Goal: Task Accomplishment & Management: Complete application form

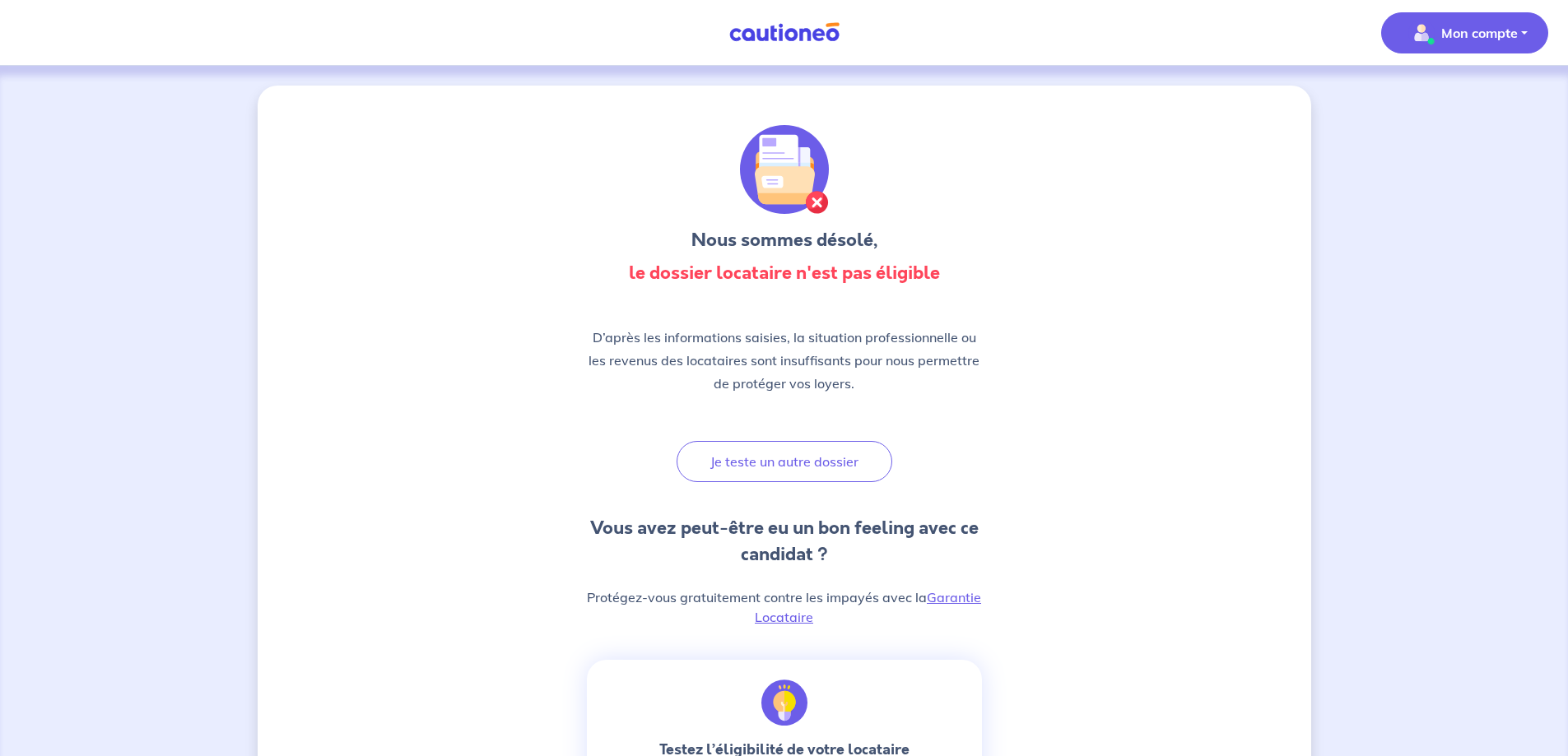
click at [1444, 38] on p "Mon compte" at bounding box center [1479, 32] width 77 height 19
click at [1439, 100] on link "Mes informations" at bounding box center [1447, 102] width 132 height 26
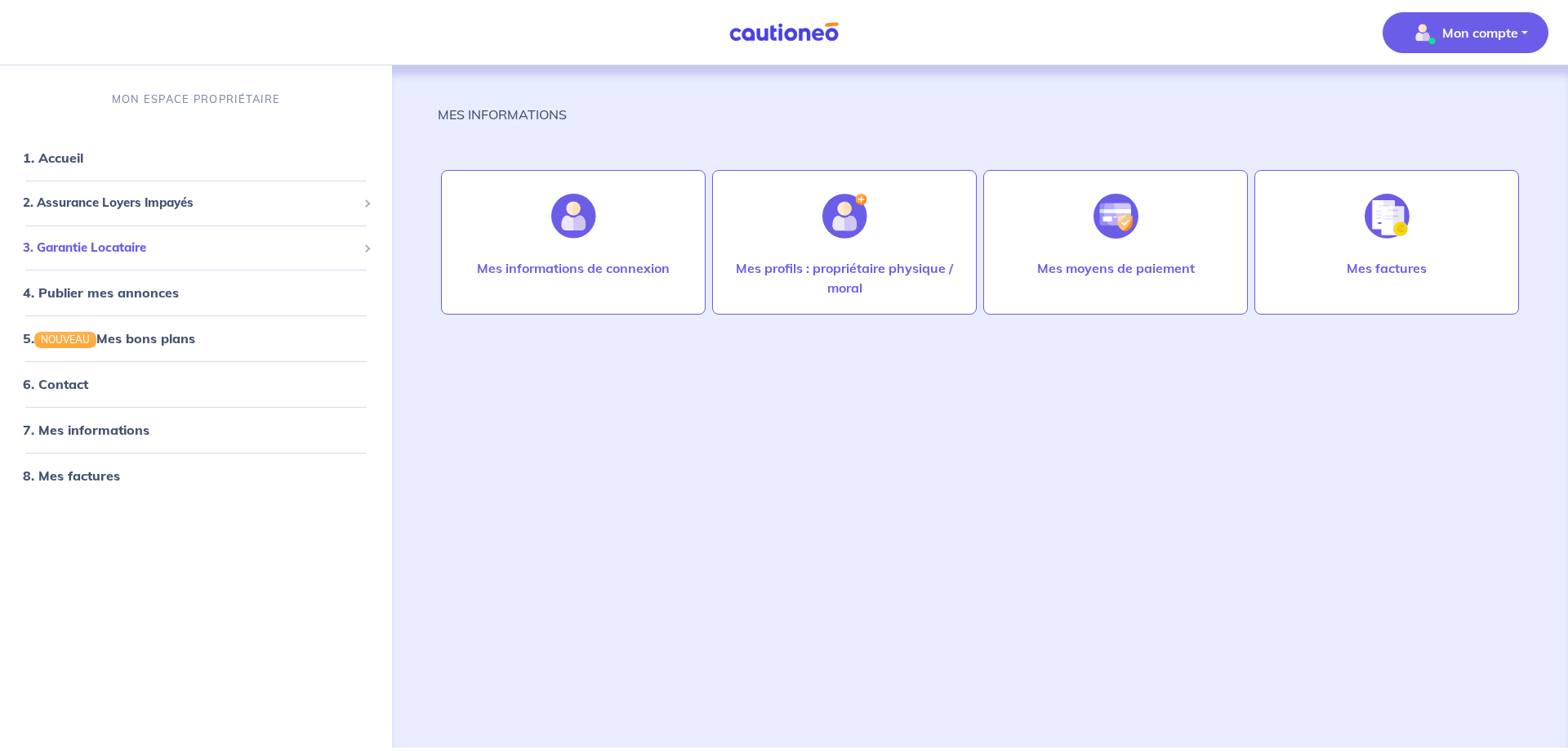
click at [156, 246] on span "3. Garantie Locataire" at bounding box center [190, 248] width 334 height 18
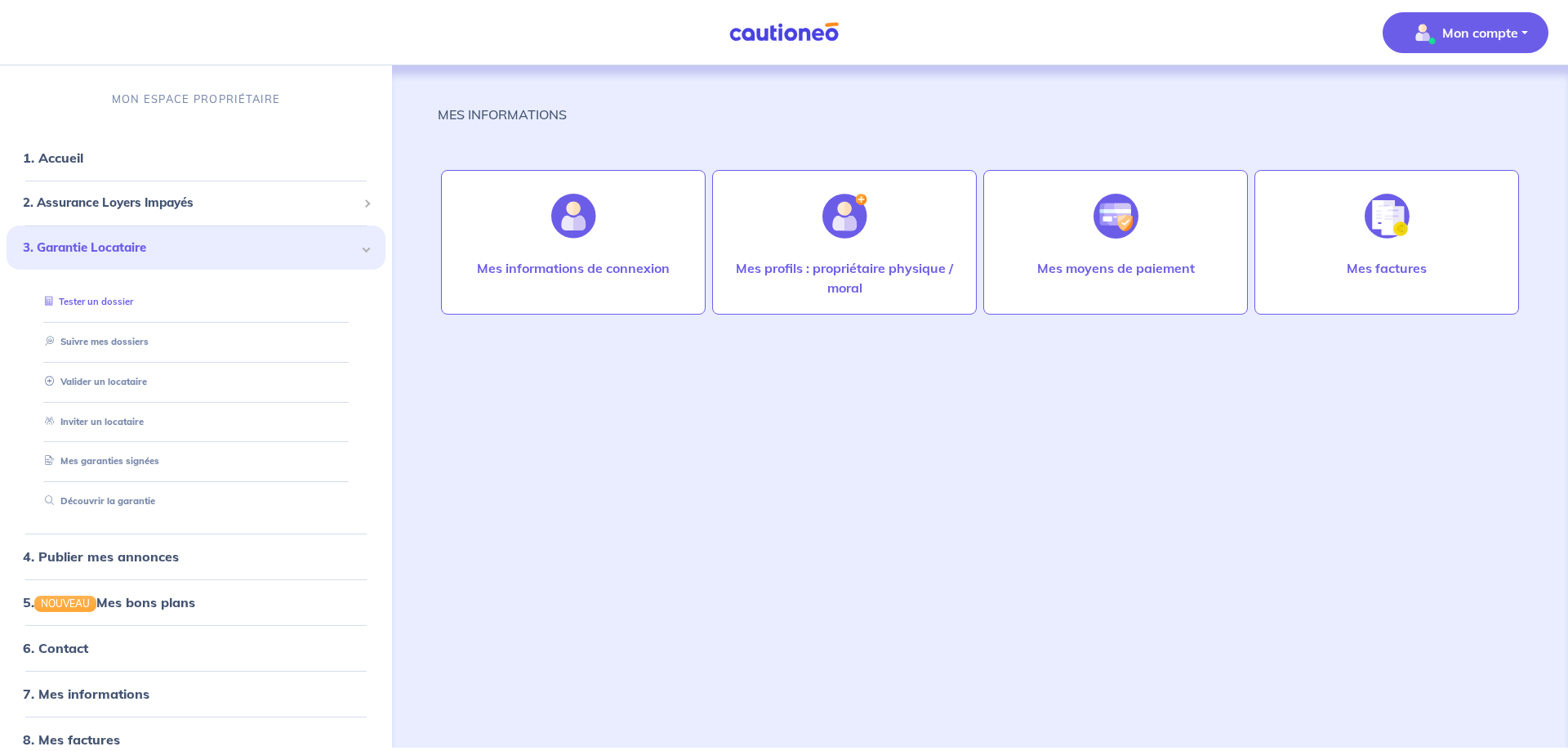
click at [98, 306] on link "Tester un dossier" at bounding box center [85, 302] width 94 height 12
click at [1431, 23] on img "button" at bounding box center [1422, 32] width 26 height 26
click at [1451, 96] on link "Mes informations" at bounding box center [1449, 101] width 131 height 26
click at [83, 165] on link "1. Accueil" at bounding box center [52, 158] width 59 height 17
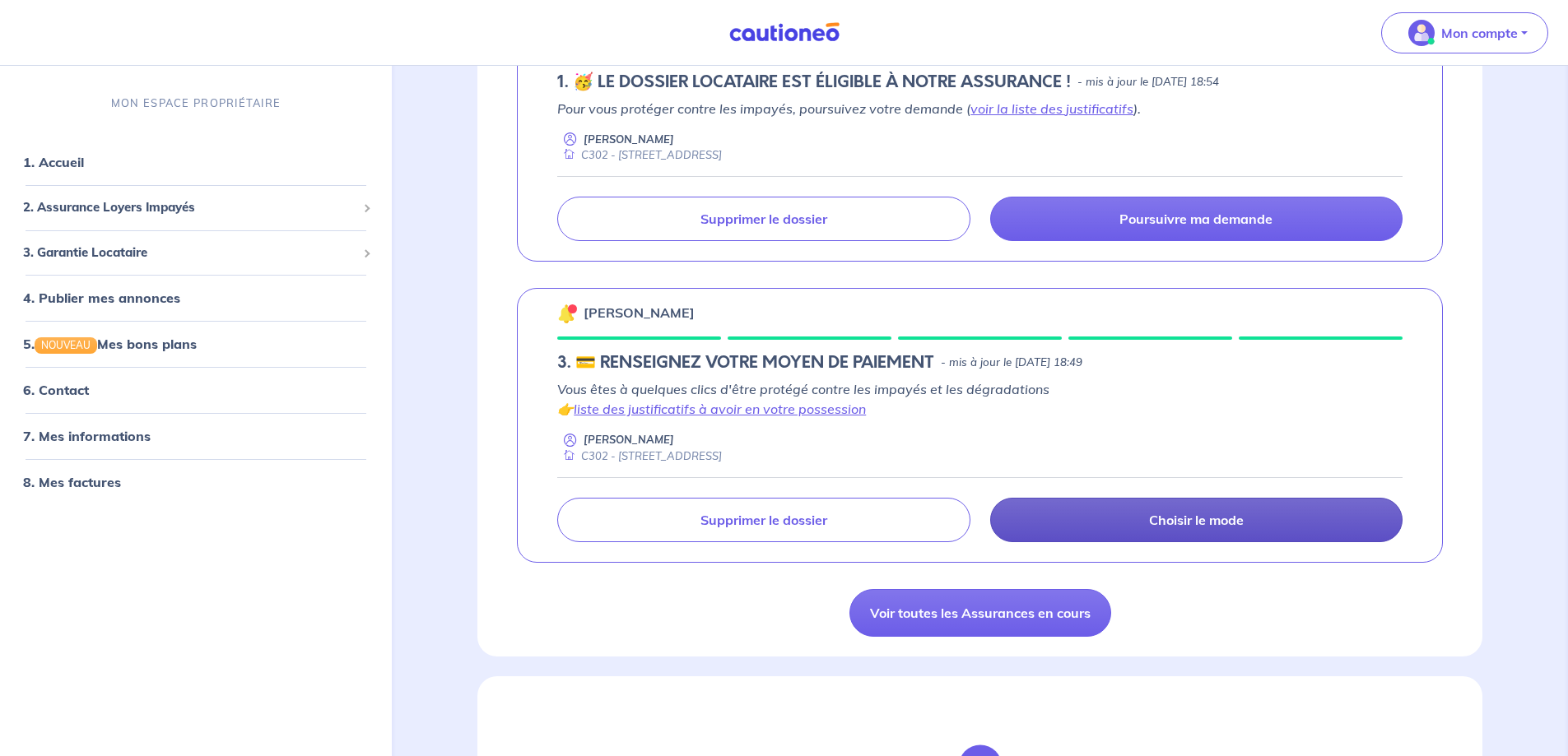
scroll to position [411, 0]
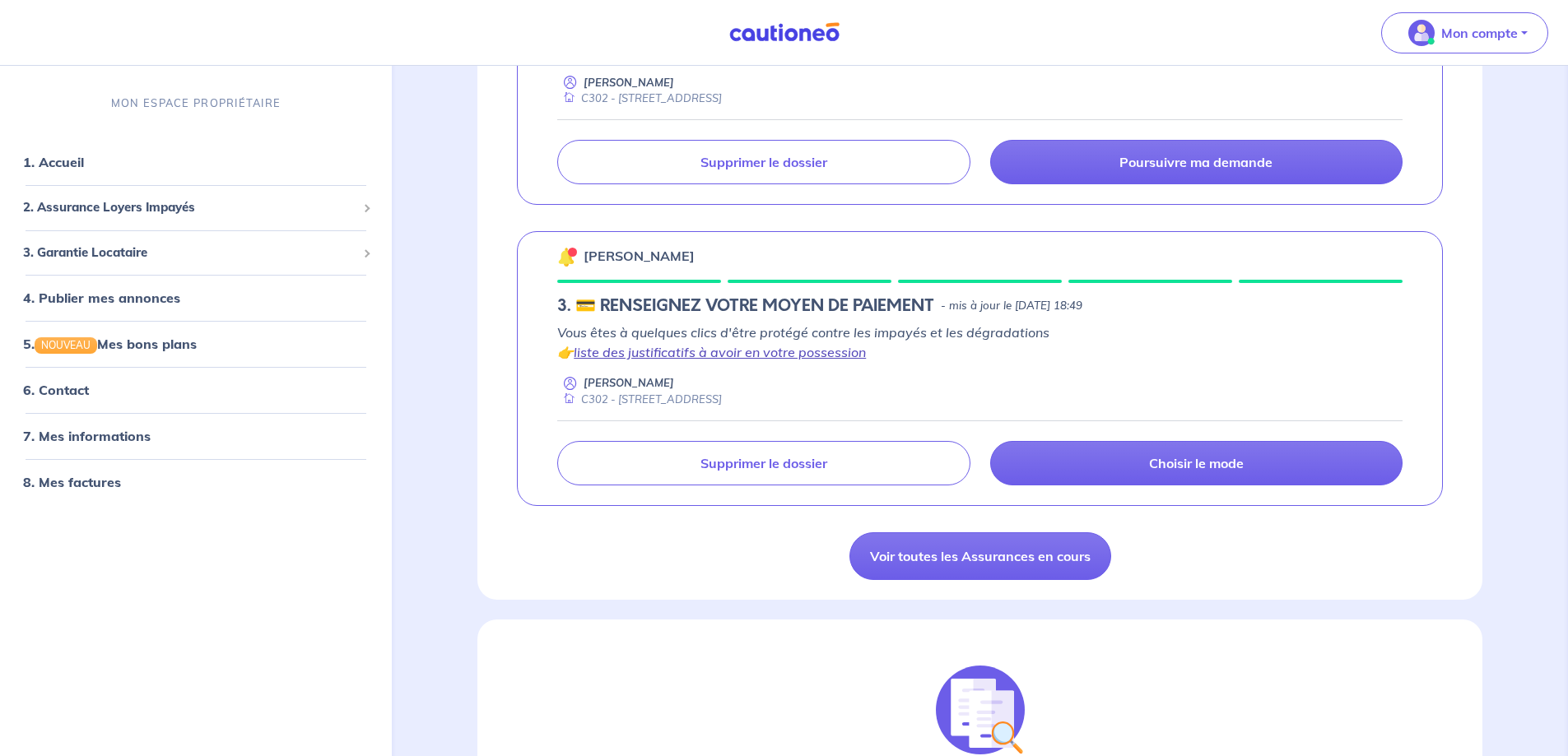
click at [739, 359] on link "liste des justificatifs à avoir en votre possession" at bounding box center [719, 352] width 292 height 17
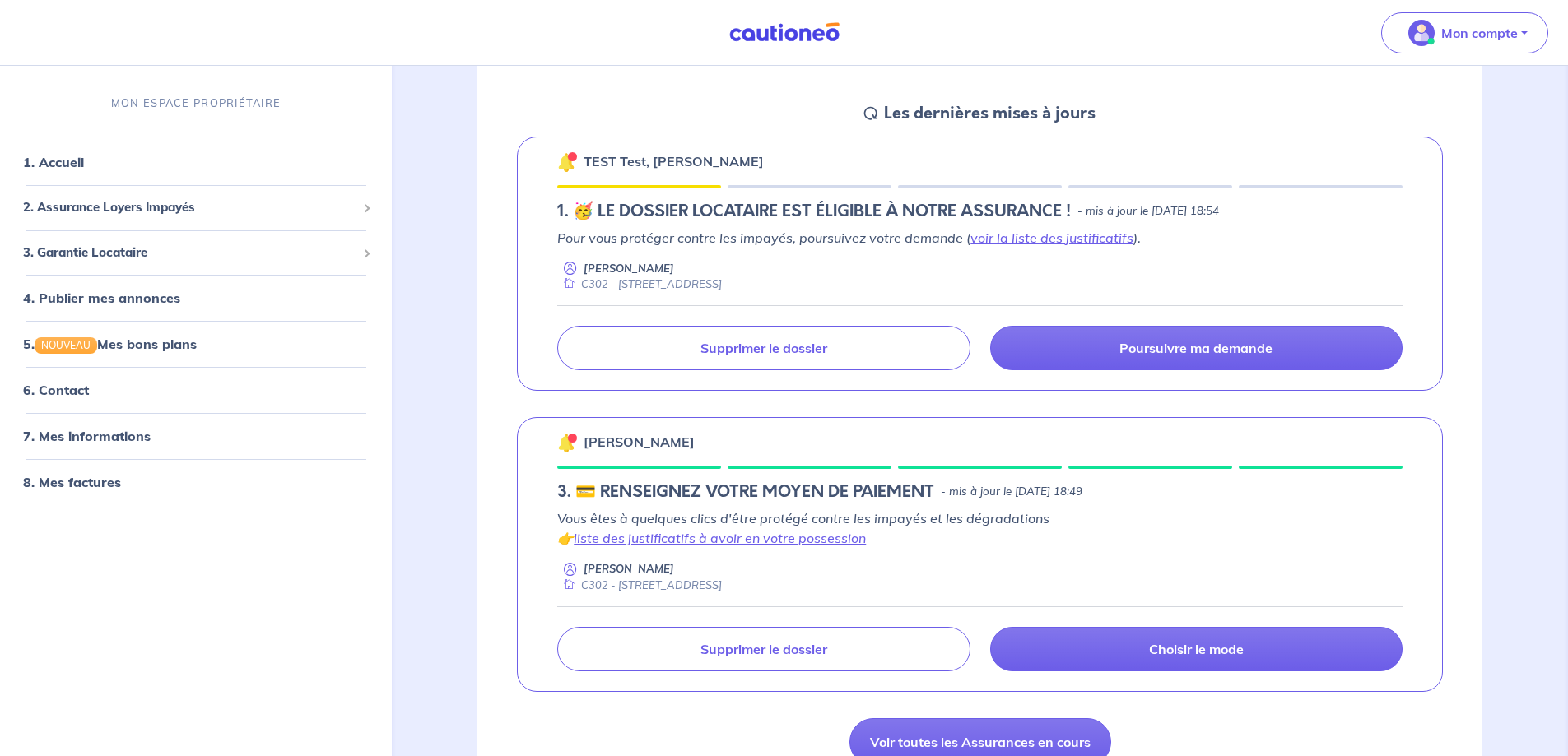
scroll to position [82, 0]
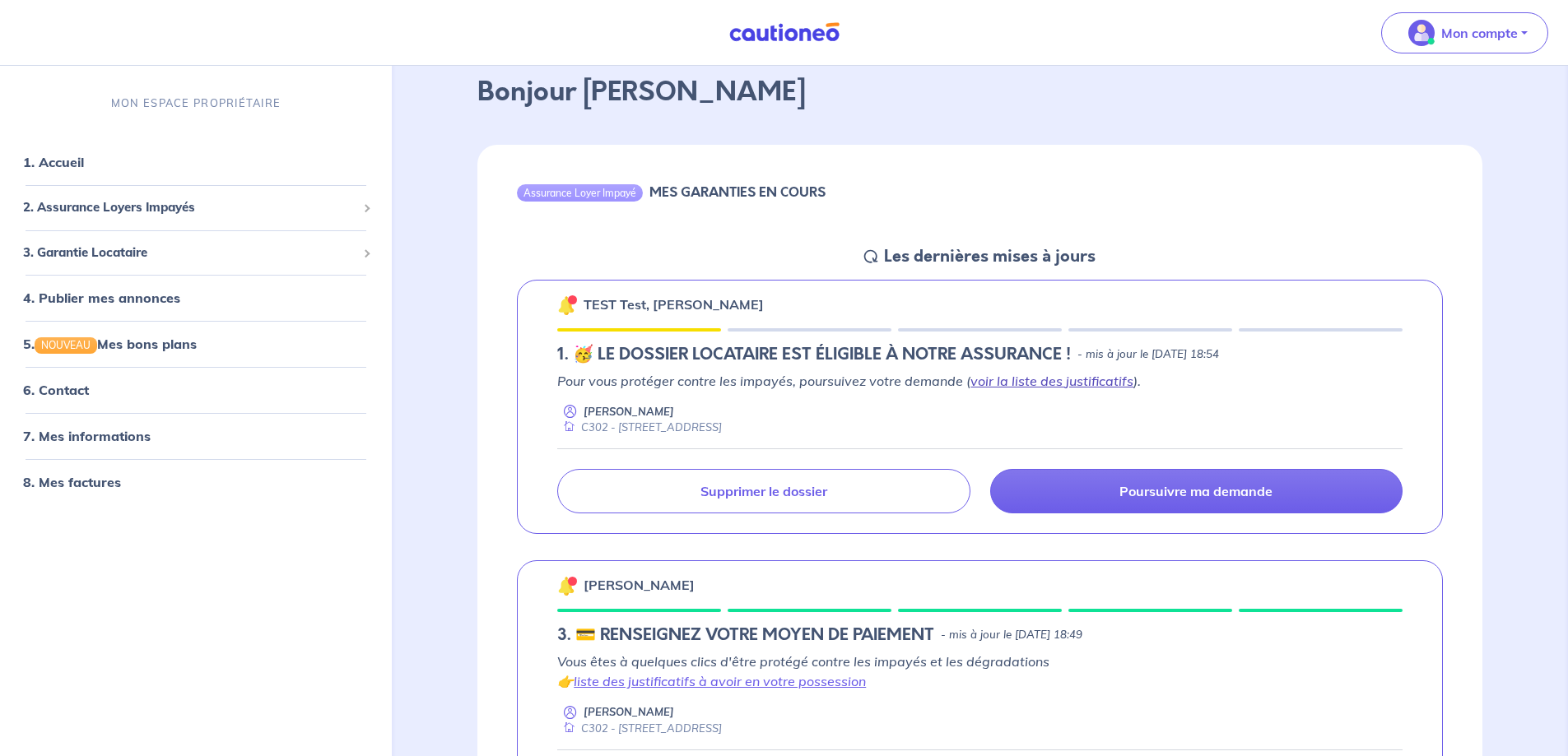
click at [1024, 385] on link "voir la liste des justificatifs" at bounding box center [1052, 381] width 163 height 17
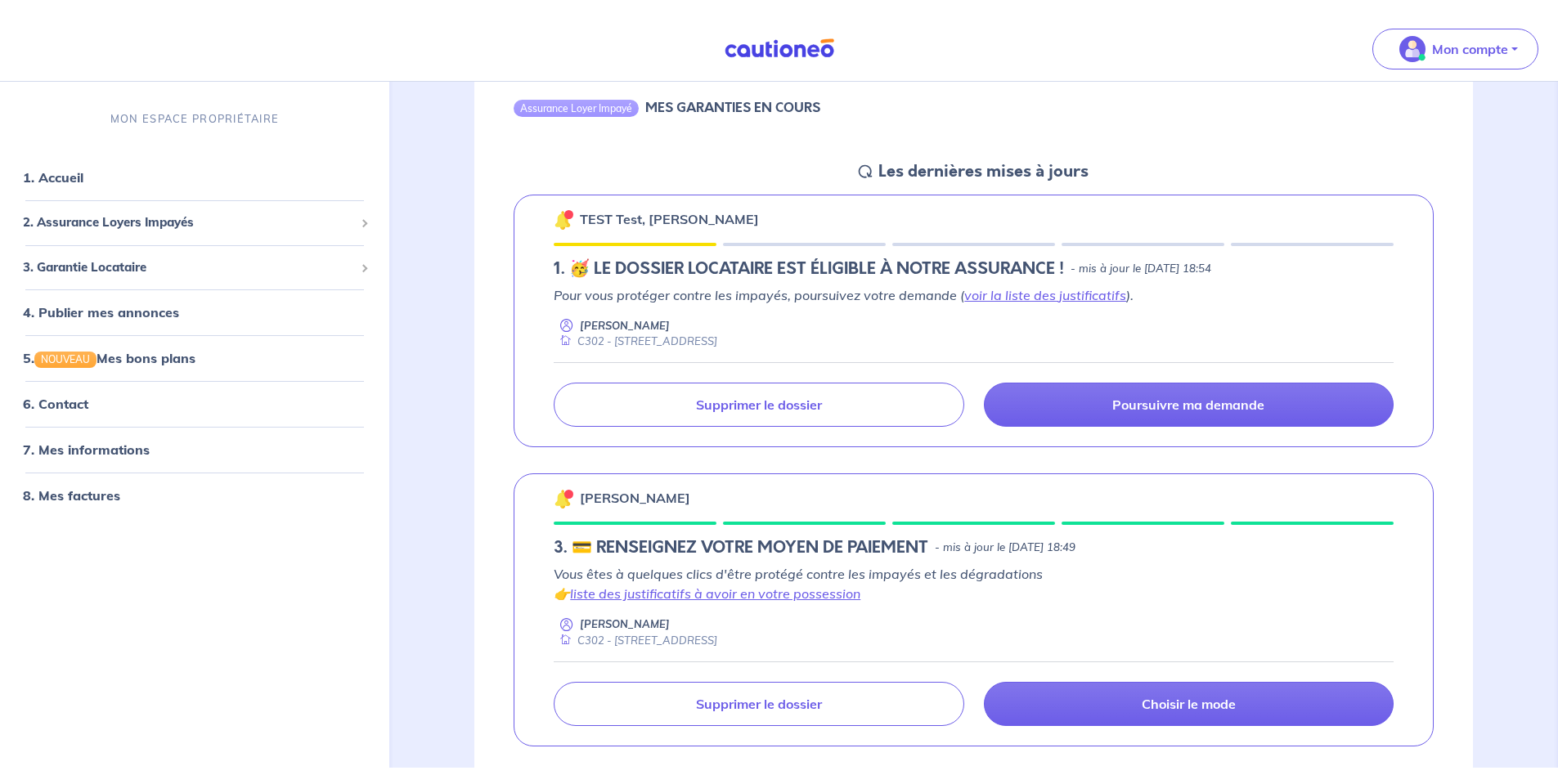
scroll to position [409, 0]
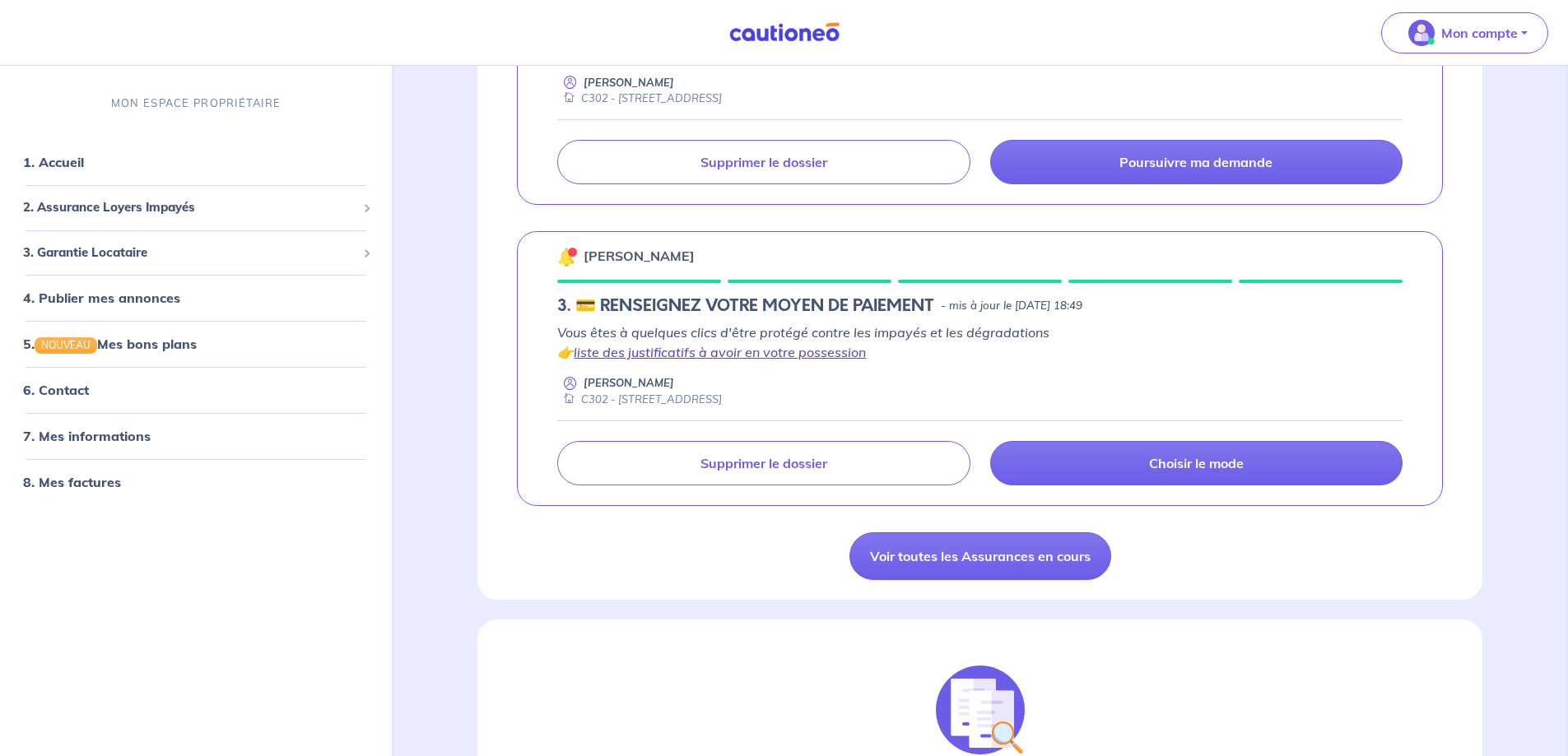
click at [744, 349] on link "liste des justificatifs à avoir en votre possession" at bounding box center [719, 352] width 292 height 17
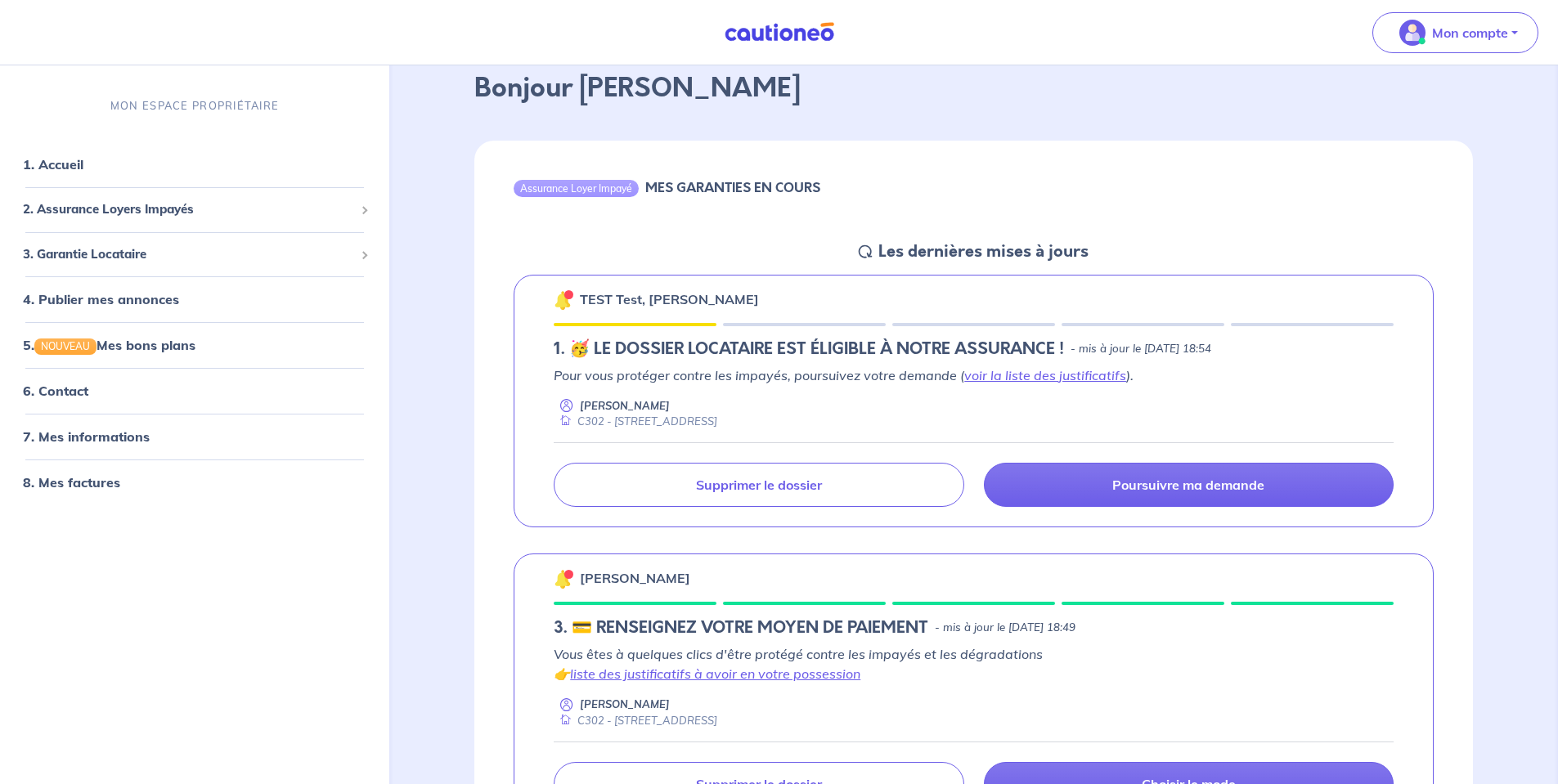
scroll to position [0, 0]
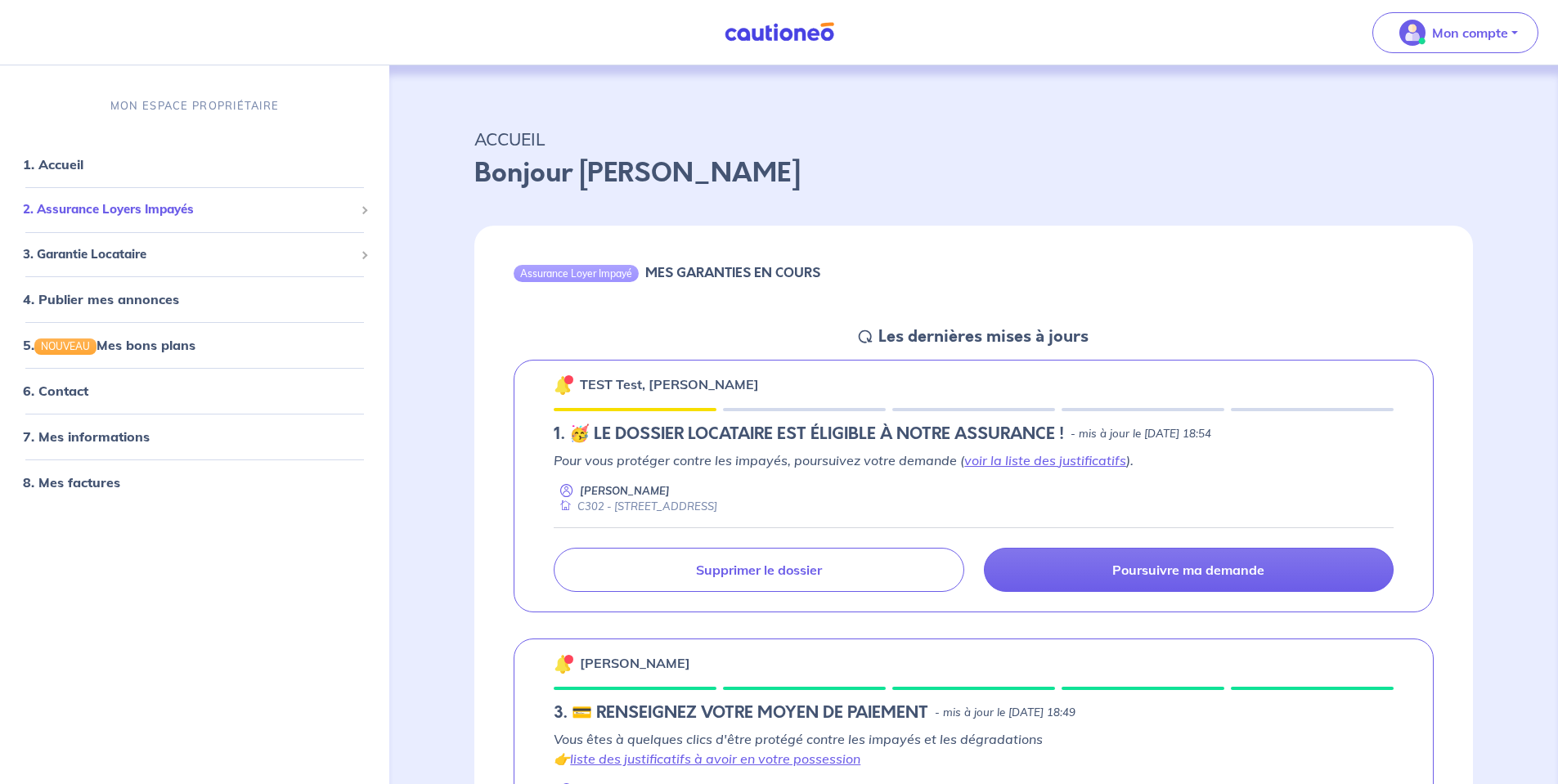
click at [128, 195] on div "2. Assurance Loyers Impayés" at bounding box center [195, 210] width 376 height 32
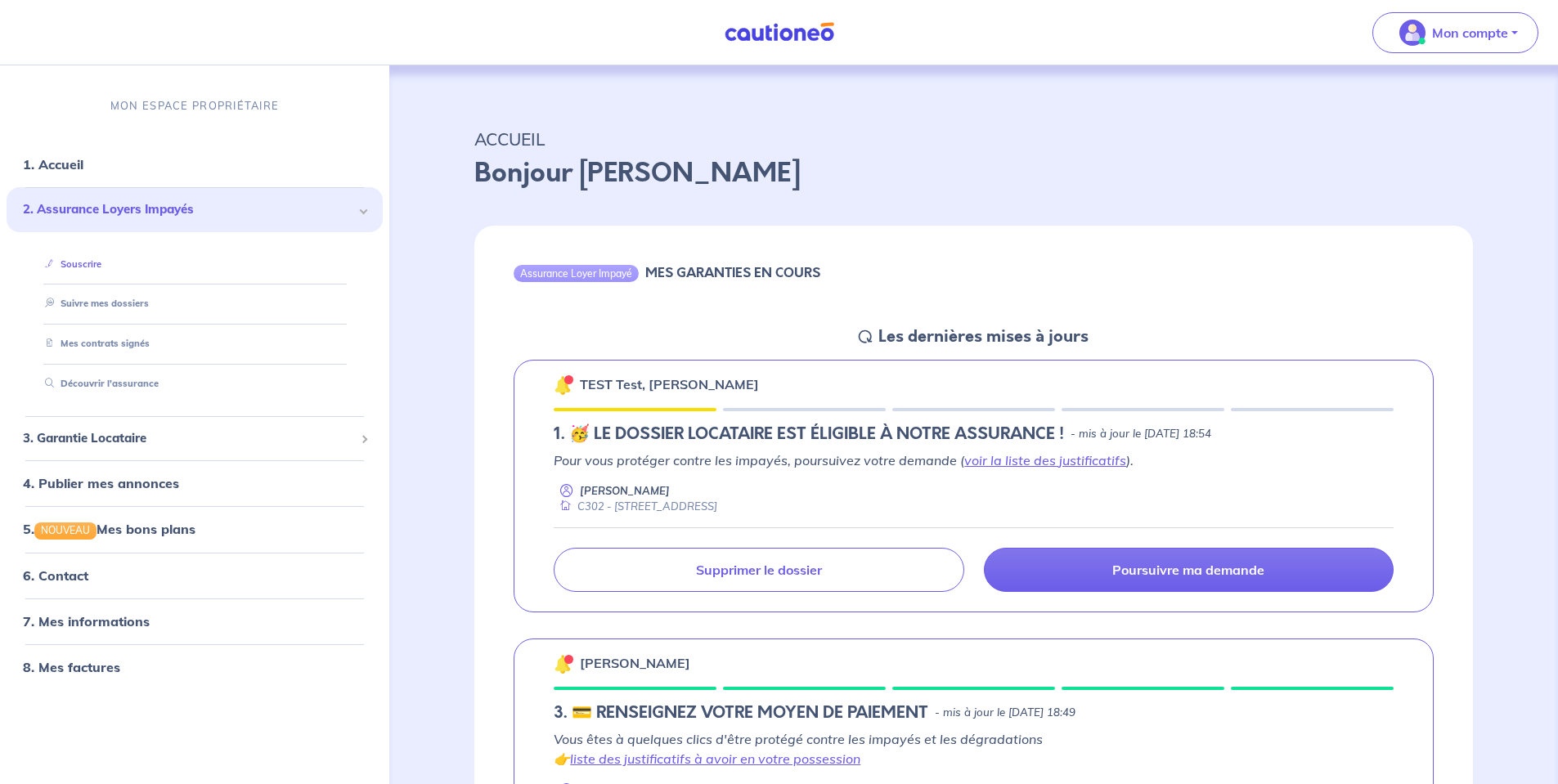
click at [101, 258] on link "Souscrire" at bounding box center [69, 264] width 63 height 12
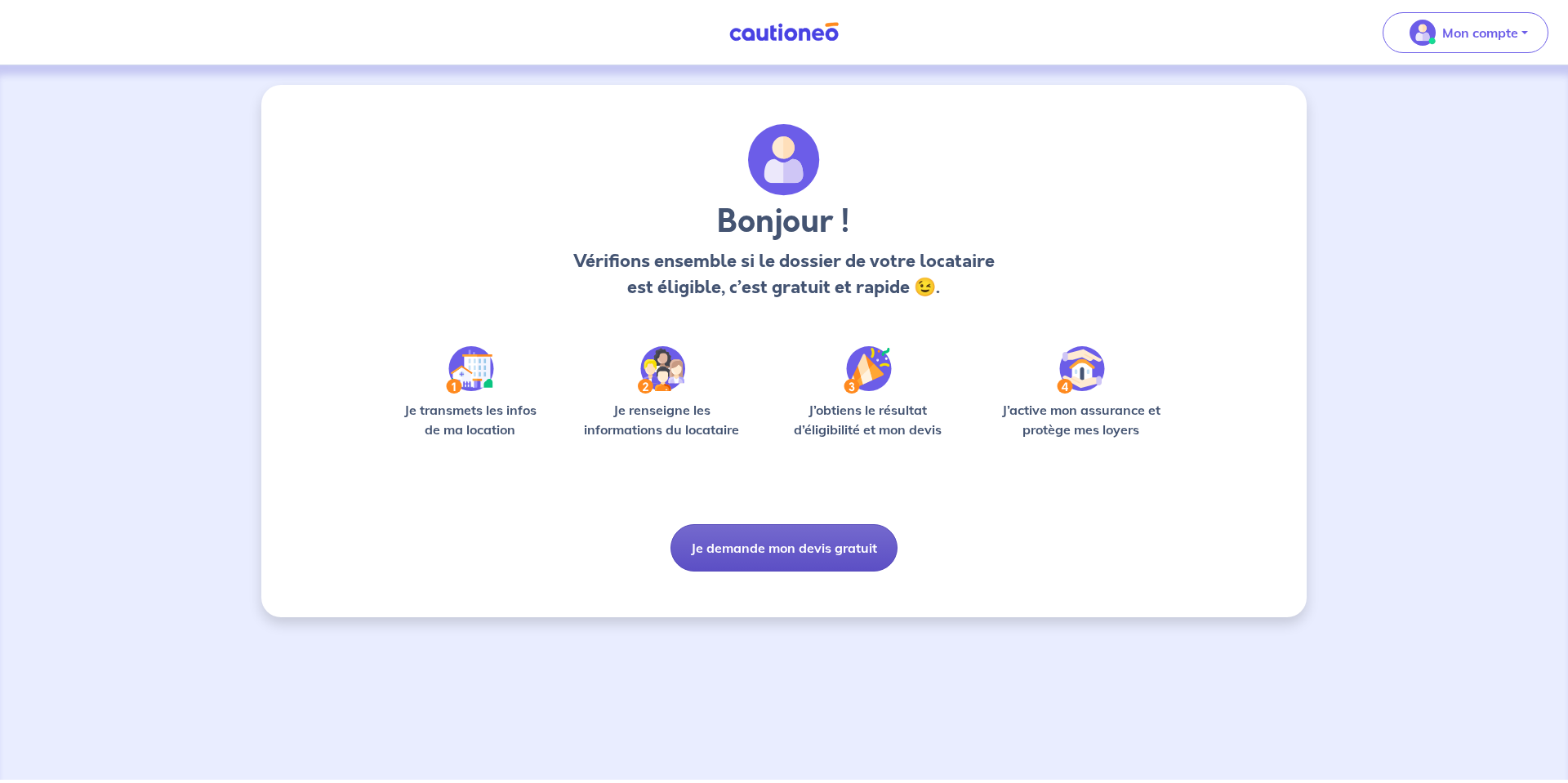
click at [756, 560] on button "Je demande mon devis gratuit" at bounding box center [784, 548] width 227 height 48
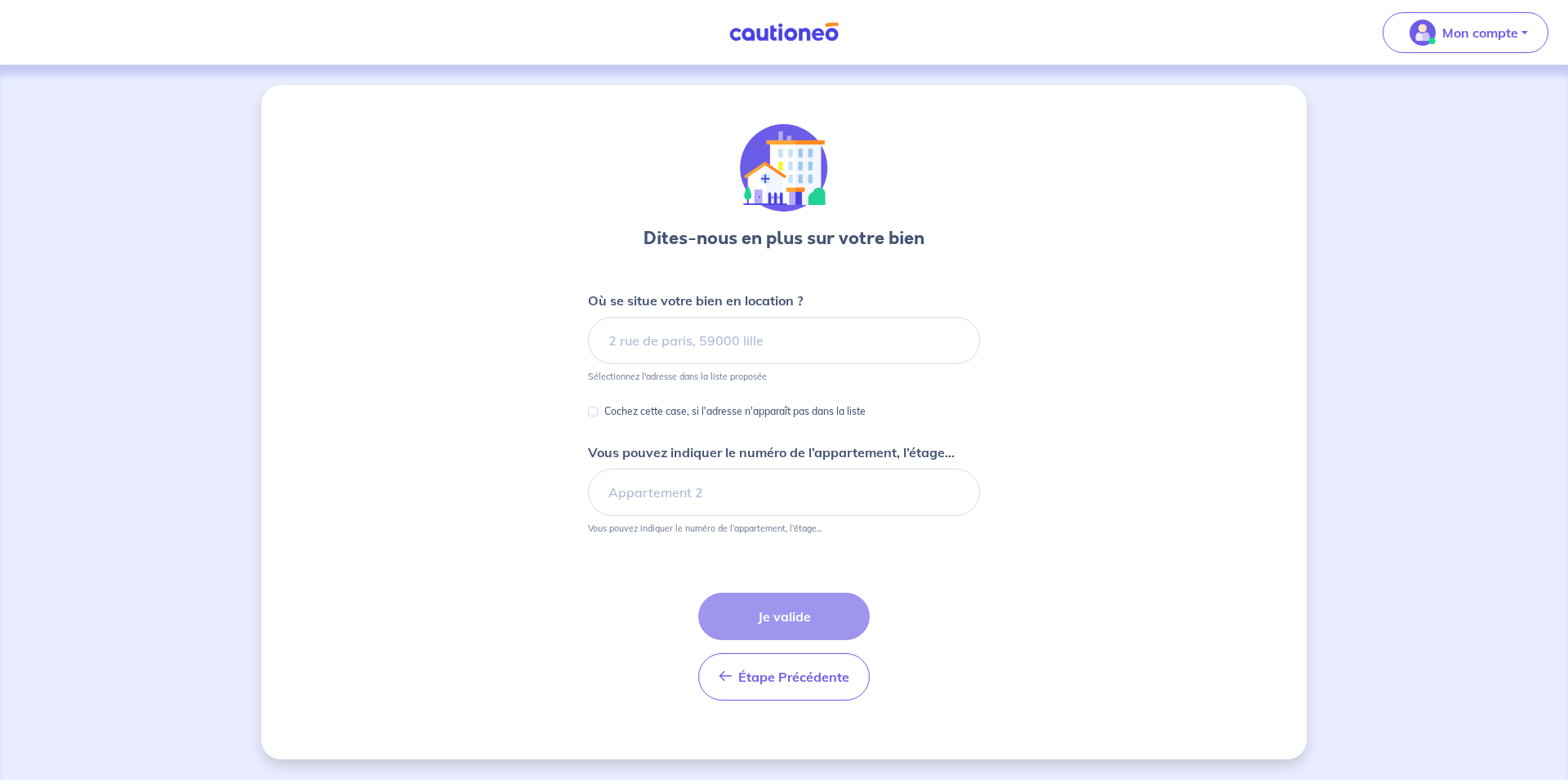
click at [693, 298] on p "Où se situe votre bien en location ?" at bounding box center [695, 300] width 215 height 19
click at [683, 341] on input at bounding box center [784, 341] width 392 height 48
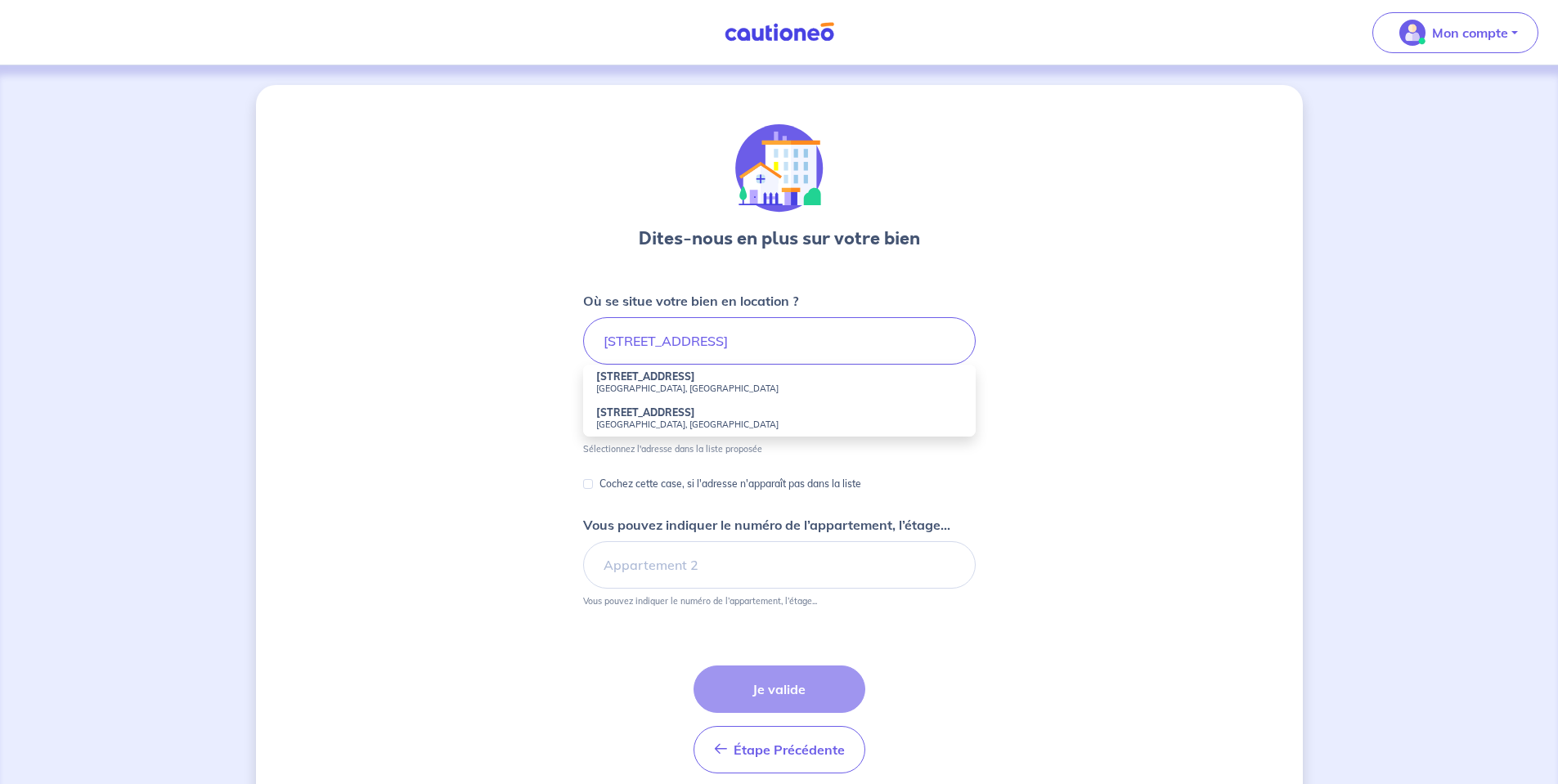
click at [717, 386] on small "Noisy-le-Grand, France" at bounding box center [779, 389] width 366 height 12
type input "19 Route de Neuilly, Noisy-le-Grand, France"
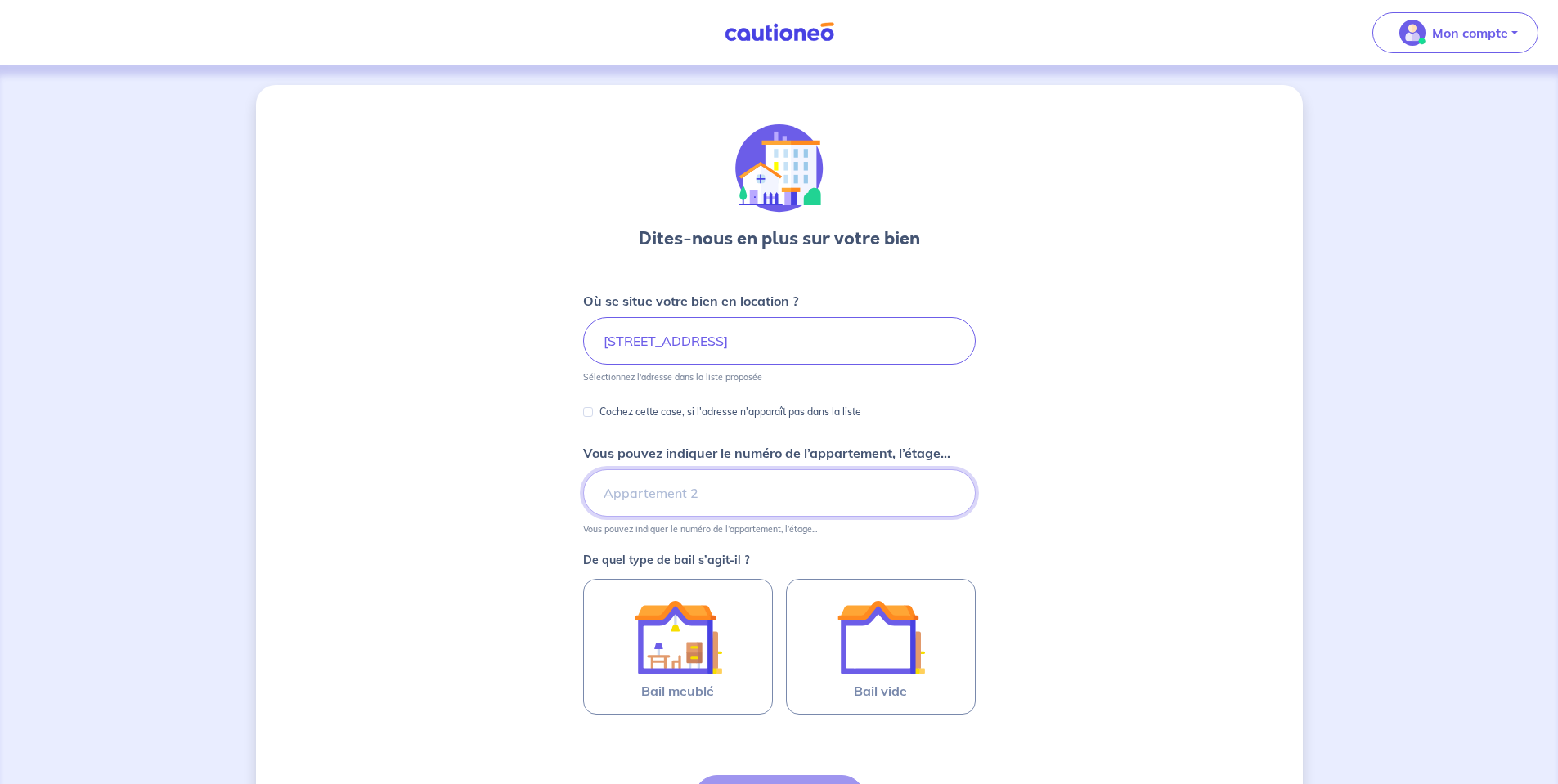
click at [652, 484] on input "Vous pouvez indiquer le numéro de l’appartement, l’étage..." at bounding box center [779, 493] width 393 height 48
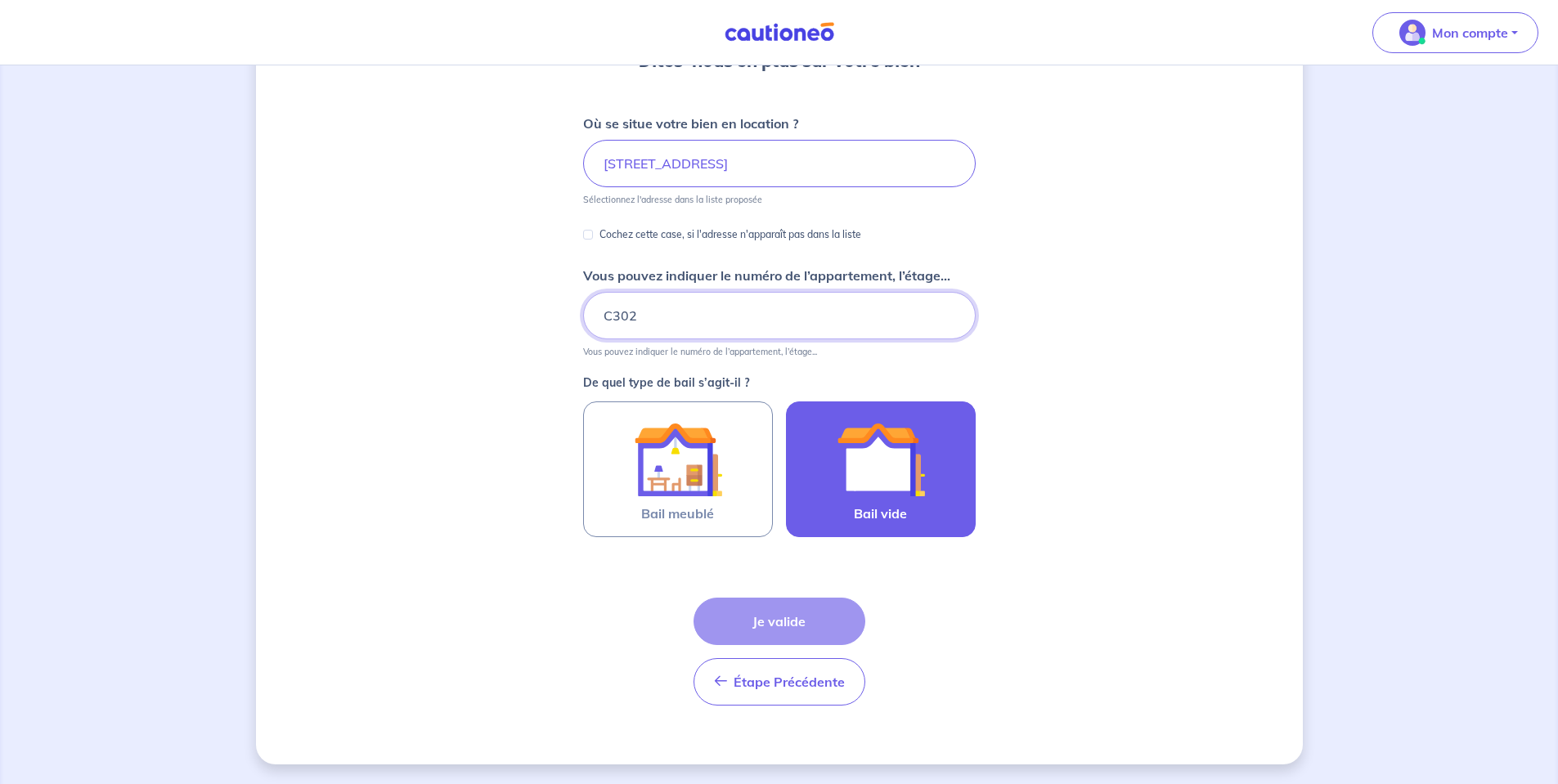
type input "C302"
click at [857, 453] on img at bounding box center [881, 460] width 89 height 89
click at [0, 0] on input "Bail vide" at bounding box center [0, 0] width 0 height 0
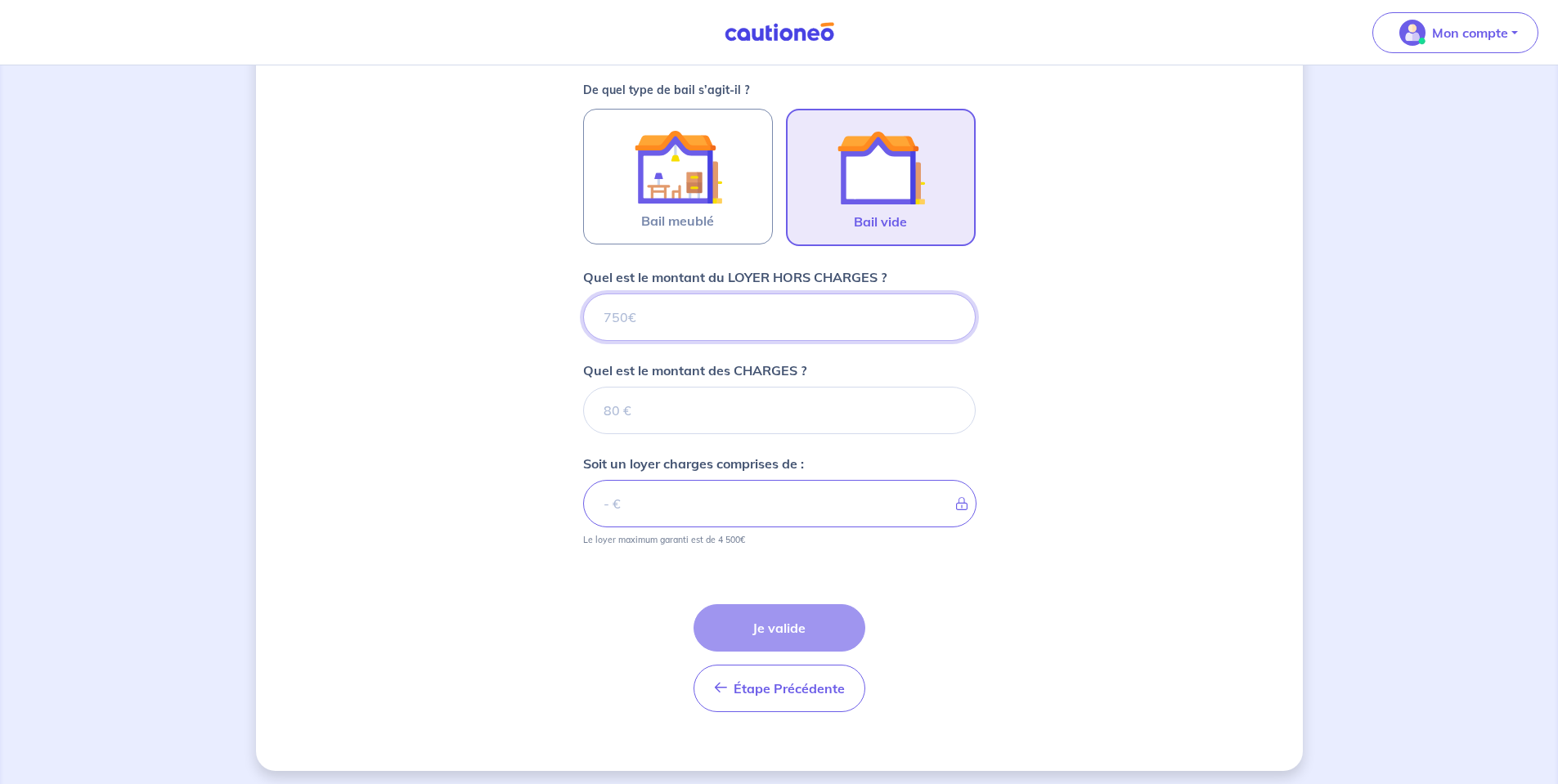
scroll to position [476, 0]
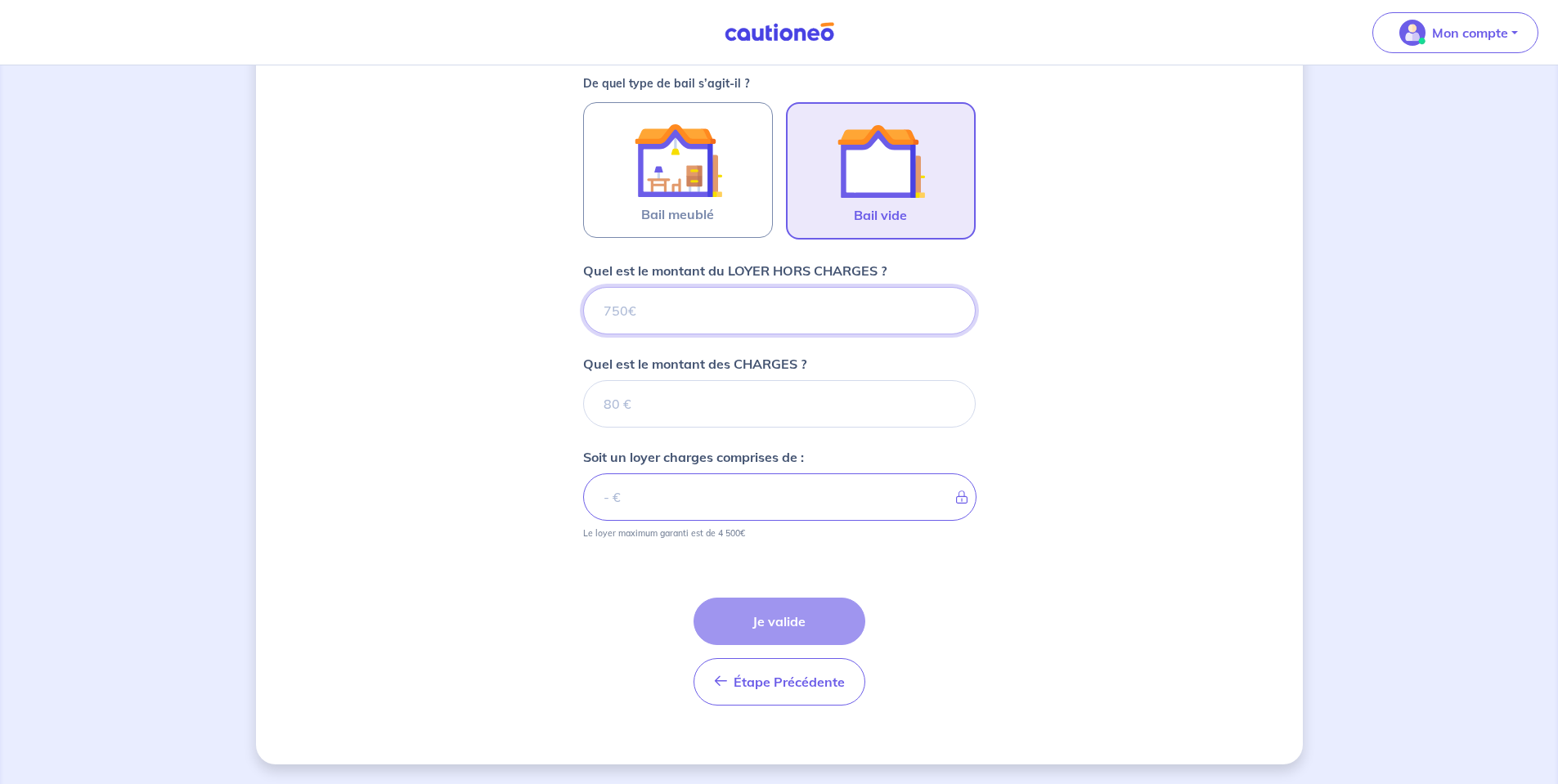
type input "1"
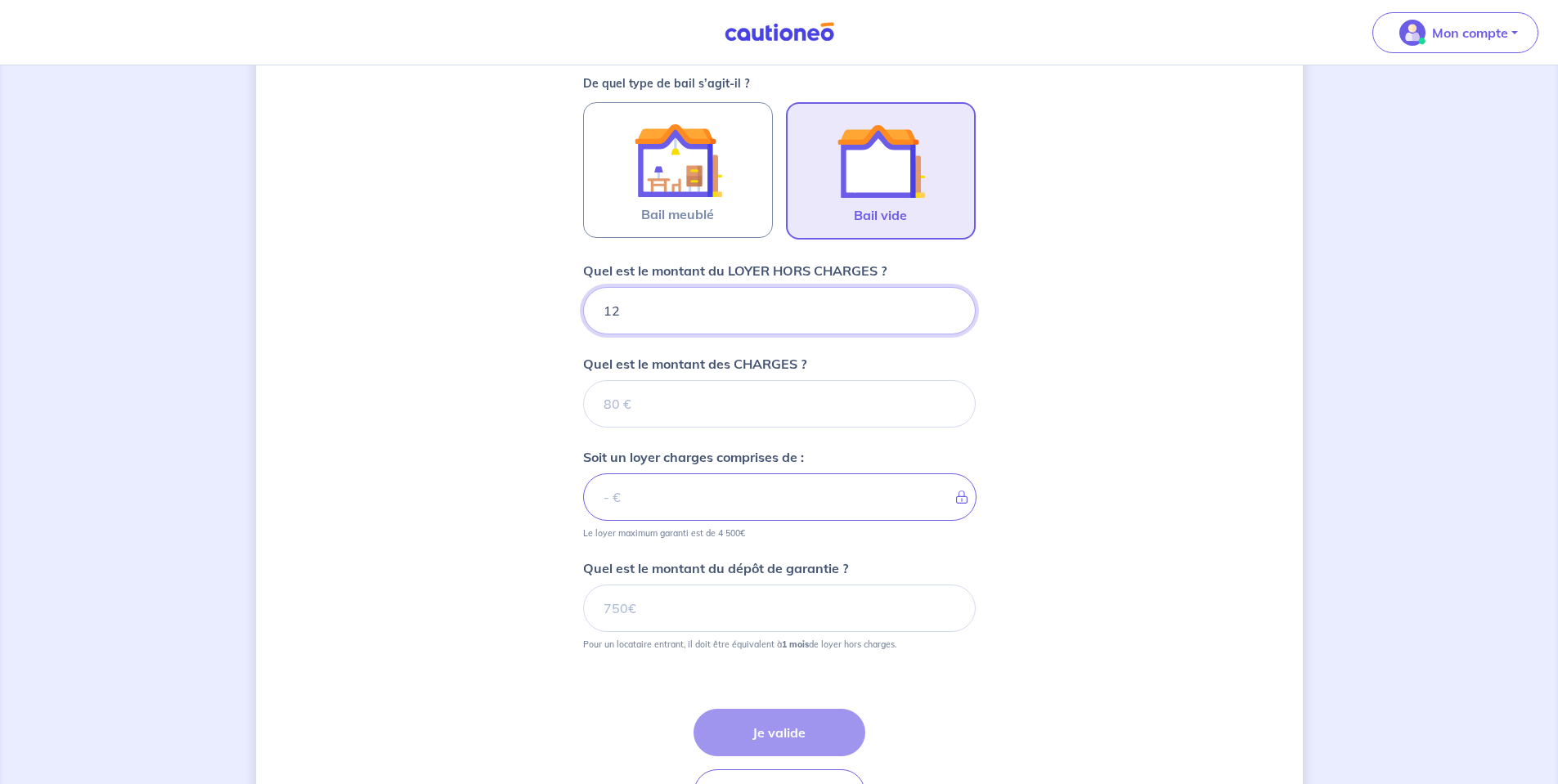
type input "121"
type input "1210"
type input "19"
type input "1211"
type input "190"
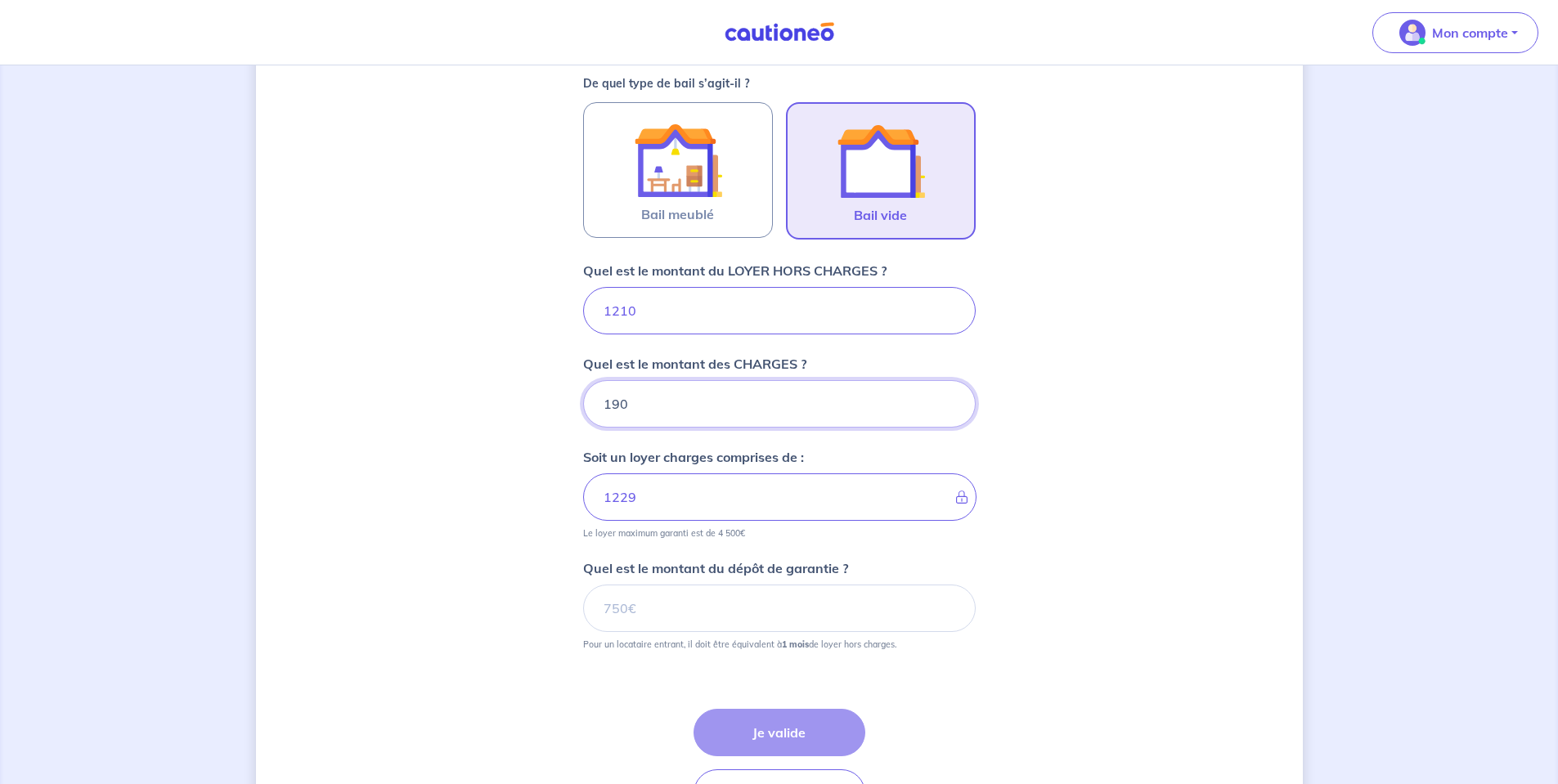
type input "1400"
type input "190"
click at [754, 595] on input "Quel est le montant du dépôt de garantie ?" at bounding box center [779, 608] width 393 height 48
type input "1210"
click at [778, 718] on button "Je valide" at bounding box center [779, 732] width 171 height 48
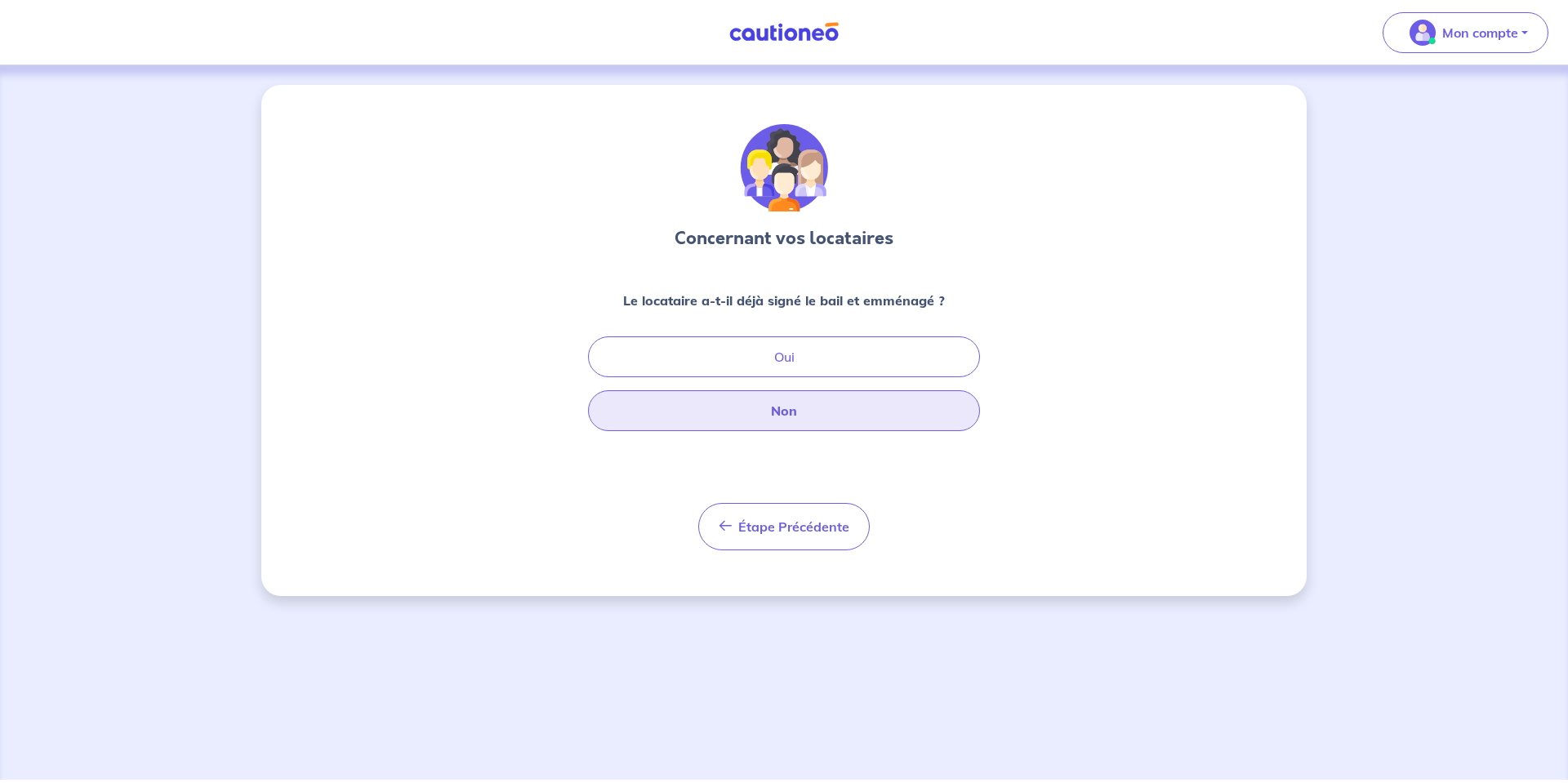
click at [807, 402] on button "Non" at bounding box center [784, 411] width 392 height 41
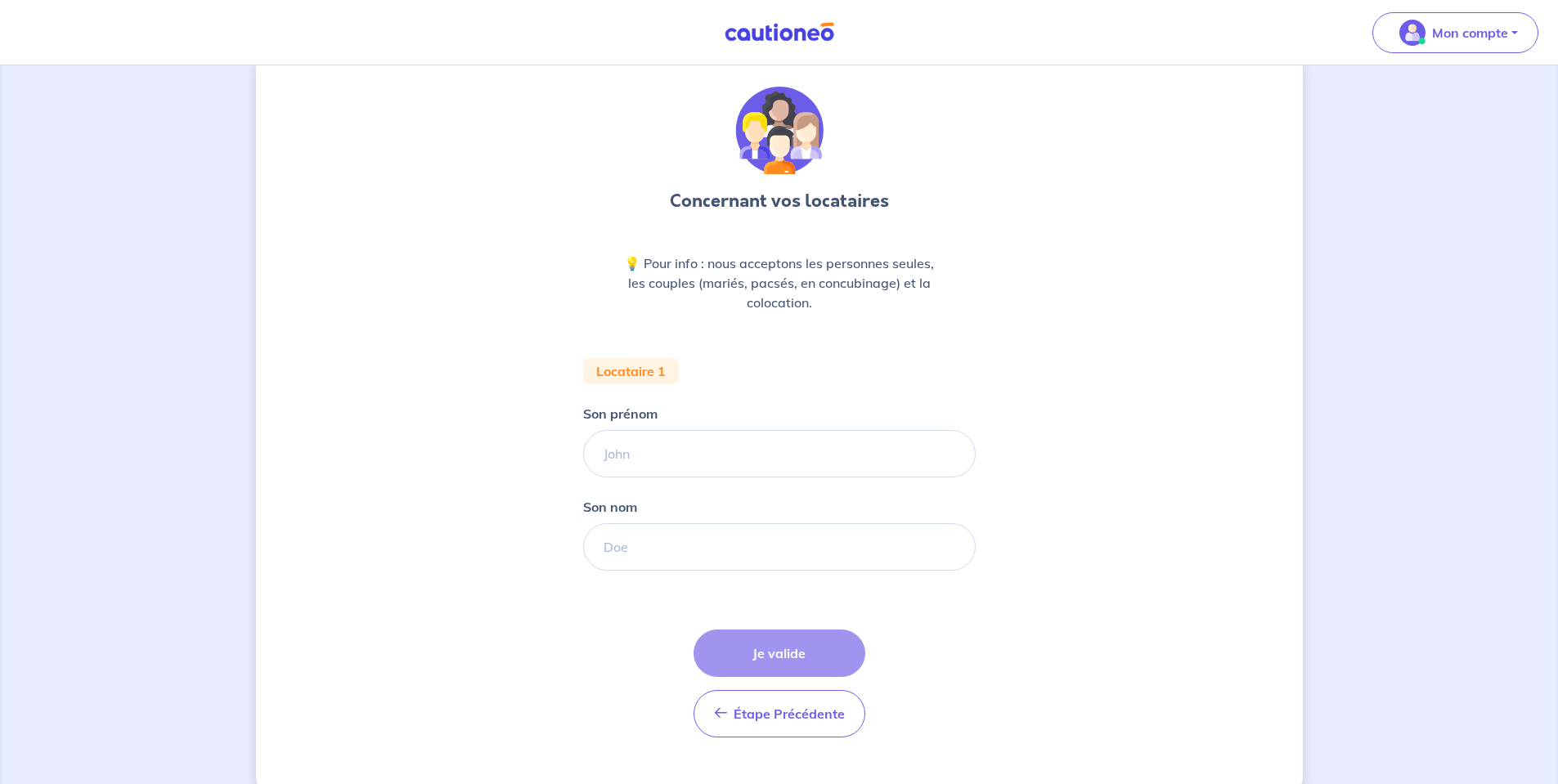
scroll to position [69, 0]
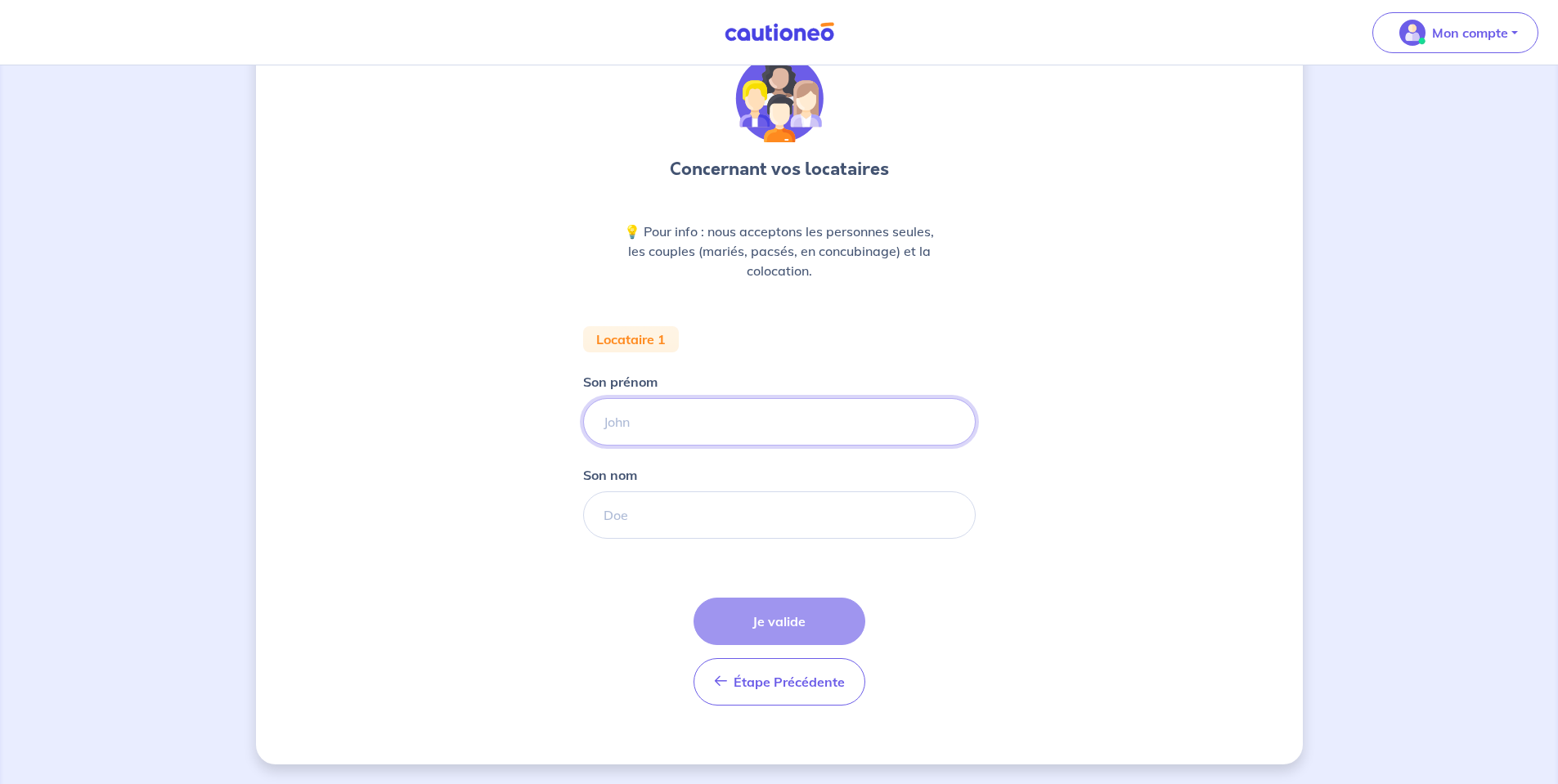
click at [682, 410] on input "Son prénom" at bounding box center [779, 421] width 393 height 48
type input "EZAEAZ"
click at [641, 533] on input "Son nom" at bounding box center [779, 515] width 393 height 48
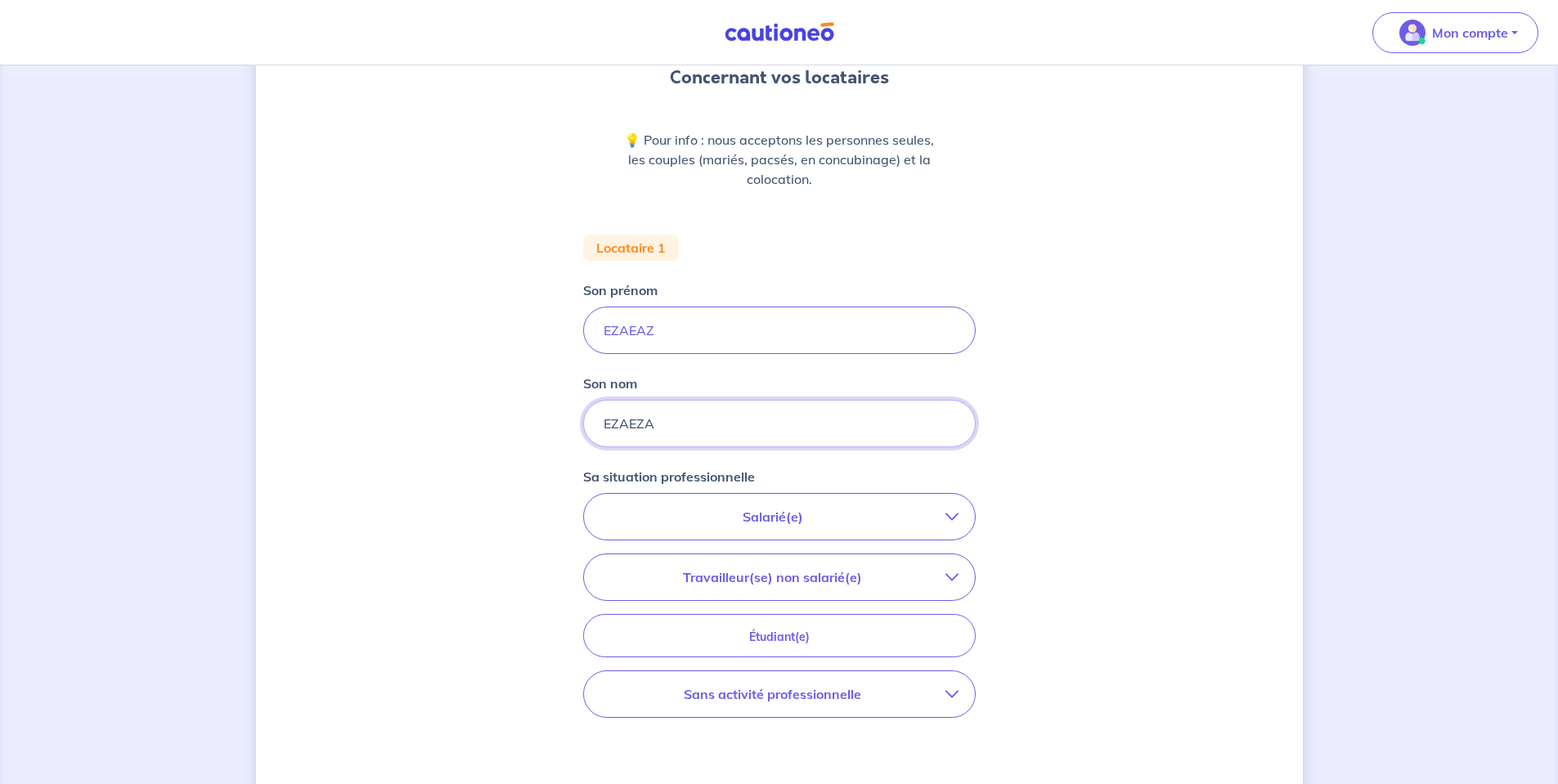
scroll to position [315, 0]
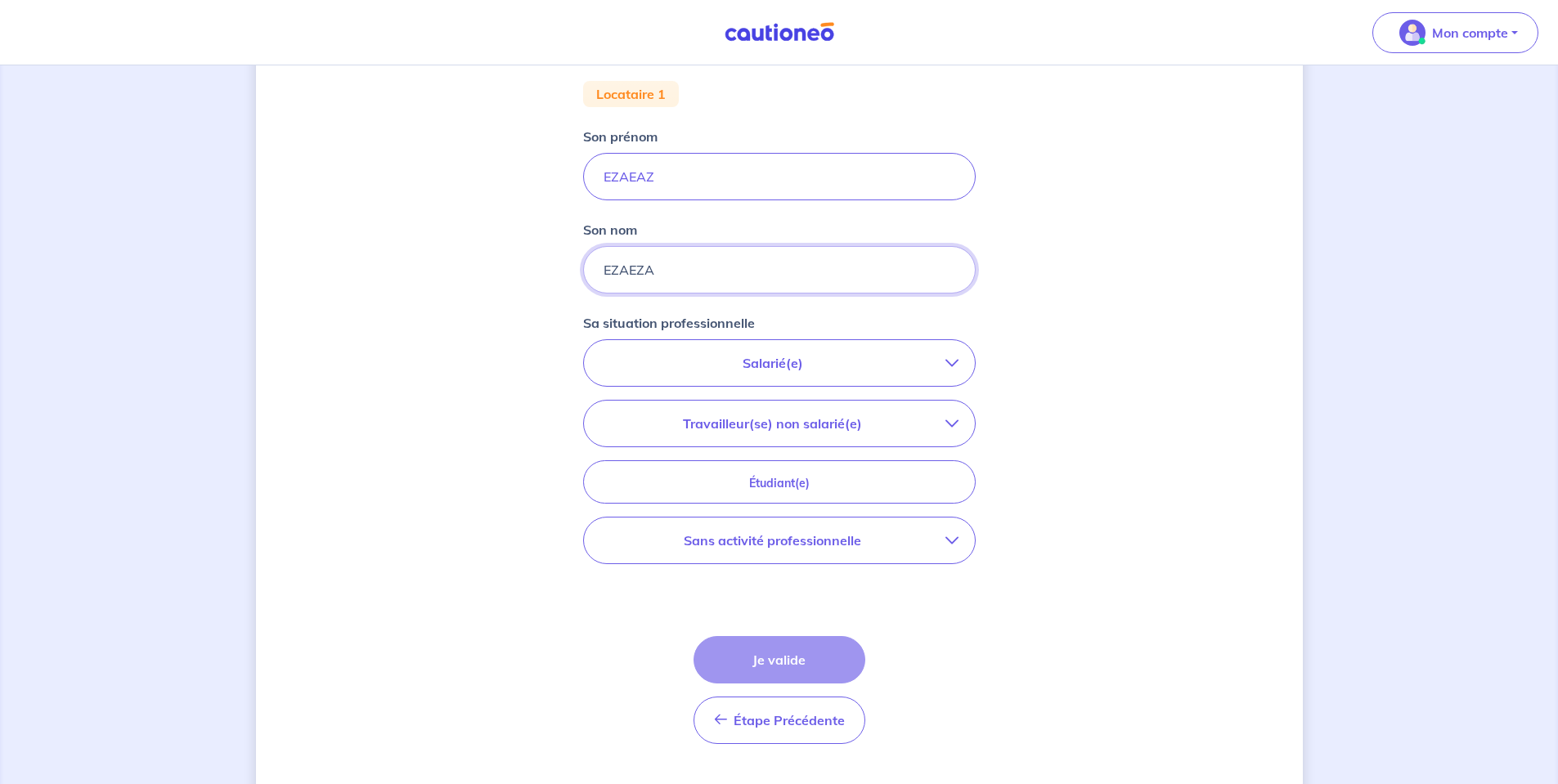
type input "EZAEZA"
click at [721, 370] on p "Salarié(e)" at bounding box center [772, 363] width 345 height 19
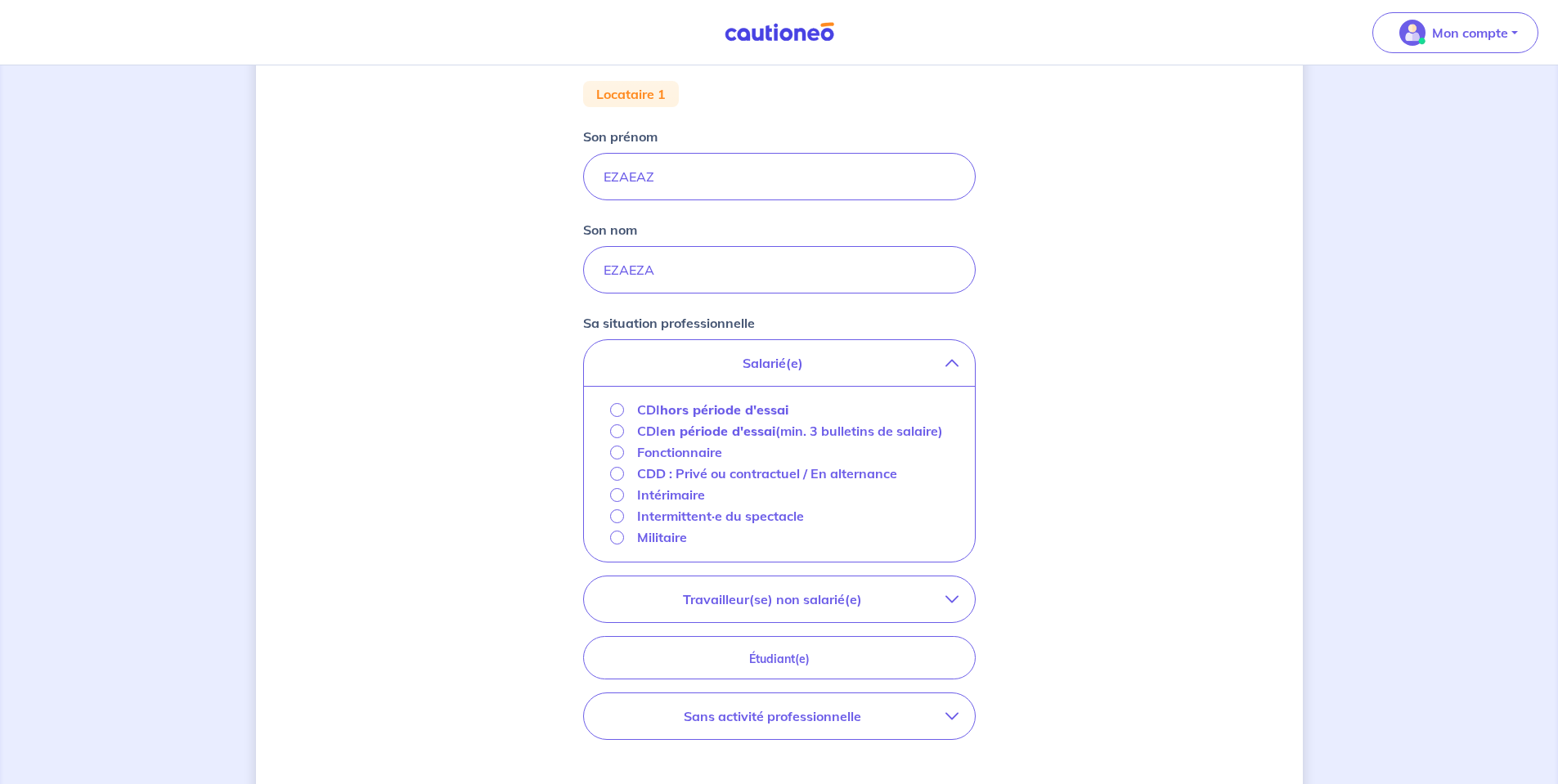
click at [688, 409] on strong "hors période d'essai" at bounding box center [724, 410] width 129 height 17
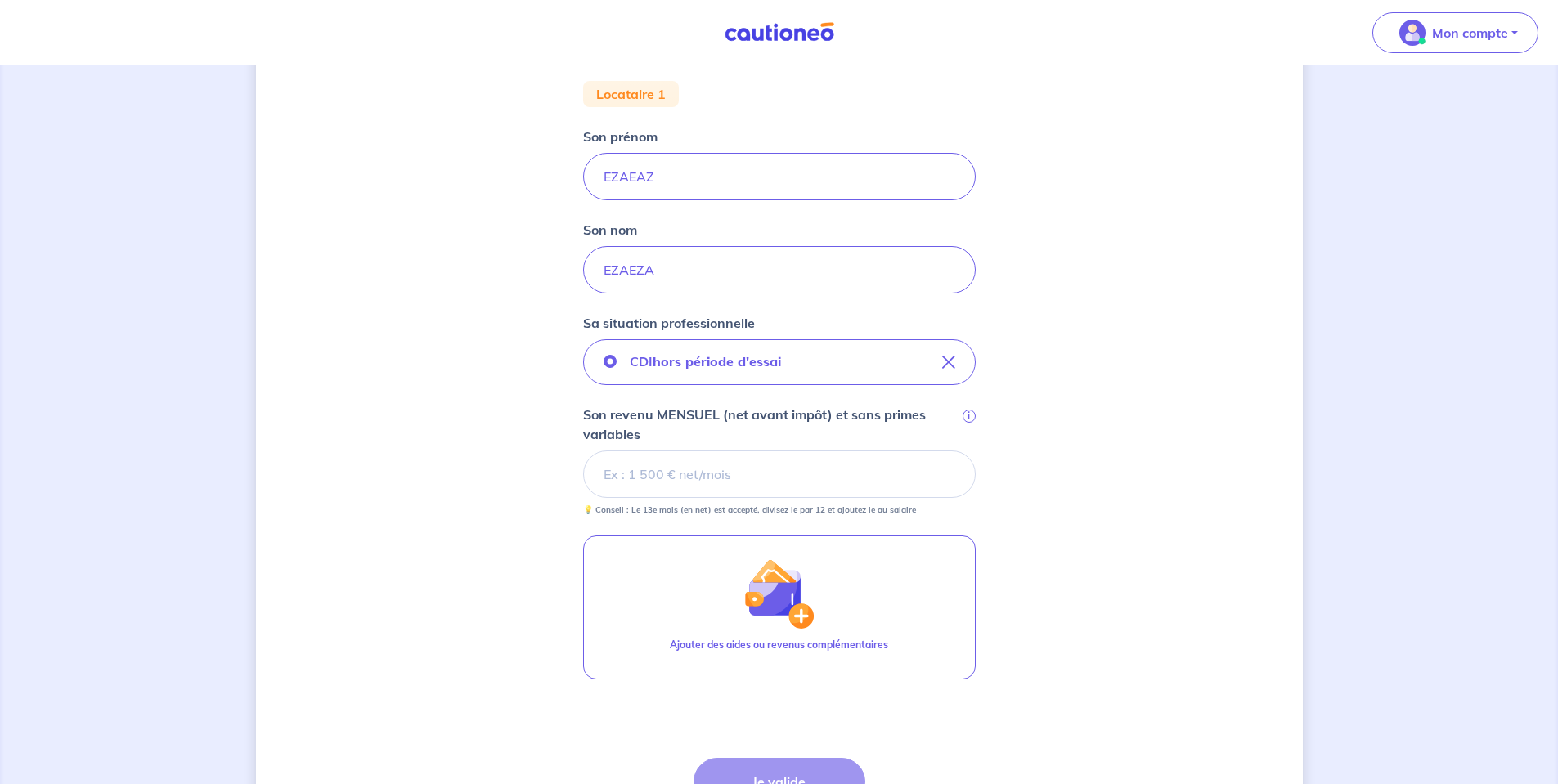
click at [724, 470] on input "Son revenu MENSUEL (net avant impôt) et sans primes variables i" at bounding box center [779, 474] width 393 height 48
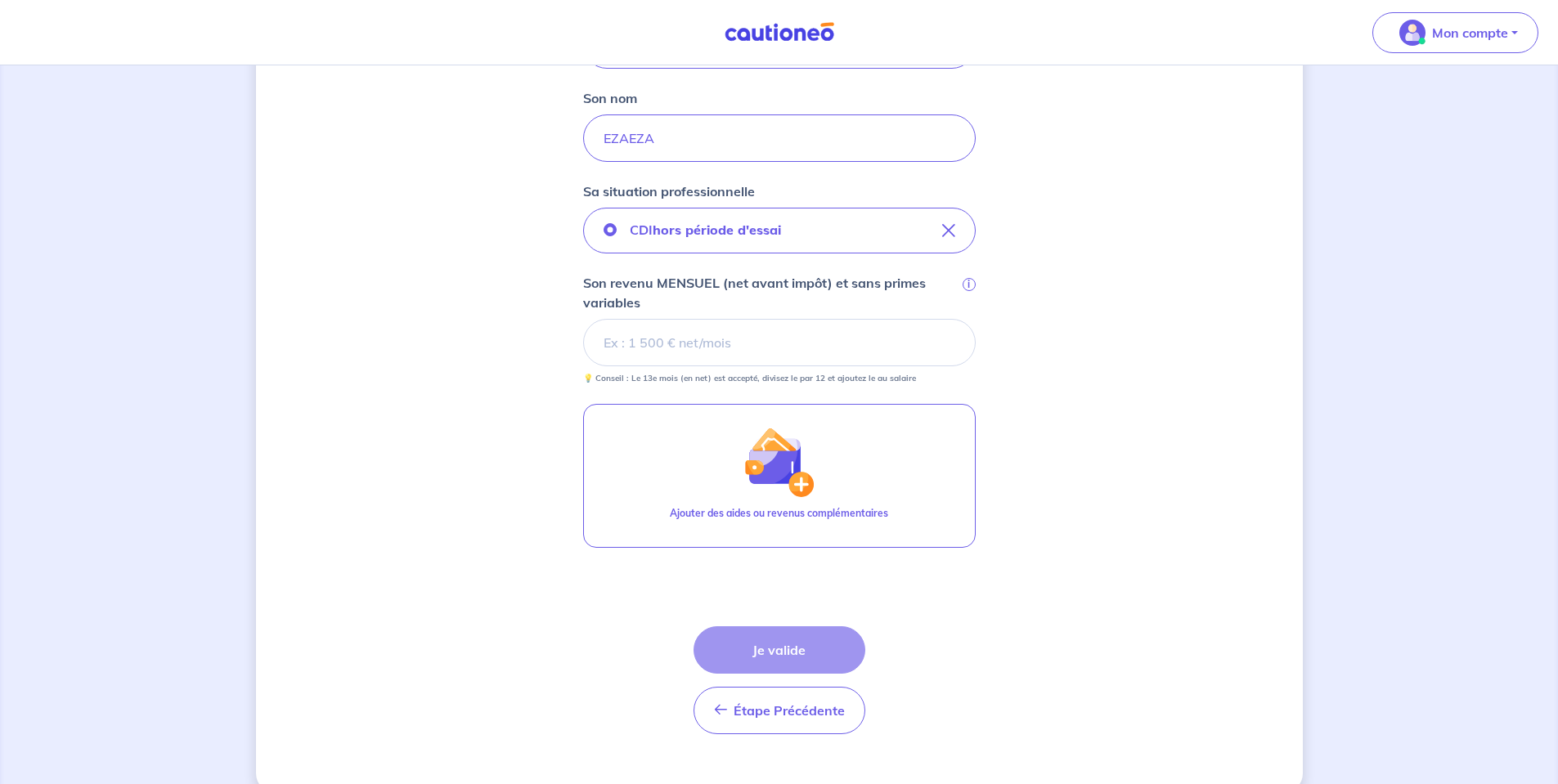
scroll to position [475, 0]
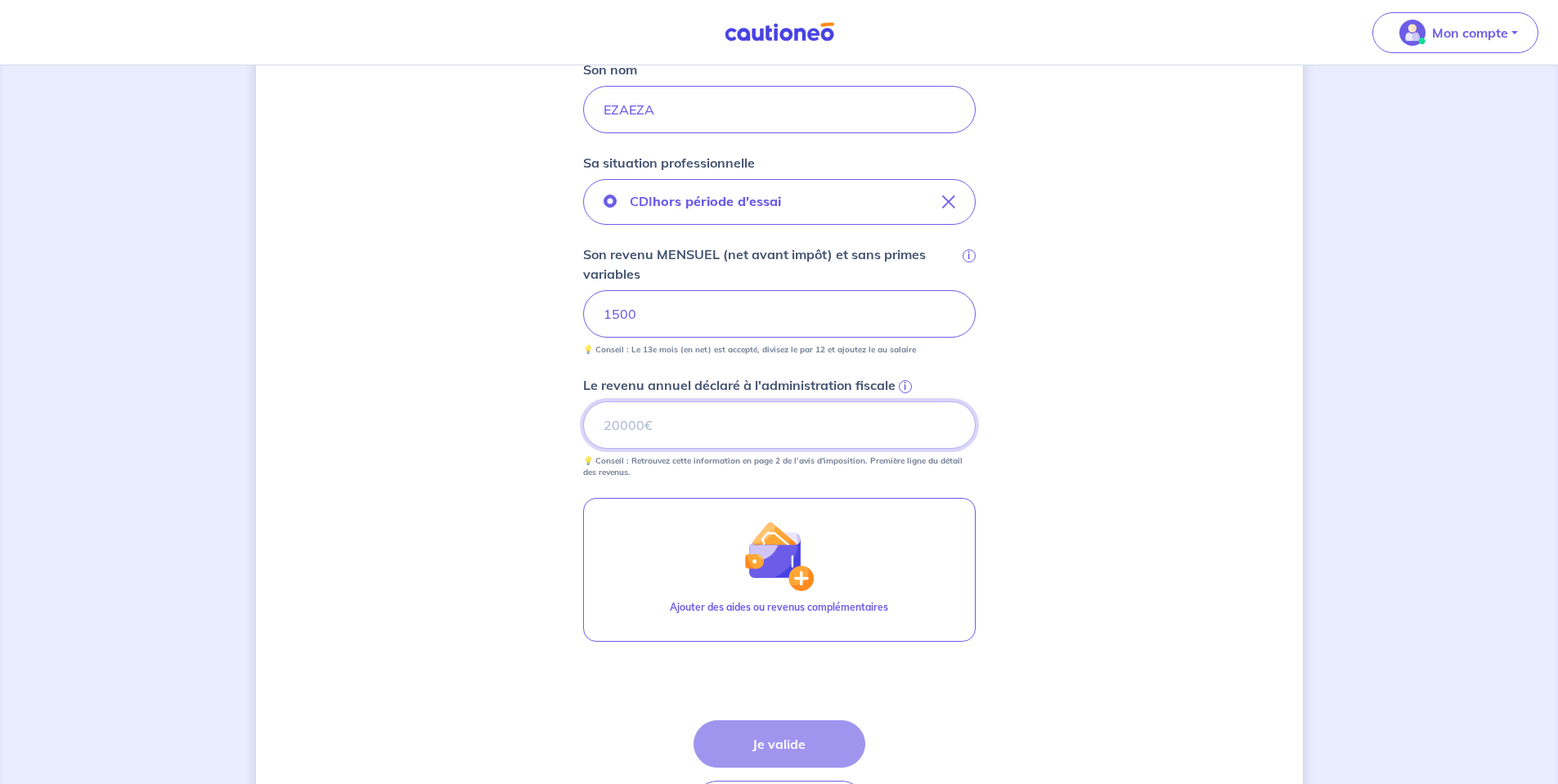
click at [635, 437] on input "Le revenu annuel déclaré à l'administration fiscale i" at bounding box center [779, 425] width 393 height 48
type input "20000"
click at [794, 736] on button "Je valide" at bounding box center [779, 744] width 171 height 48
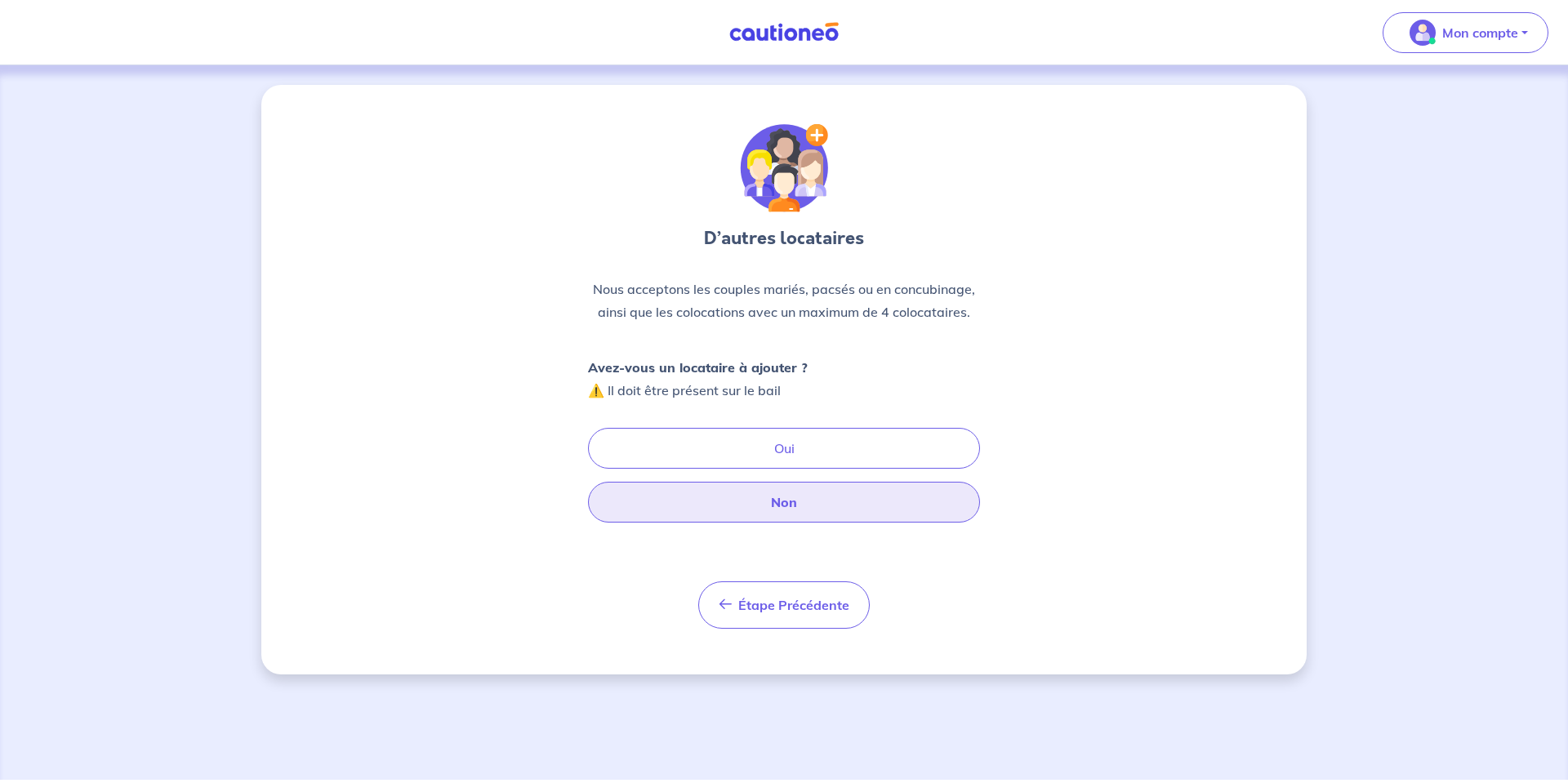
click at [814, 501] on button "Non" at bounding box center [784, 502] width 392 height 41
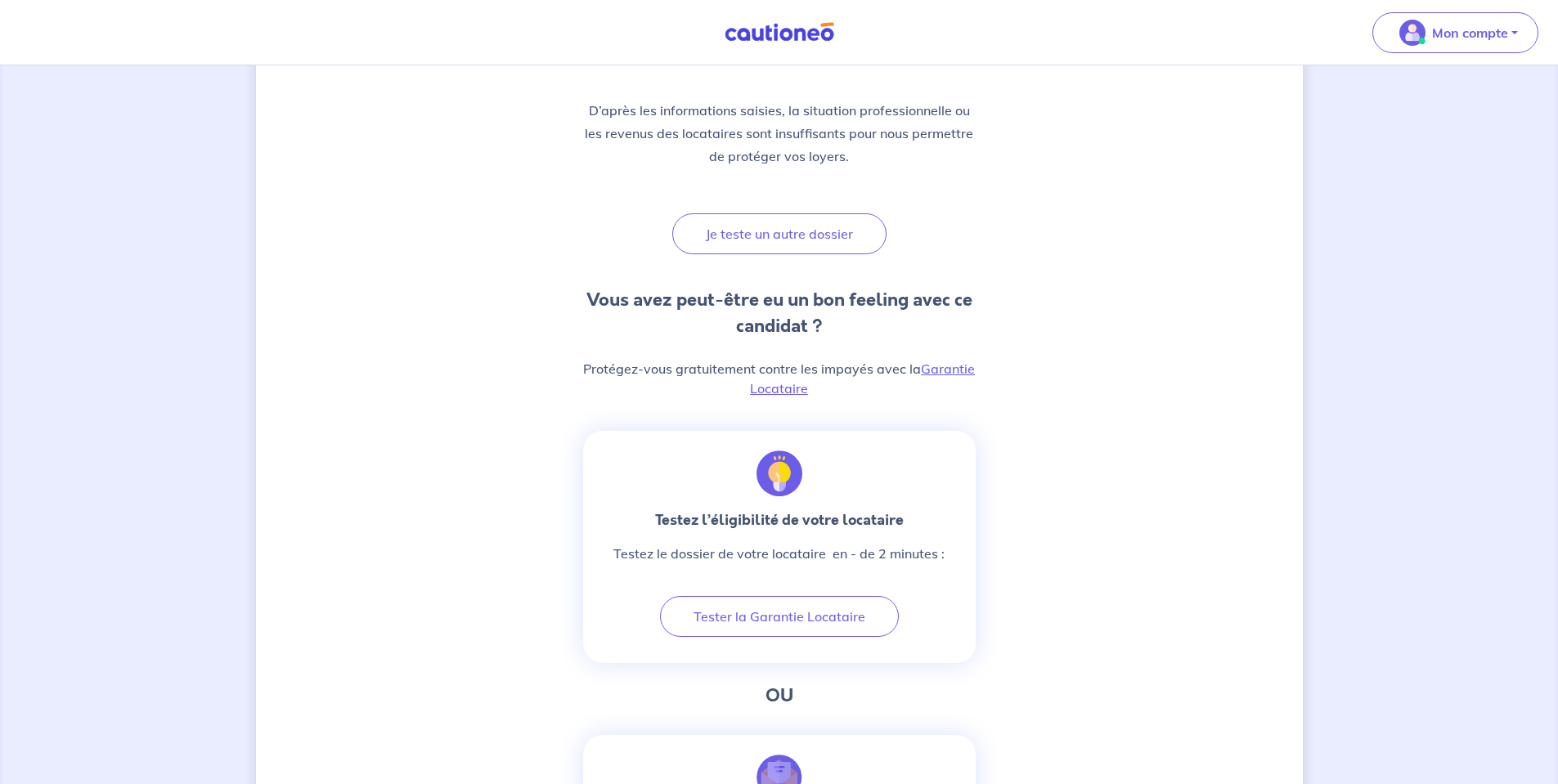
scroll to position [409, 0]
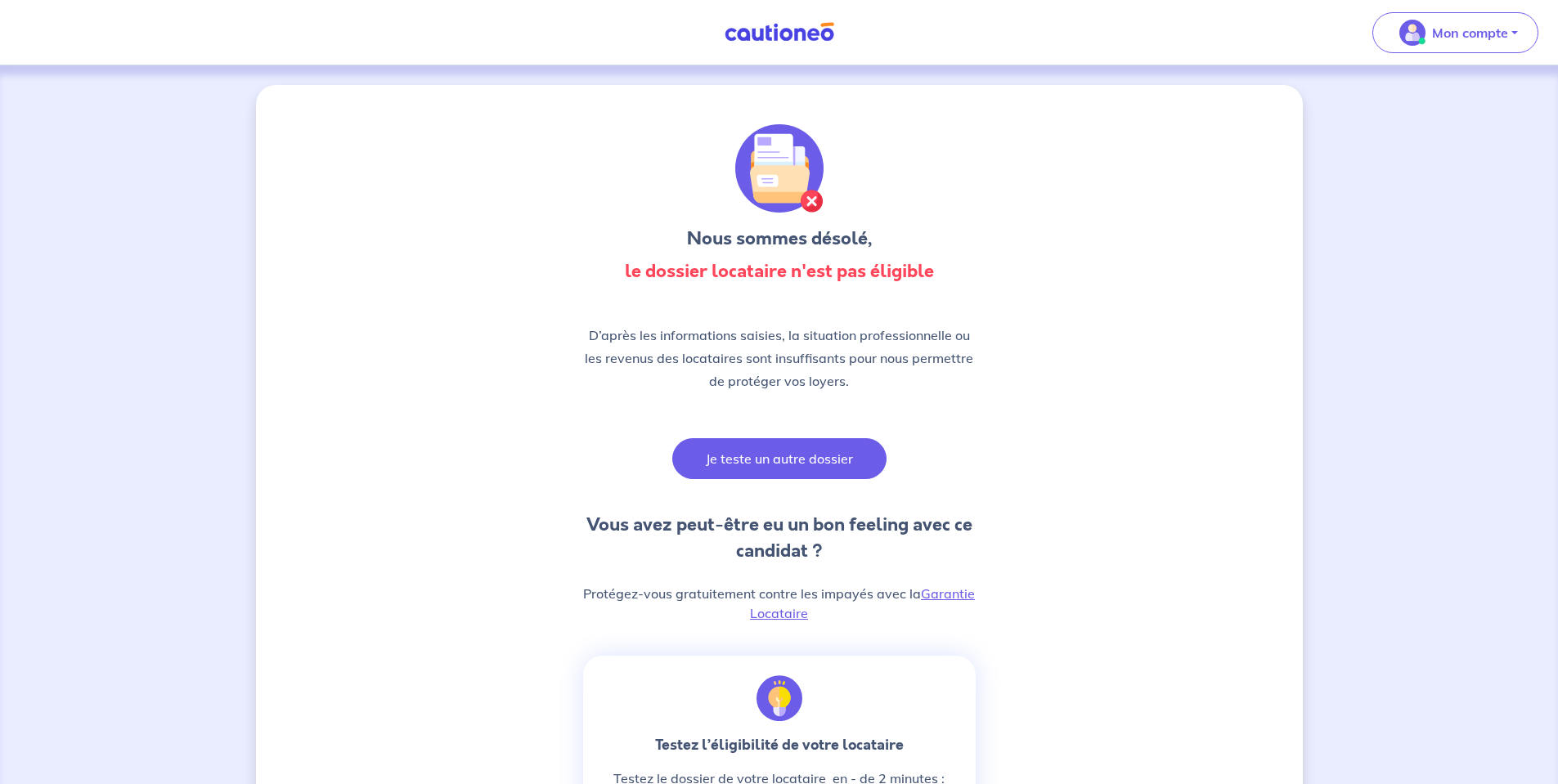
click at [748, 472] on button "Je teste un autre dossier" at bounding box center [779, 458] width 214 height 41
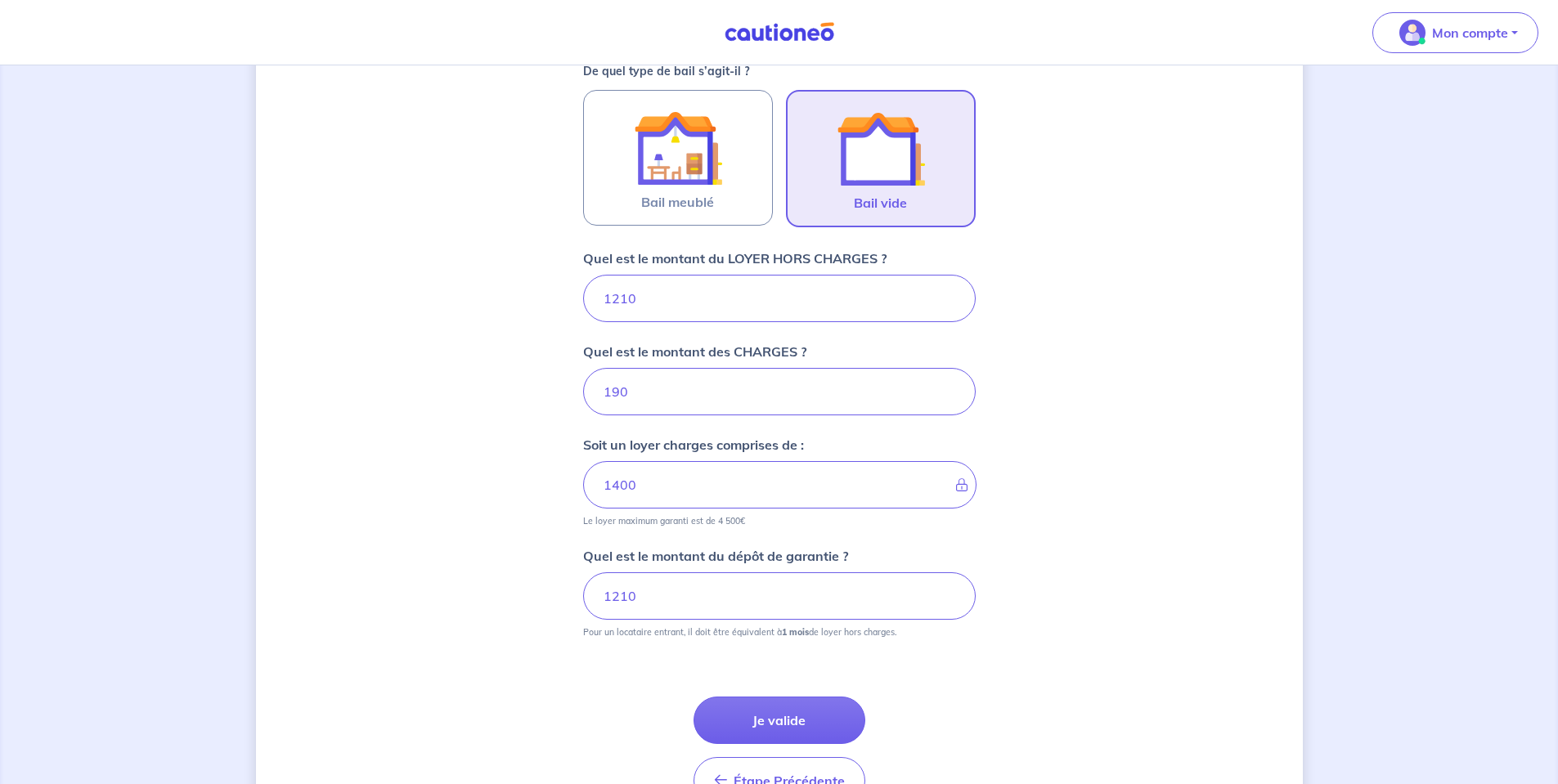
scroll to position [491, 0]
click at [759, 710] on button "Je valide" at bounding box center [779, 719] width 171 height 48
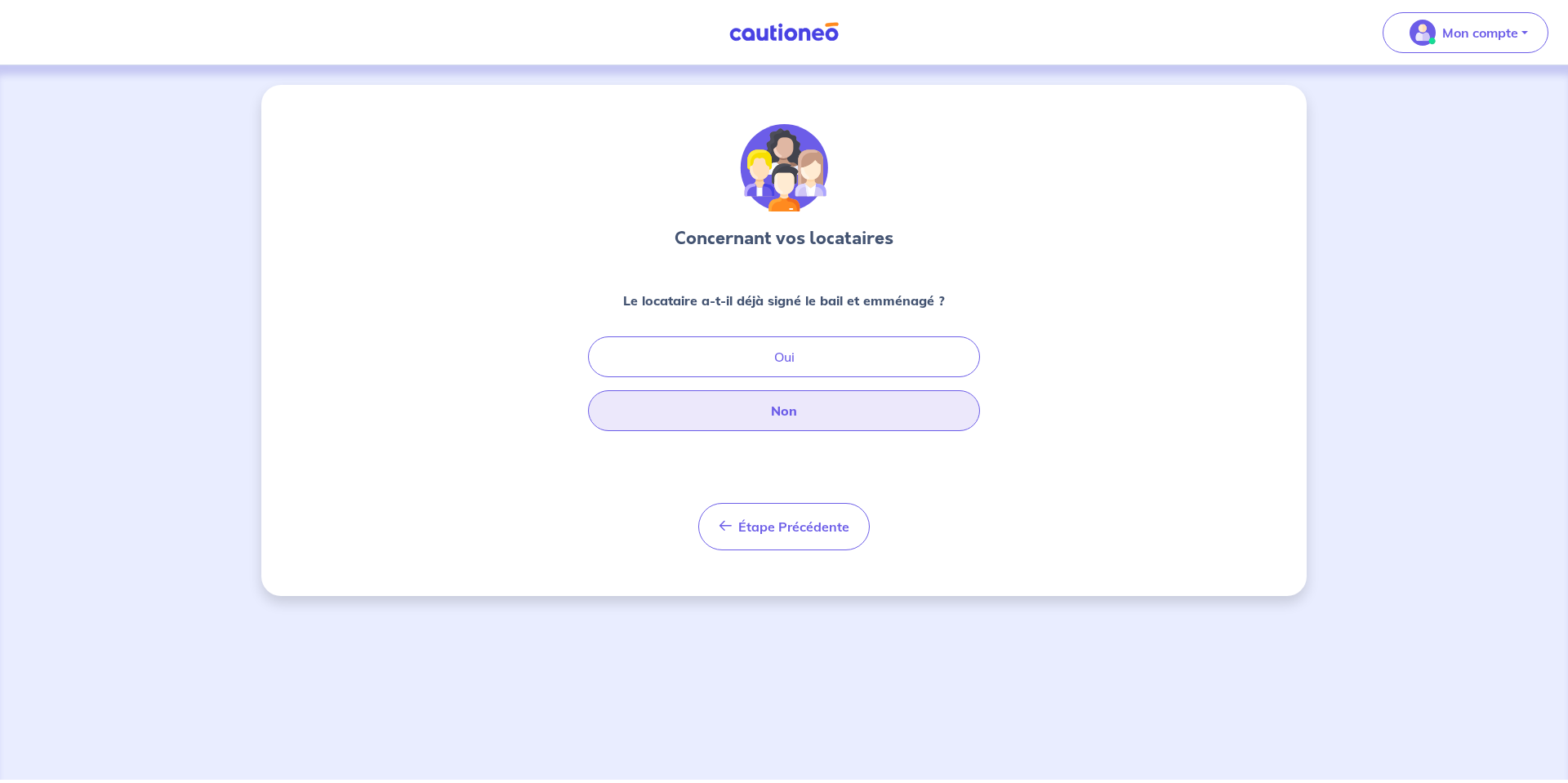
click at [814, 420] on button "Non" at bounding box center [784, 411] width 392 height 41
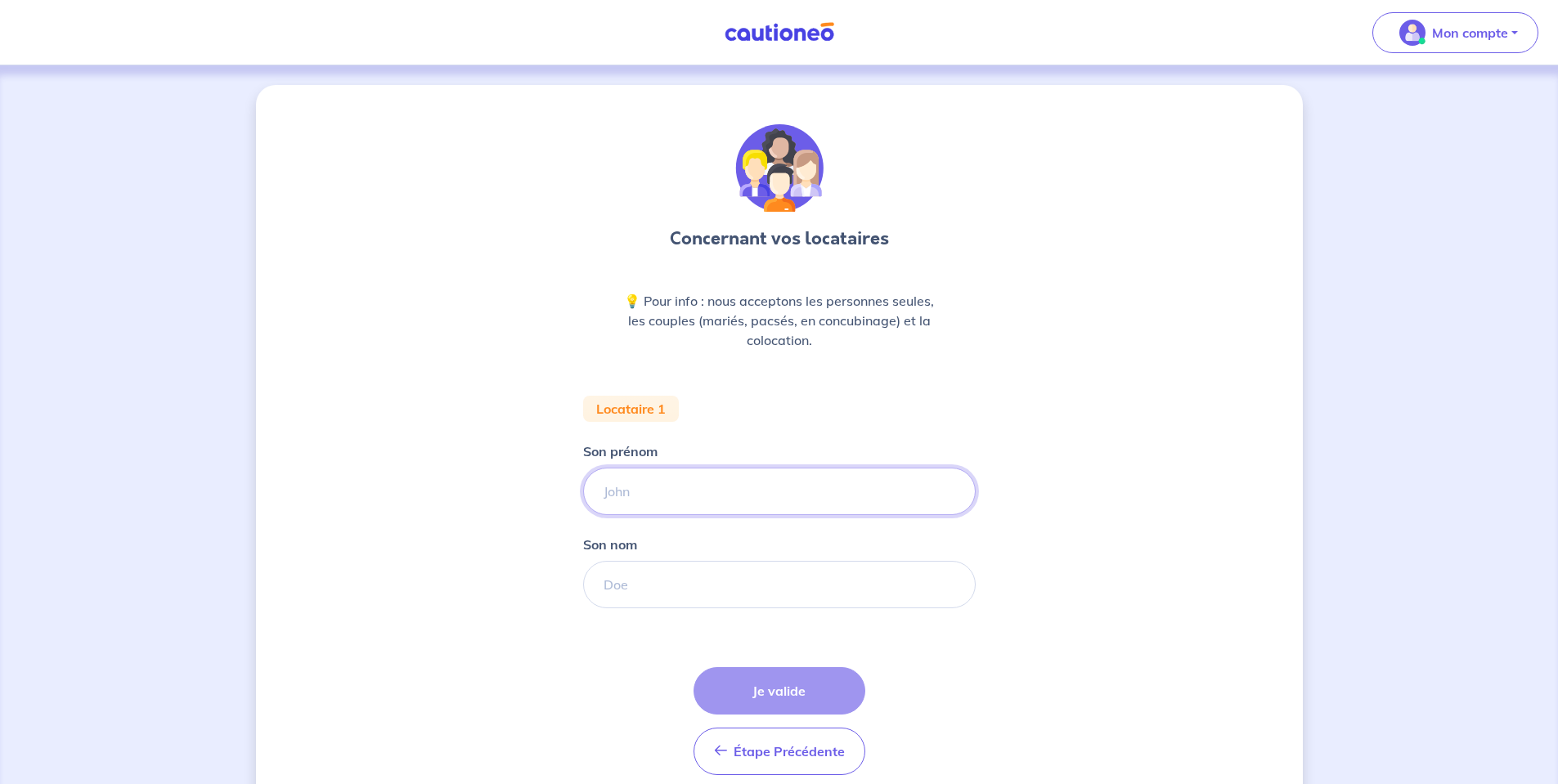
click at [680, 495] on input "Son prénom" at bounding box center [779, 491] width 393 height 48
click at [659, 491] on input "Son prénom" at bounding box center [779, 491] width 393 height 48
type input "Kade"
type input "Sarah"
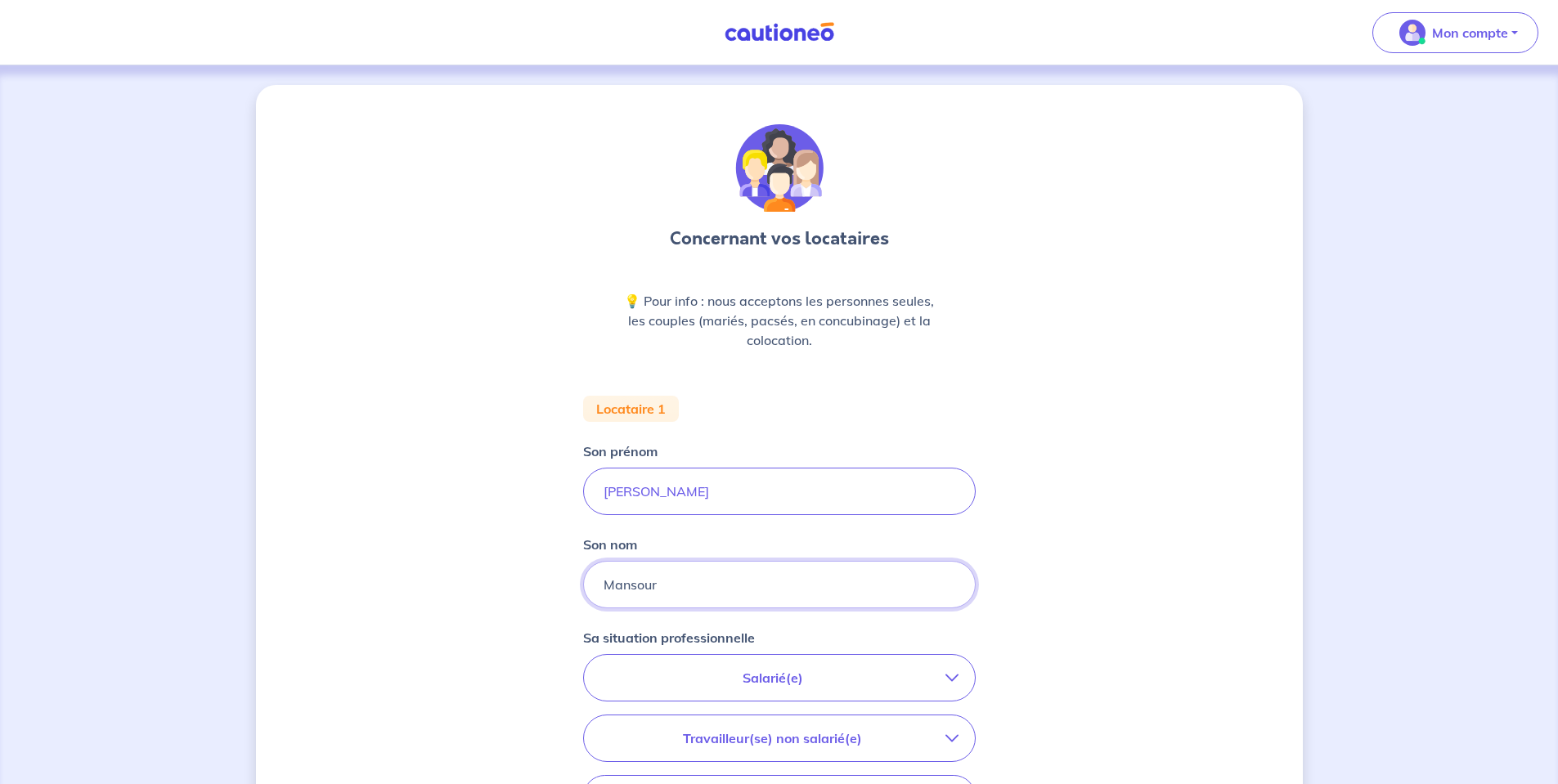
type input "Mansour"
drag, startPoint x: 670, startPoint y: 495, endPoint x: 0, endPoint y: 337, distance: 688.4
click at [0, 337] on div "Concernant vos locataires 💡 Pour info : nous acceptons les personnes seules, le…" at bounding box center [779, 601] width 1558 height 1072
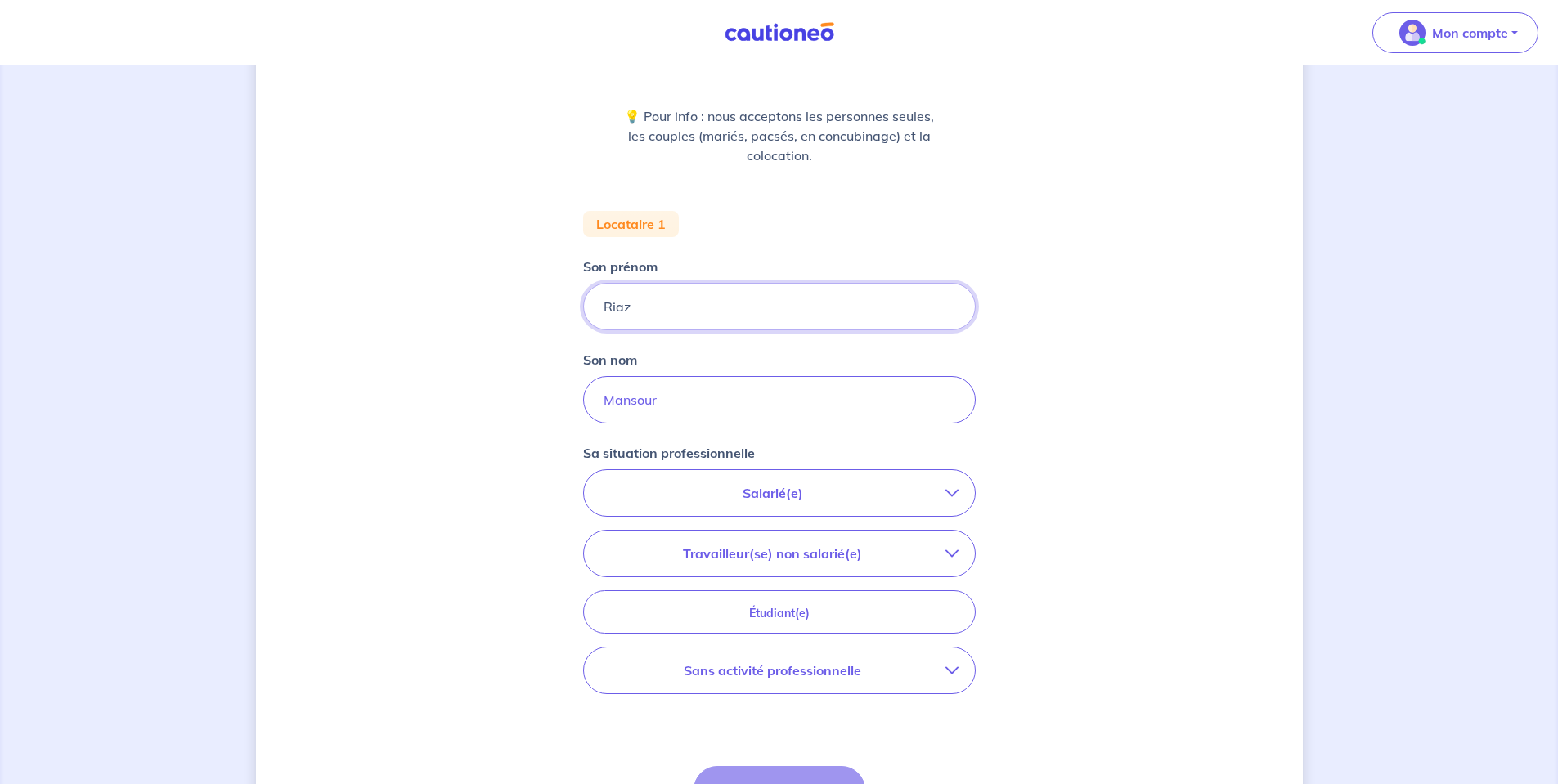
scroll to position [245, 0]
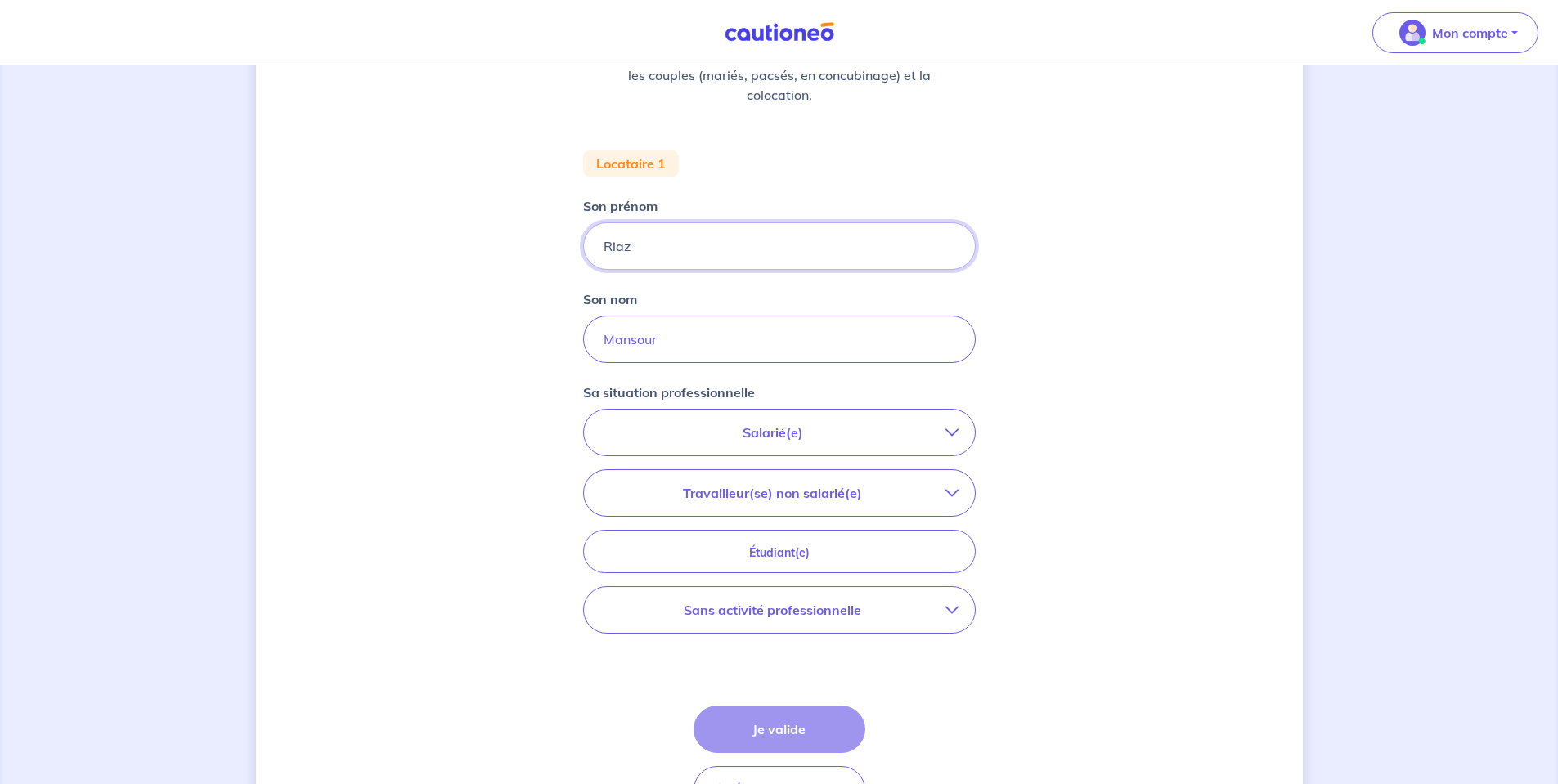
type input "Riaz"
click at [787, 432] on p "Salarié(e)" at bounding box center [772, 432] width 345 height 19
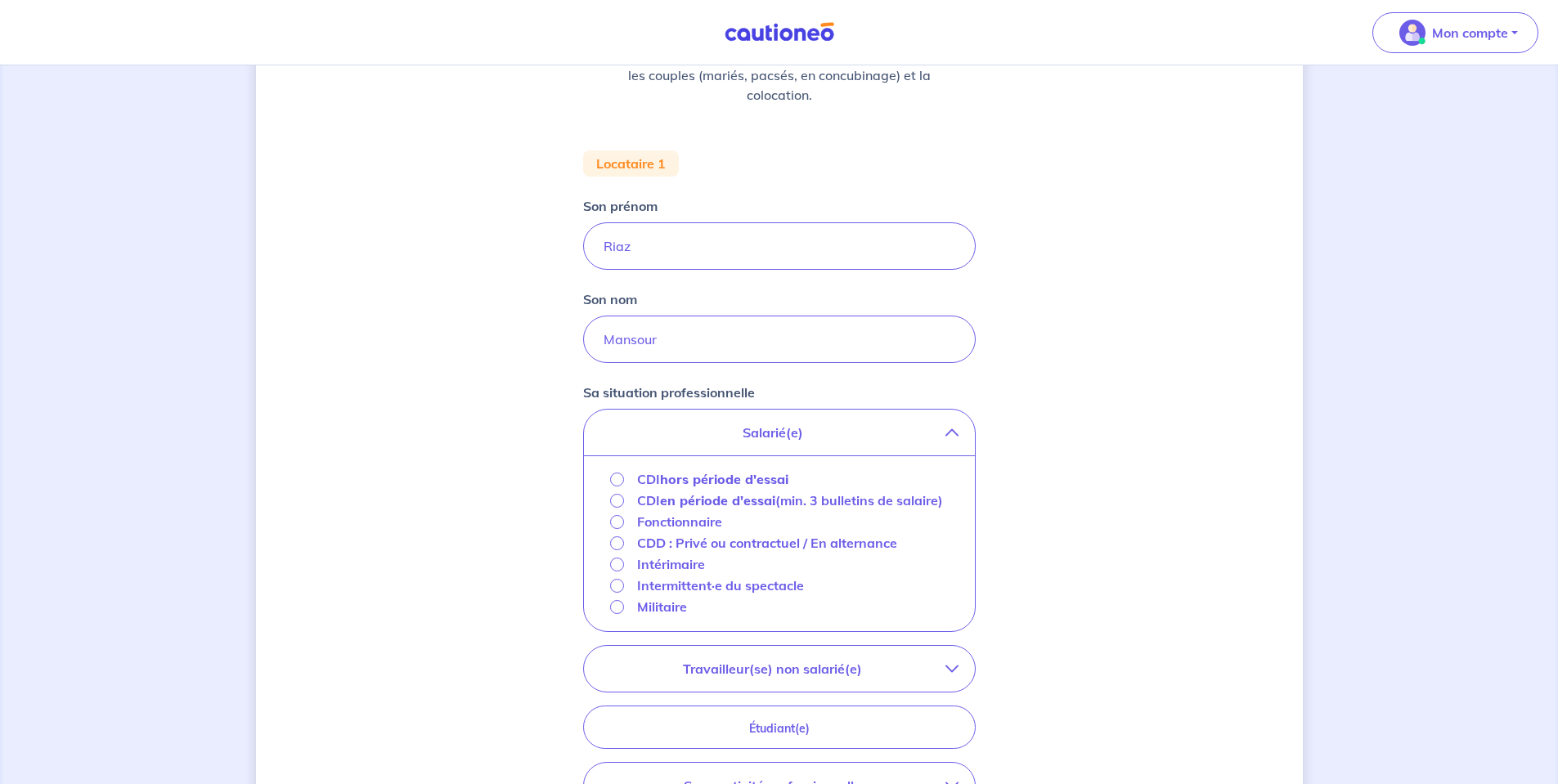
click at [700, 476] on strong "hors période d'essai" at bounding box center [724, 479] width 129 height 17
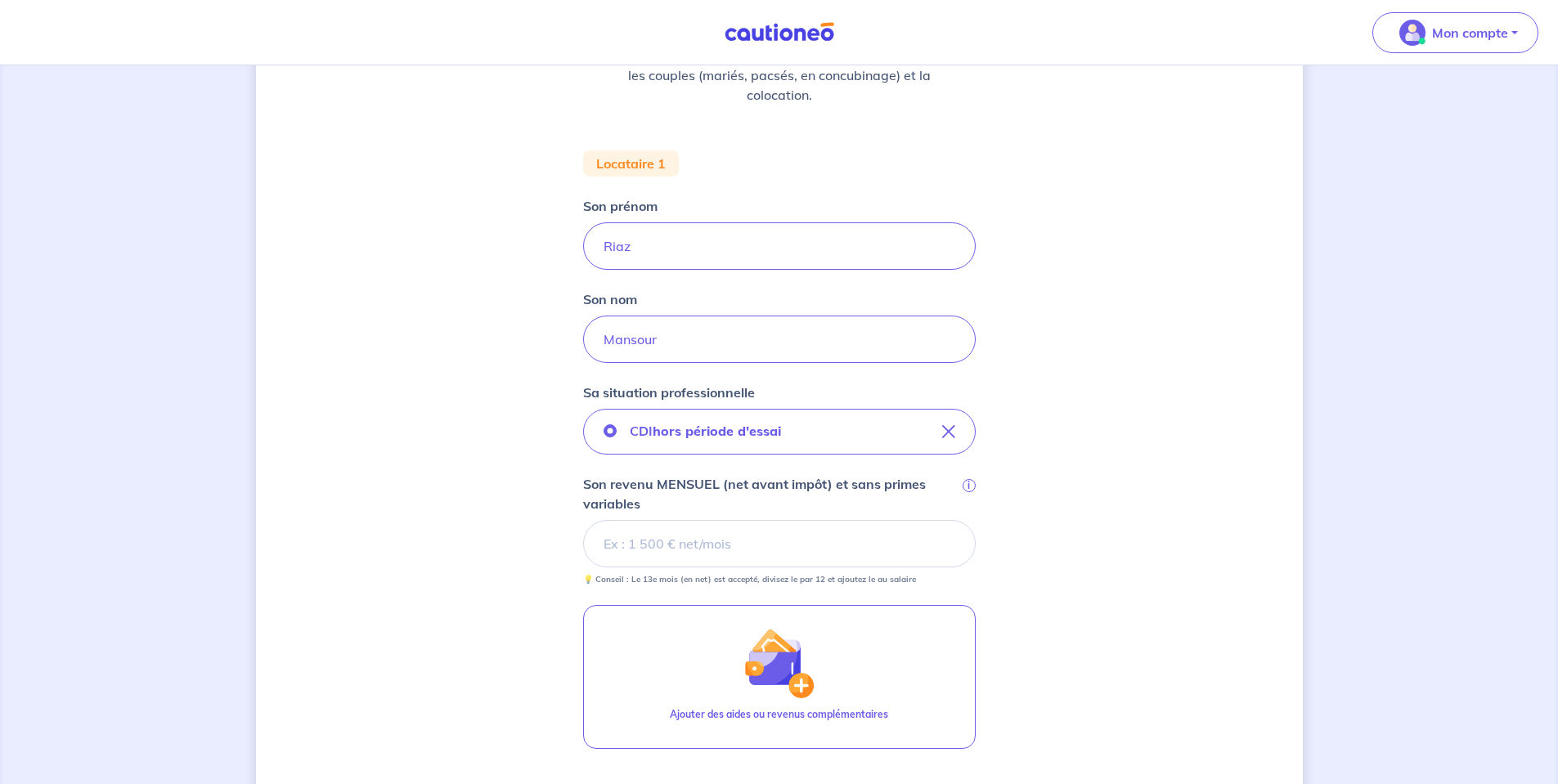
click at [671, 529] on input "Son revenu MENSUEL (net avant impôt) et sans primes variables i" at bounding box center [779, 543] width 393 height 48
click at [793, 545] on input "Son revenu MENSUEL (net avant impôt) et sans primes variables i" at bounding box center [779, 543] width 393 height 48
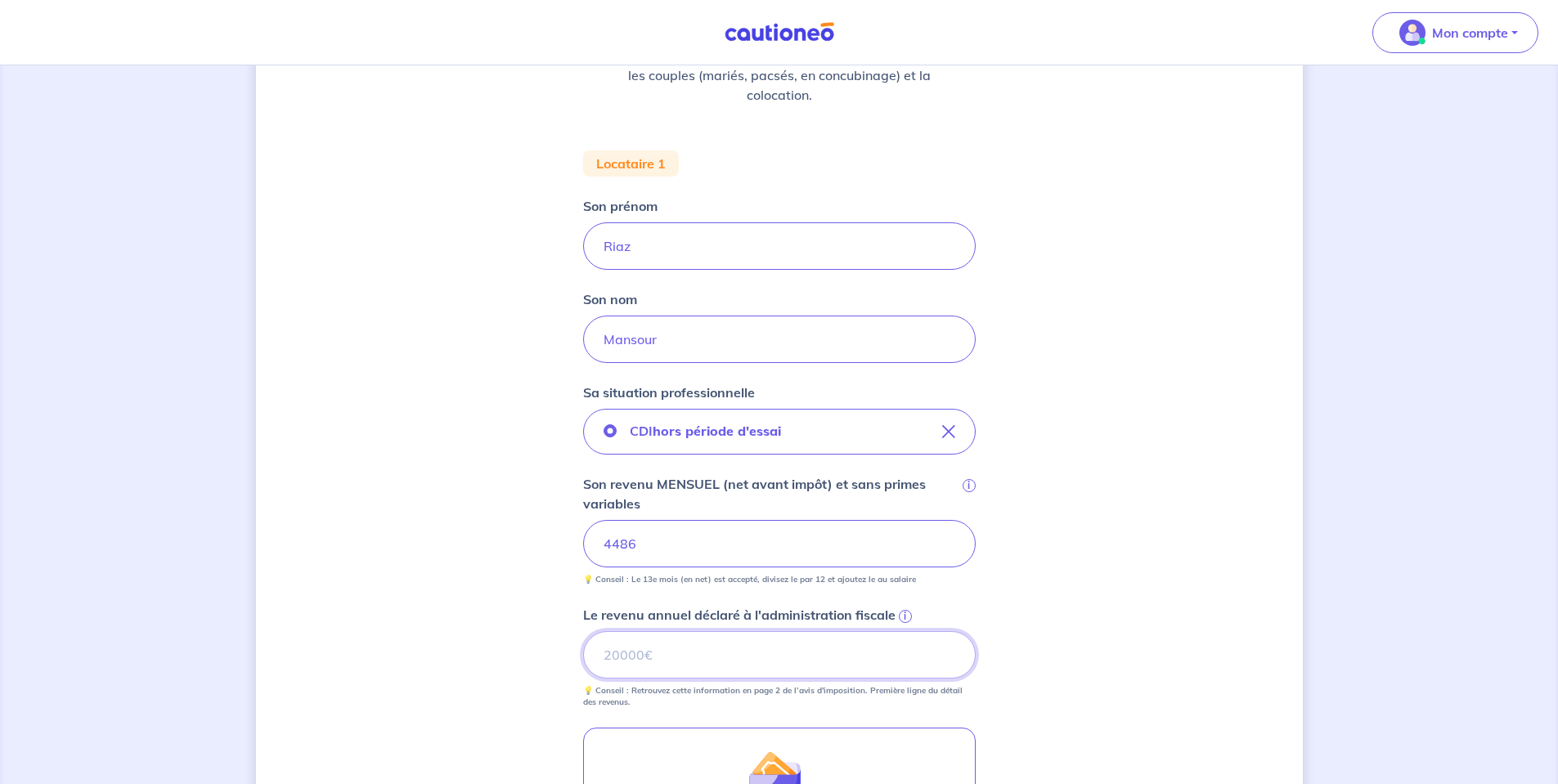
click at [727, 669] on input "Le revenu annuel déclaré à l'administration fiscale i" at bounding box center [779, 654] width 393 height 48
click at [740, 674] on input "Le revenu annuel déclaré à l'administration fiscale i" at bounding box center [779, 654] width 393 height 48
paste input "53832"
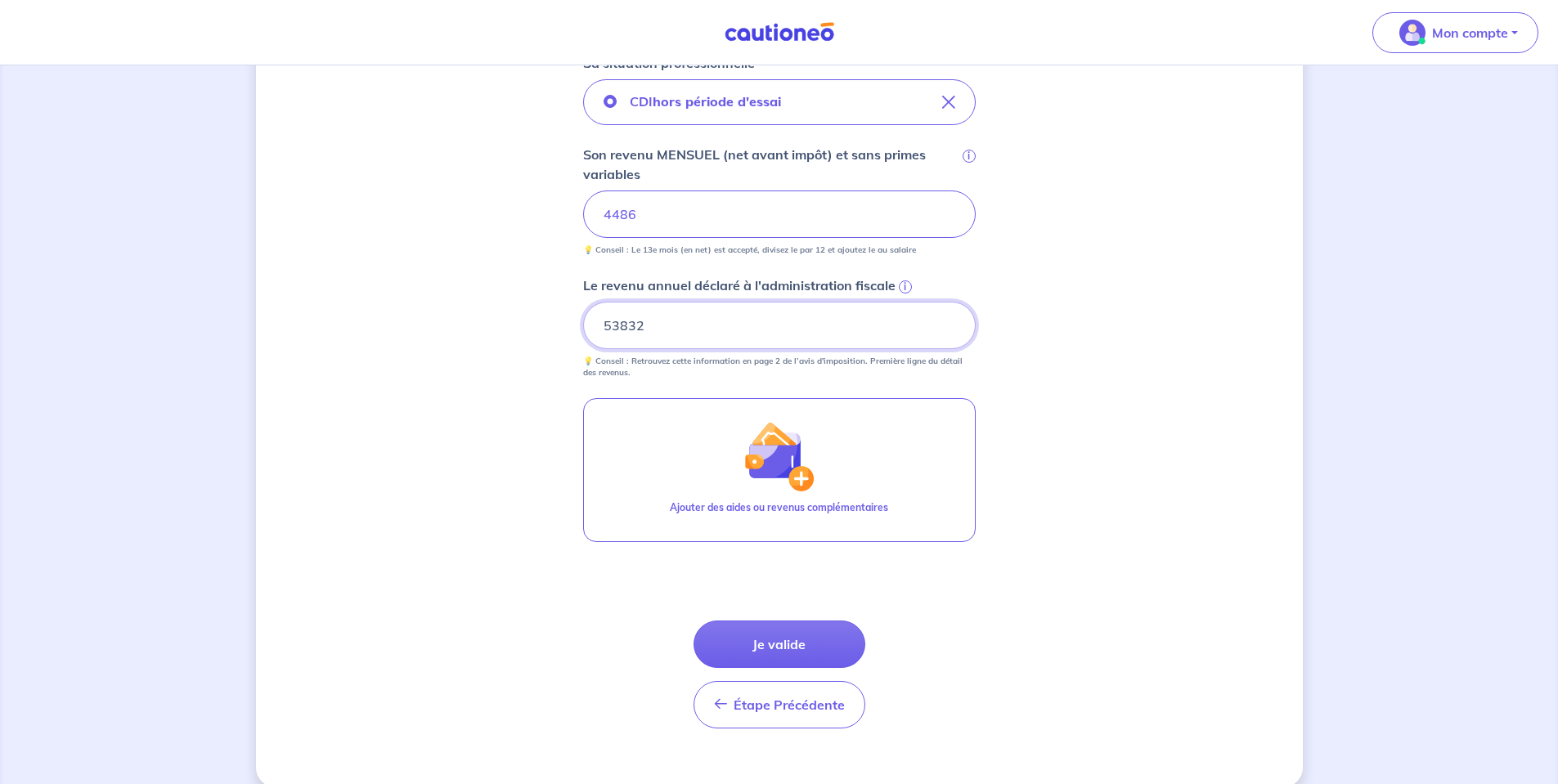
scroll to position [598, 0]
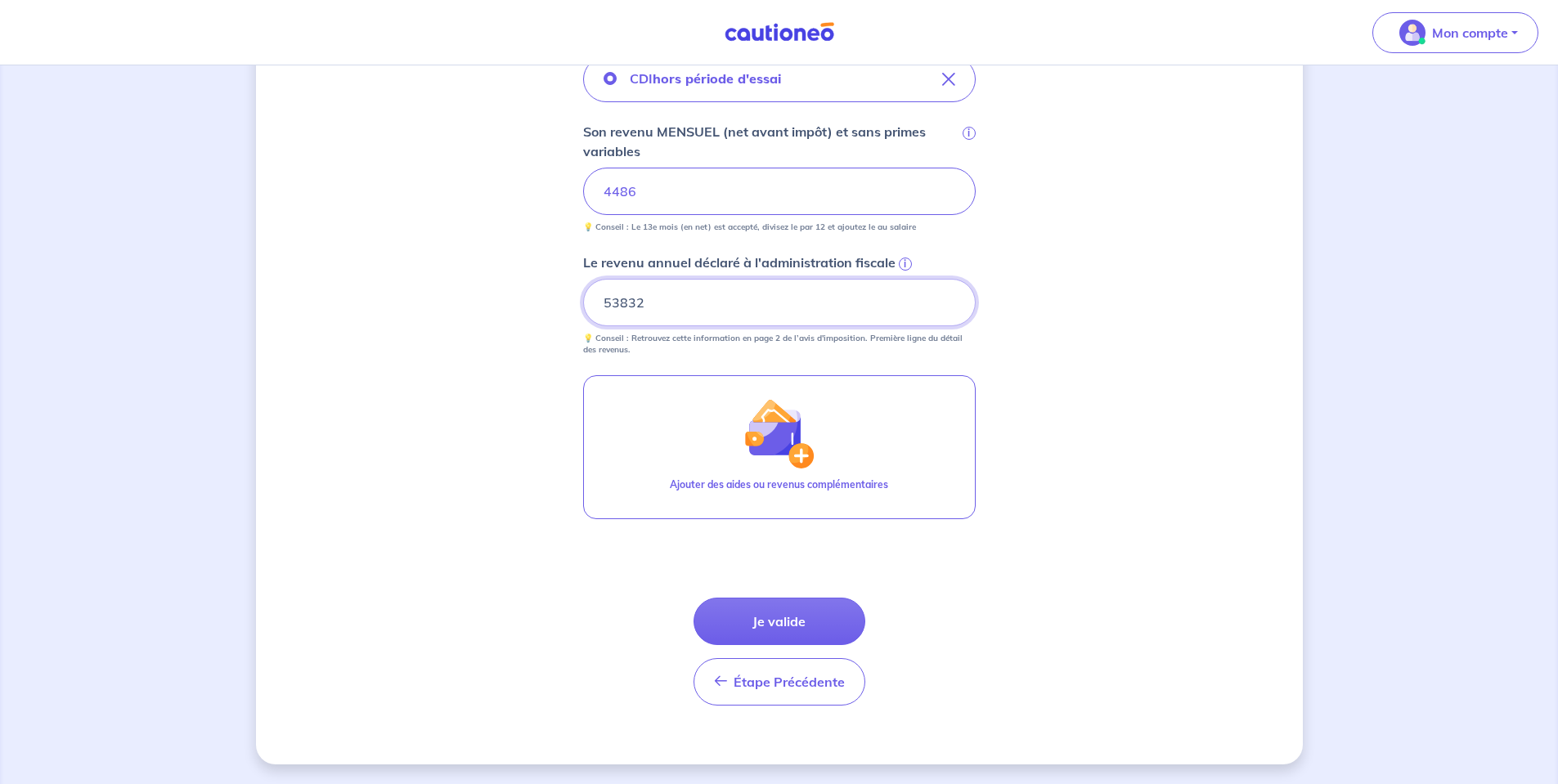
type input "53832"
click at [824, 624] on button "Je valide" at bounding box center [779, 621] width 171 height 48
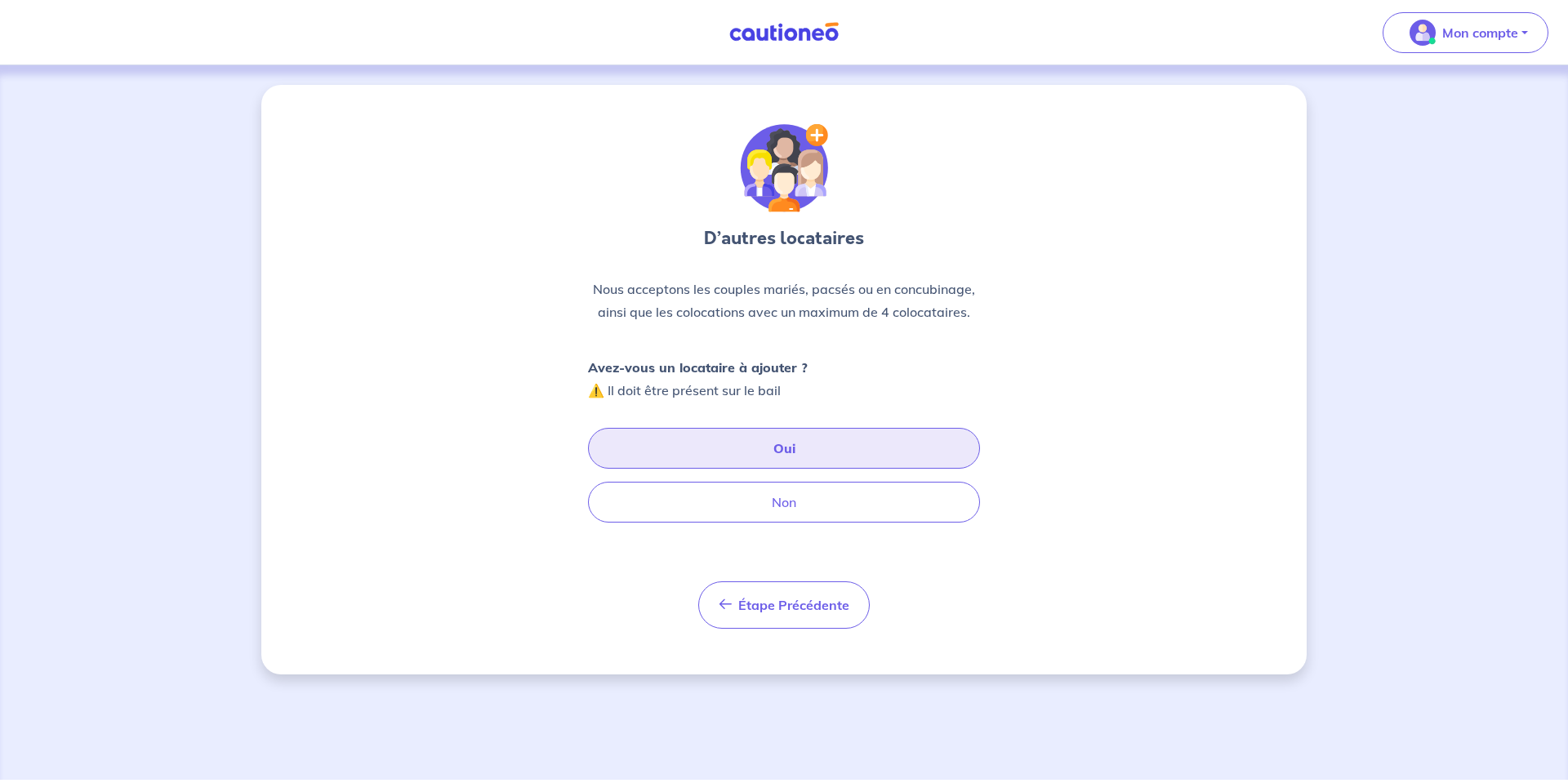
click at [821, 449] on button "Oui" at bounding box center [784, 448] width 392 height 41
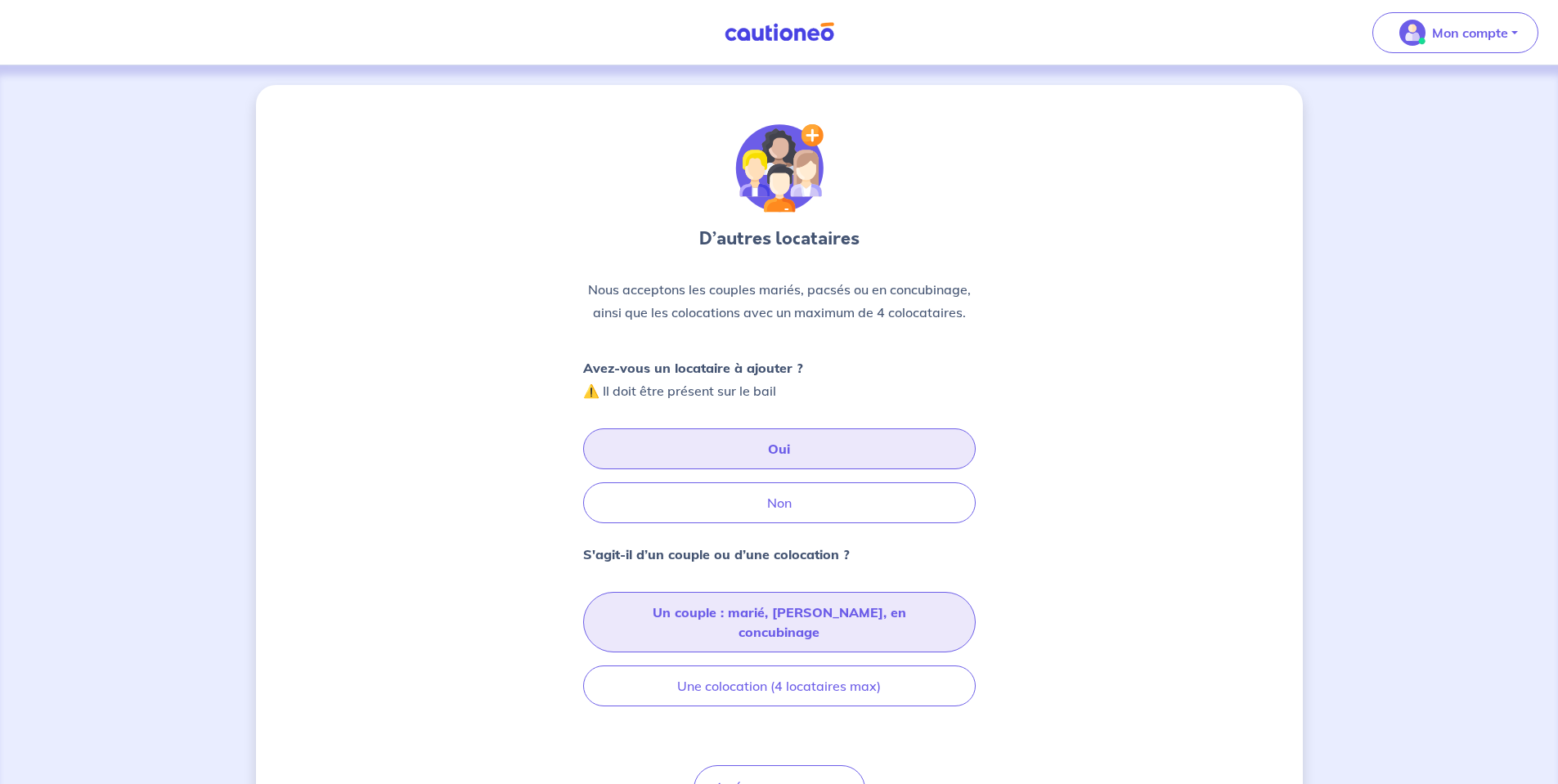
click at [801, 614] on button "Un couple : marié, pacsé, en concubinage" at bounding box center [779, 622] width 393 height 60
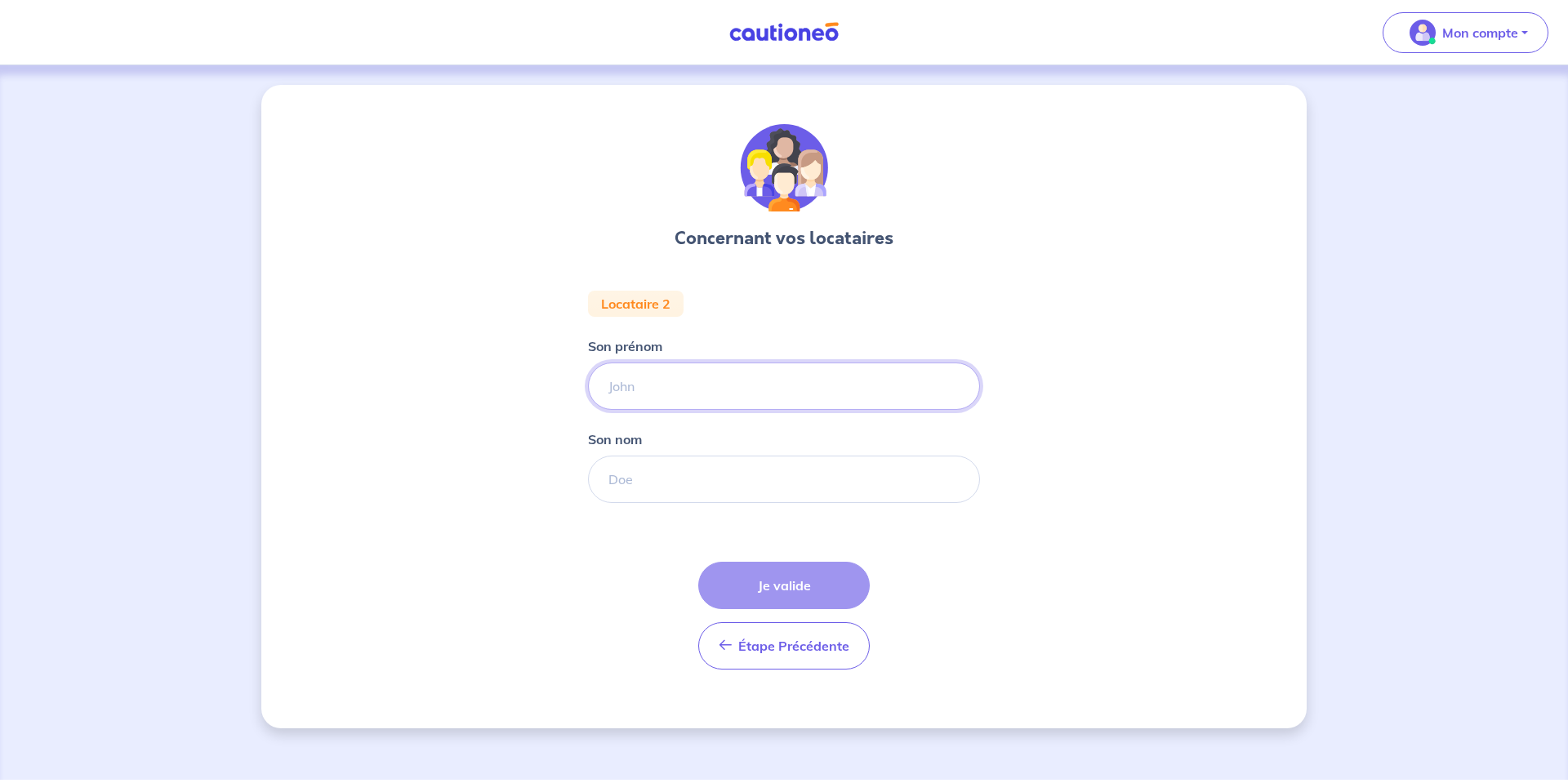
click at [756, 395] on input "Son prénom" at bounding box center [784, 386] width 392 height 48
type input "Sarah"
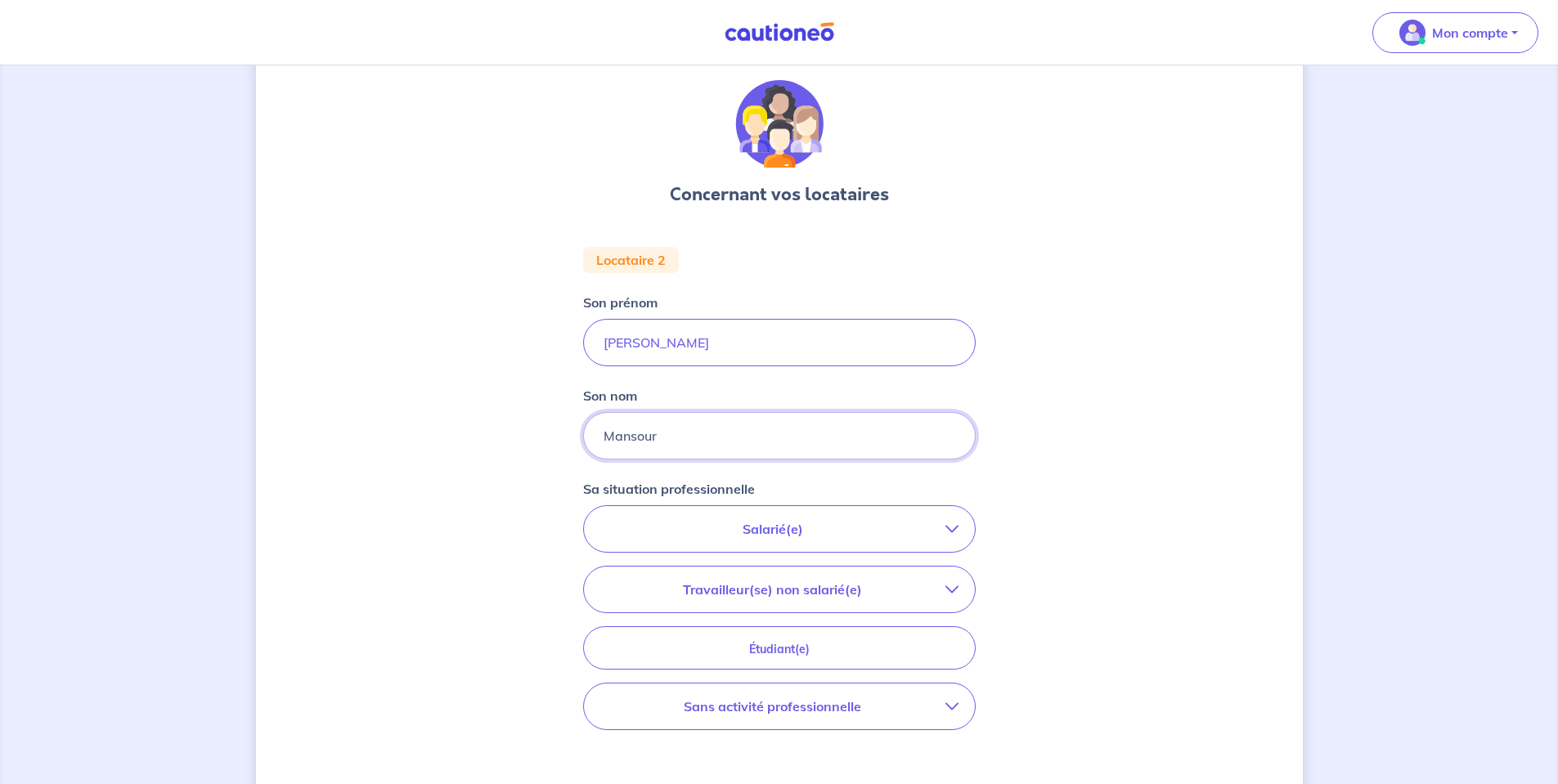
scroll to position [82, 0]
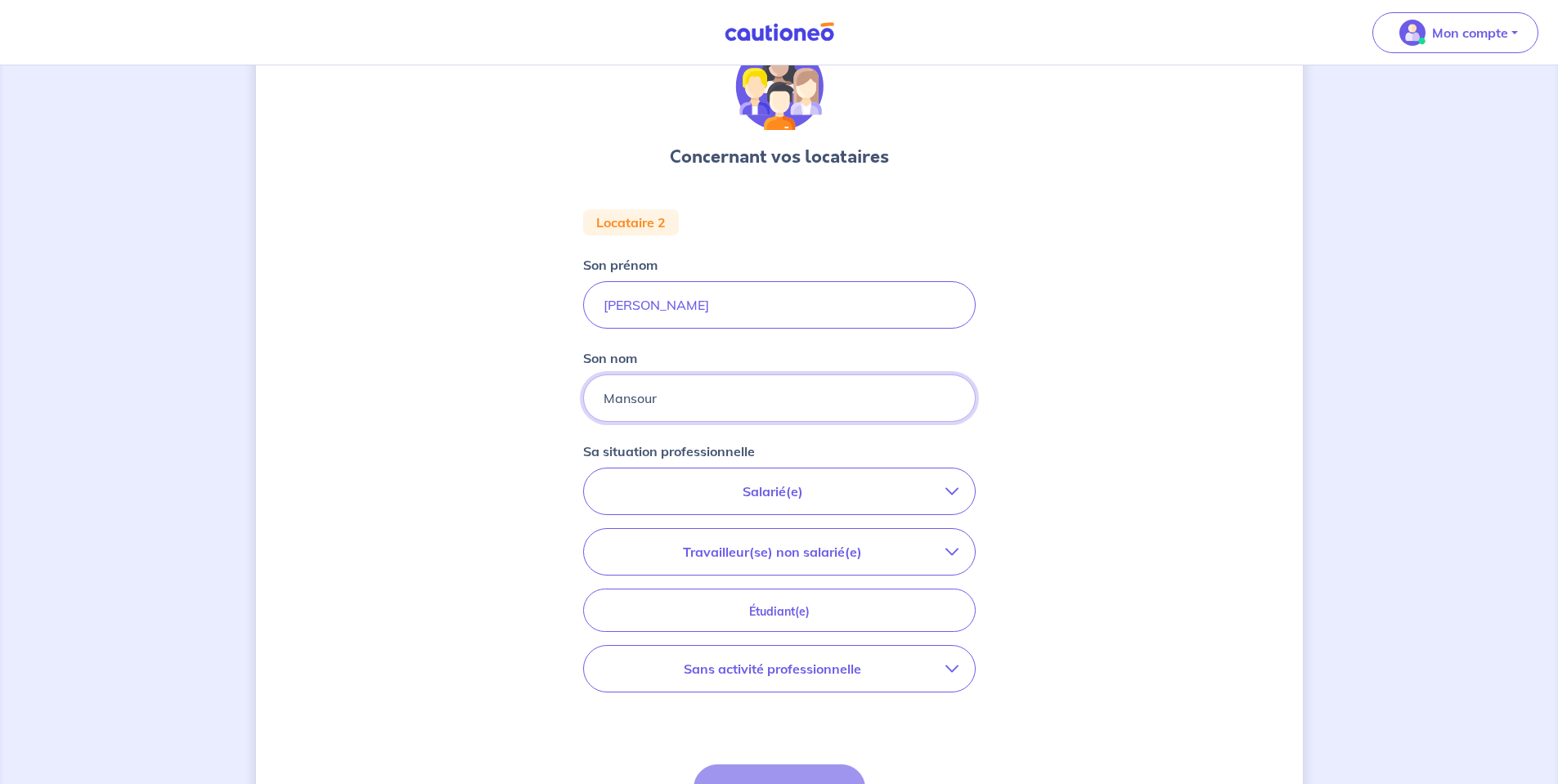
type input "Mansour"
click at [770, 683] on button "Sans activité professionnelle" at bounding box center [779, 669] width 391 height 46
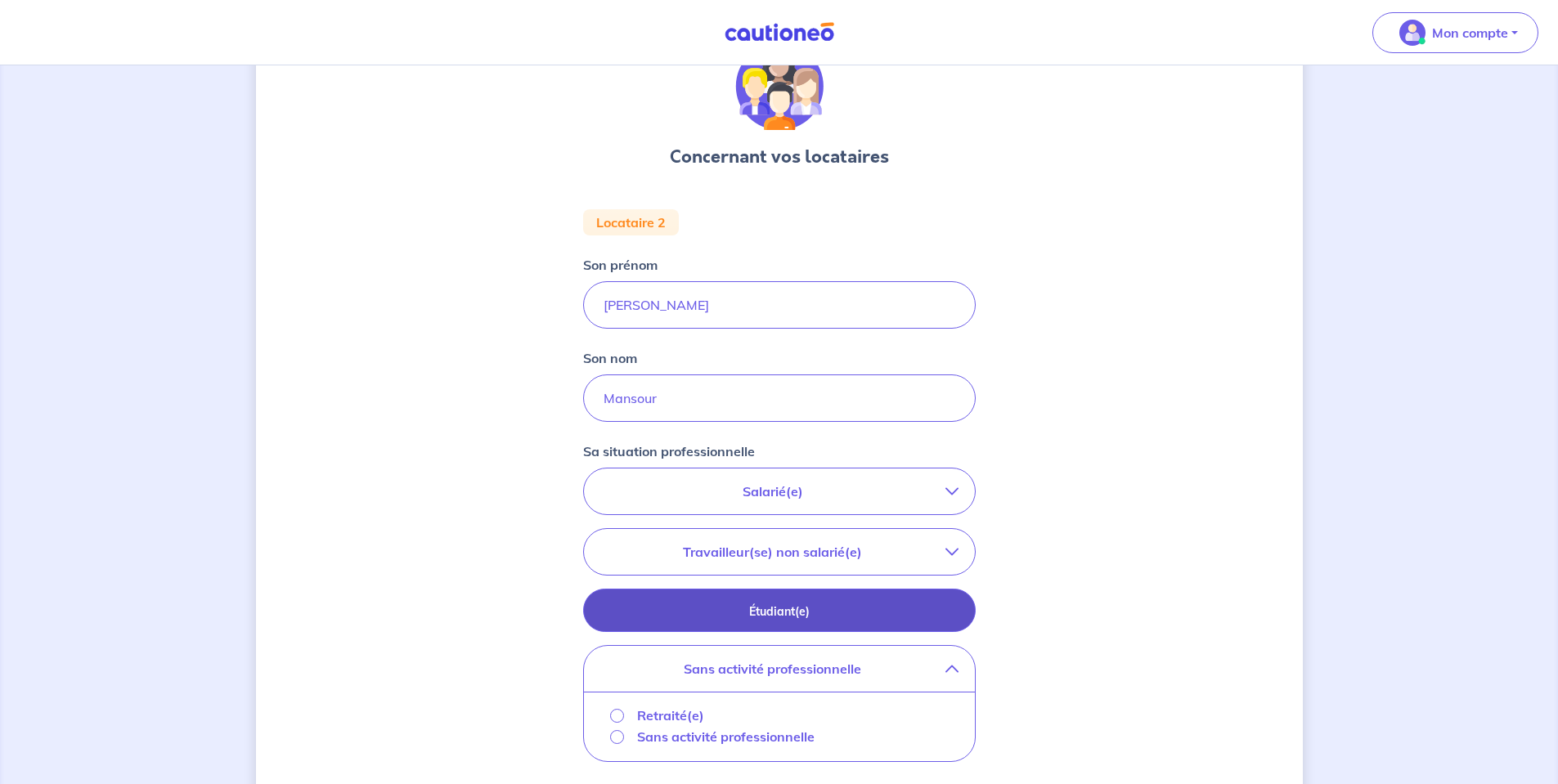
scroll to position [164, 0]
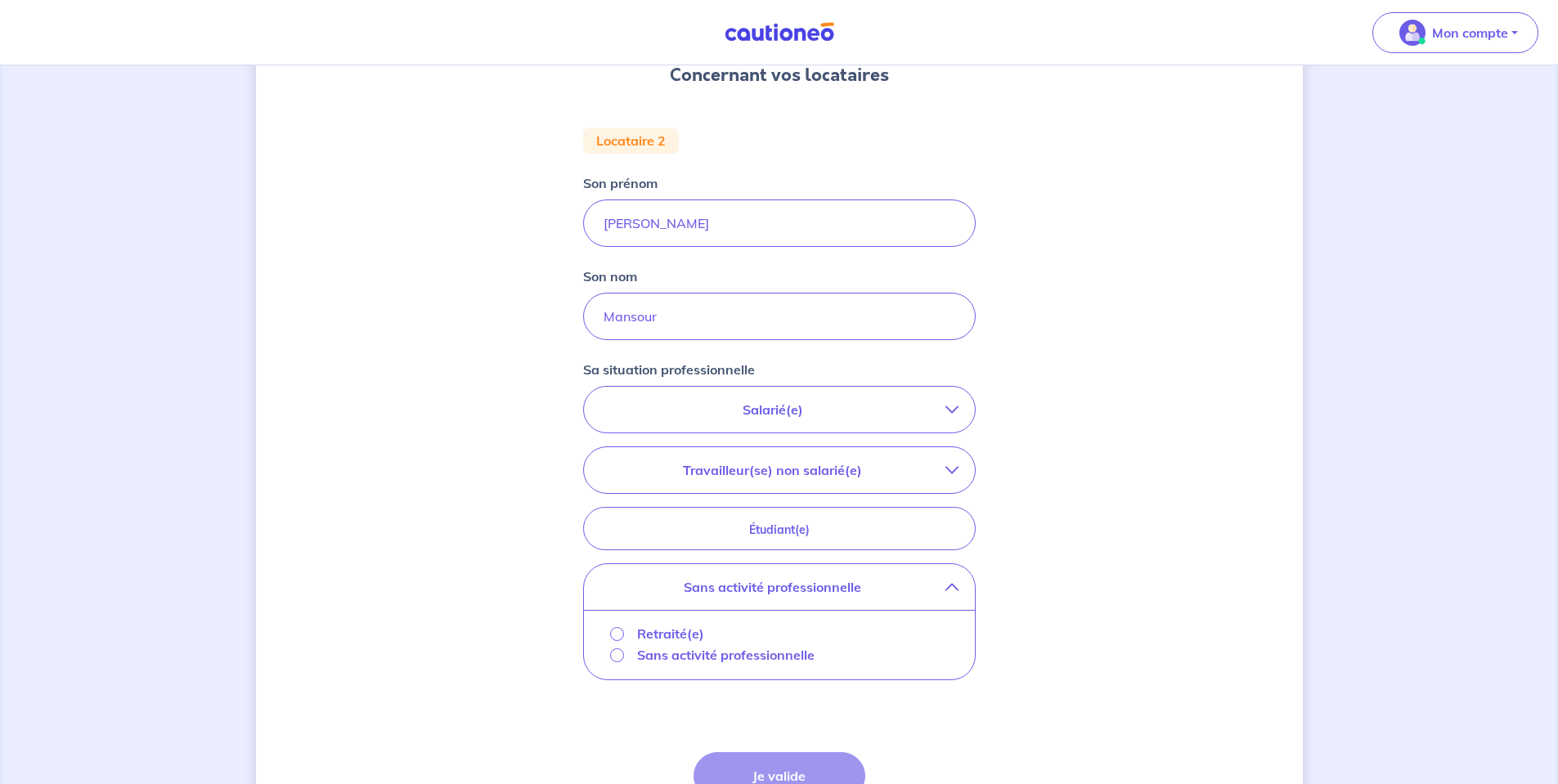
click at [645, 658] on p "Sans activité professionnelle" at bounding box center [726, 654] width 177 height 19
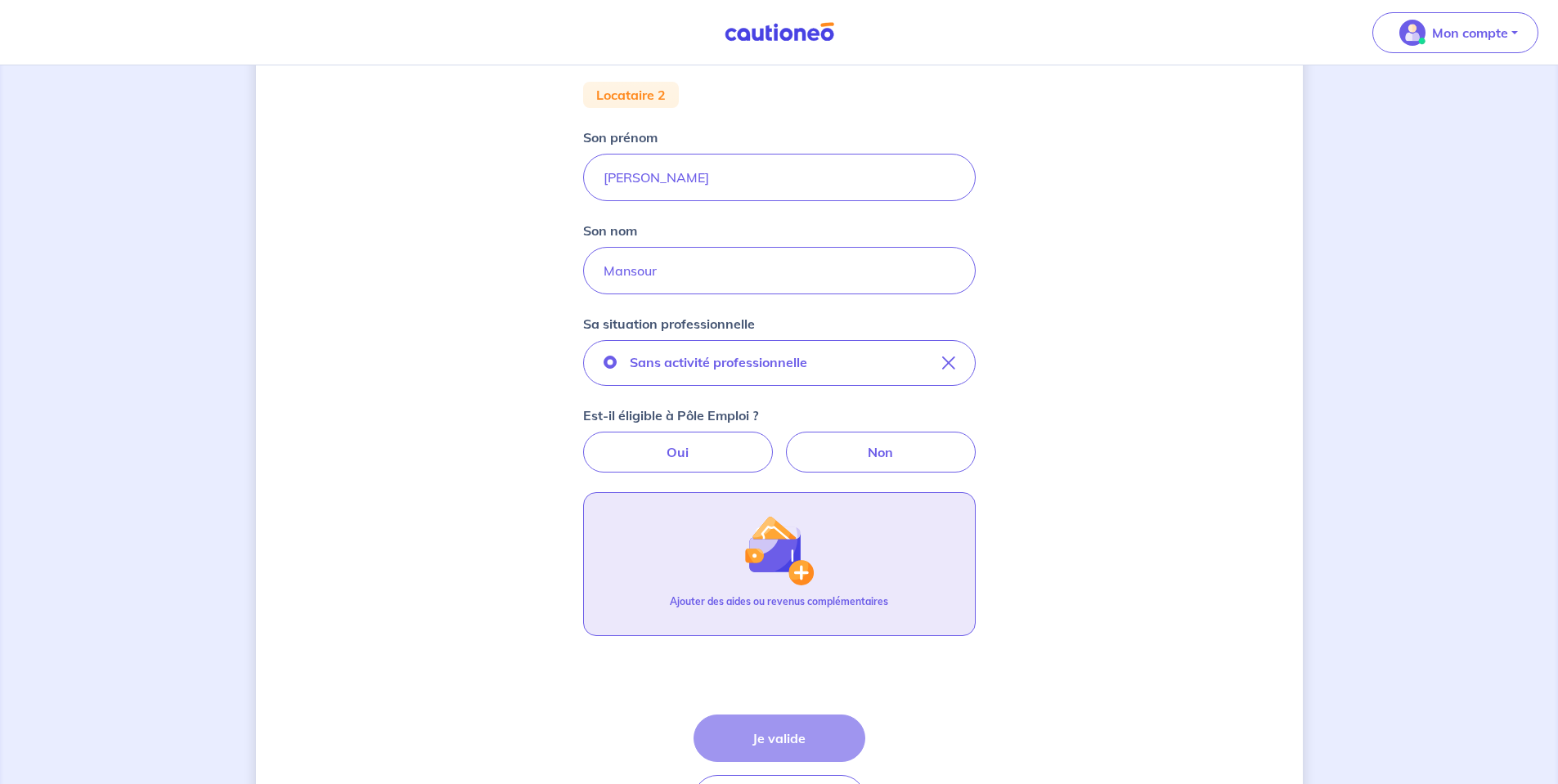
scroll to position [245, 0]
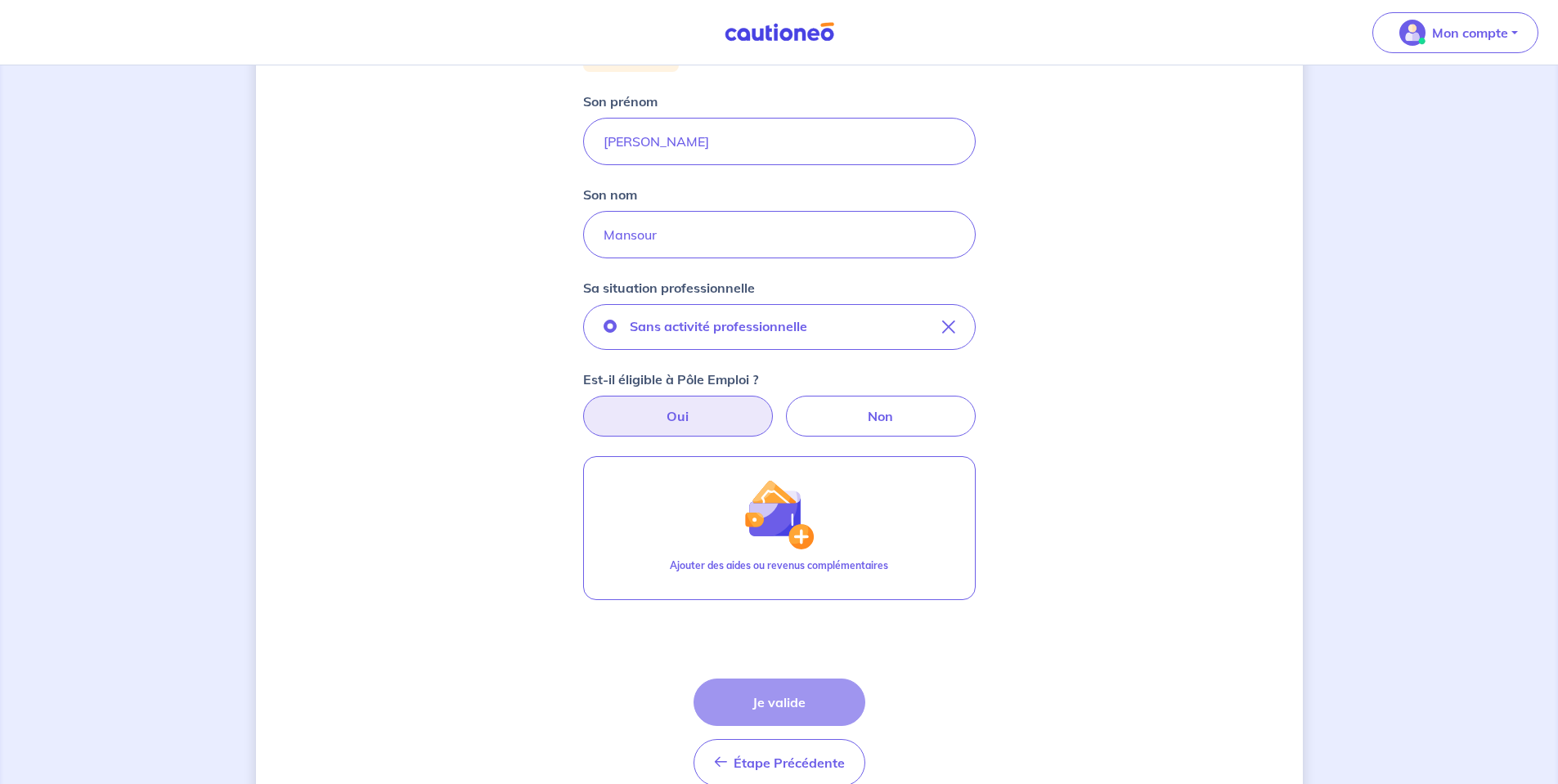
click at [635, 416] on label "Oui" at bounding box center [677, 415] width 190 height 41
click at [773, 406] on input "Oui" at bounding box center [778, 400] width 11 height 11
radio input "true"
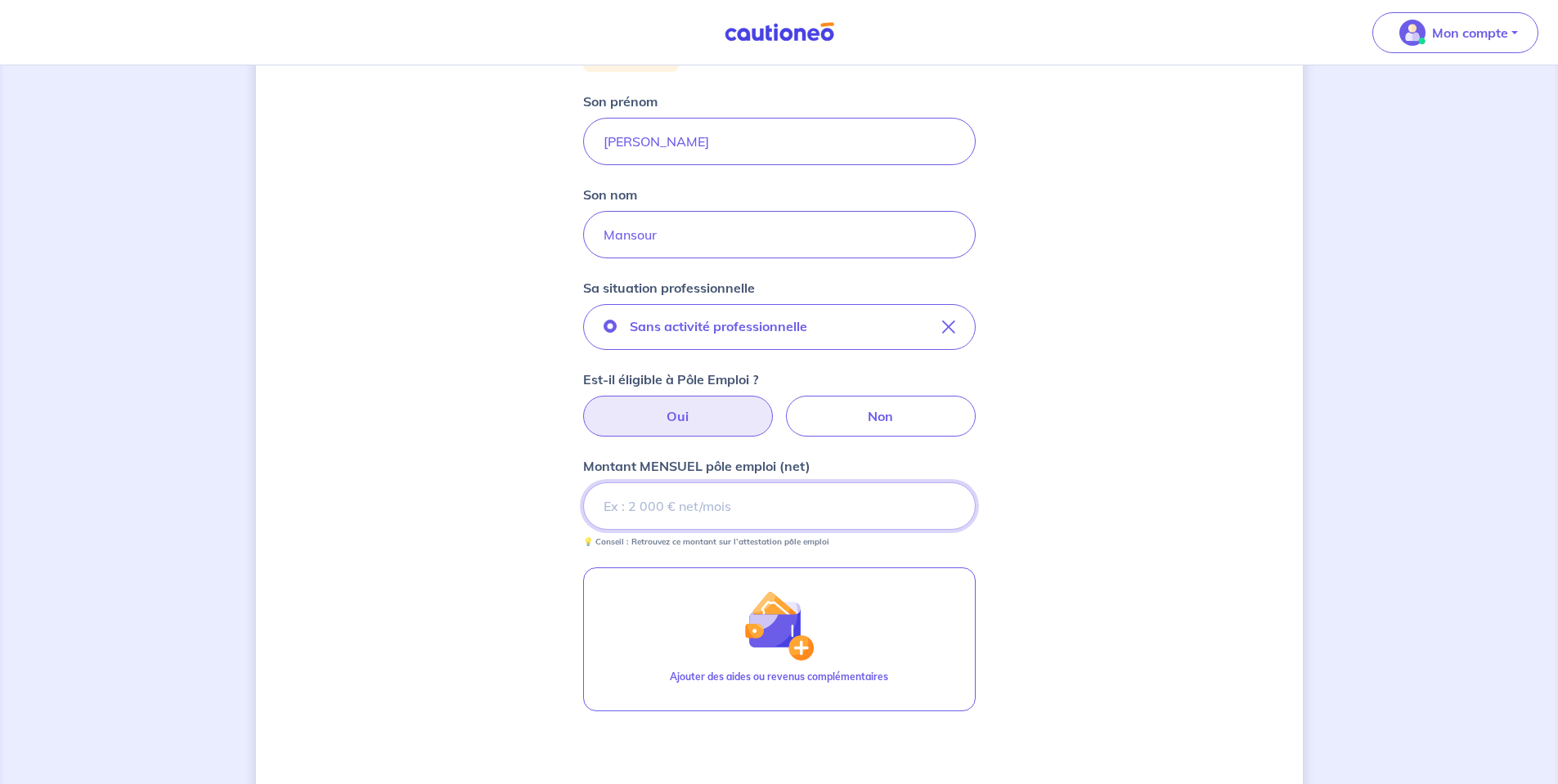
click at [693, 505] on input "Montant MENSUEL pôle emploi (net)" at bounding box center [779, 506] width 393 height 48
click at [703, 512] on input "Montant MENSUEL pôle emploi (net)" at bounding box center [779, 506] width 393 height 48
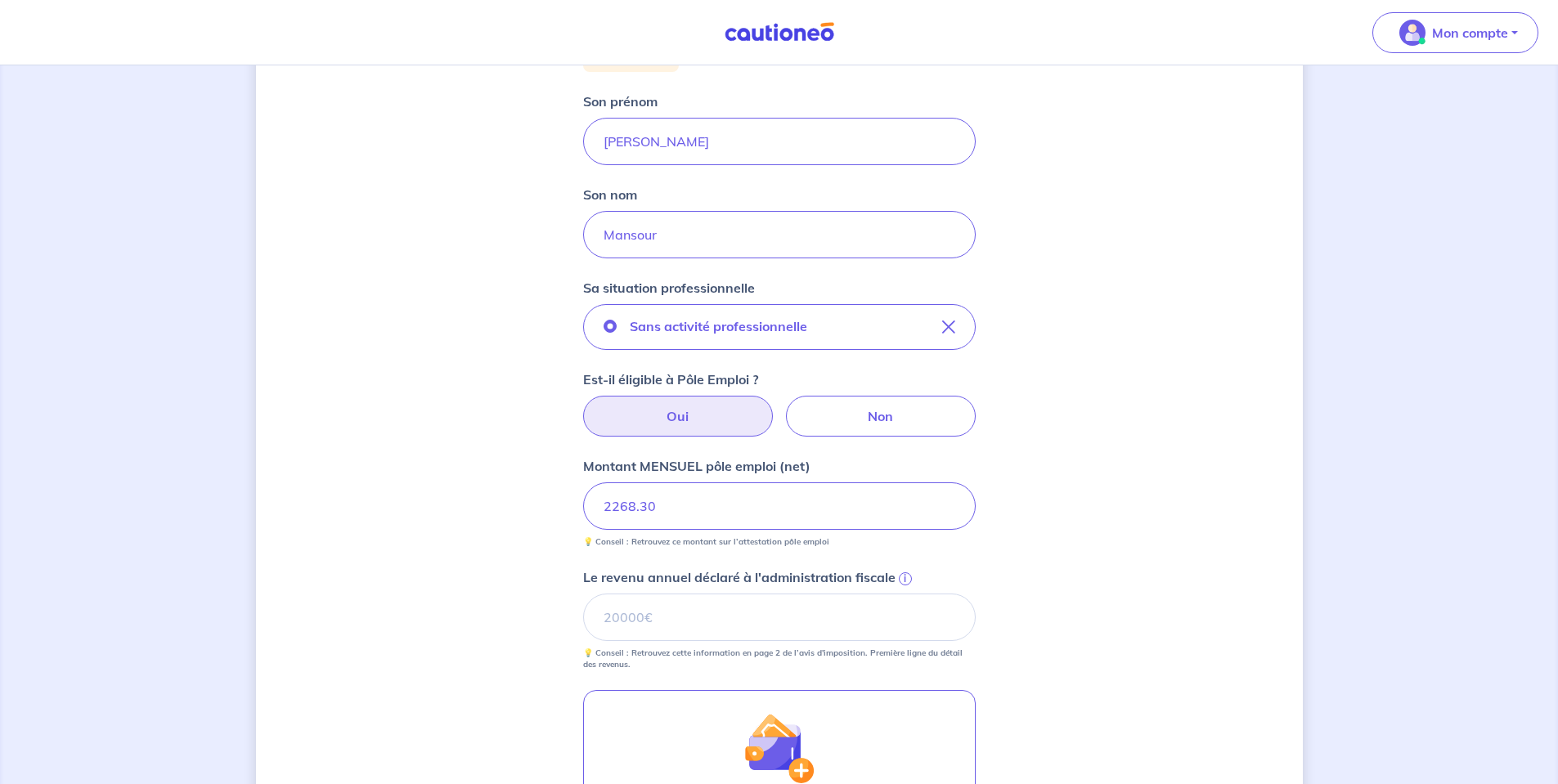
type input "2268.30"
click at [761, 612] on input "Le revenu annuel déclaré à l'administration fiscale i" at bounding box center [779, 617] width 393 height 48
click at [643, 607] on input "Le revenu annuel déclaré à l'administration fiscale i" at bounding box center [779, 617] width 393 height 48
paste input "27847"
click at [460, 553] on div "Concernant vos locataires Locataire 2 Son prénom Sarah Son nom Mansour Sa situa…" at bounding box center [779, 459] width 1046 height 1240
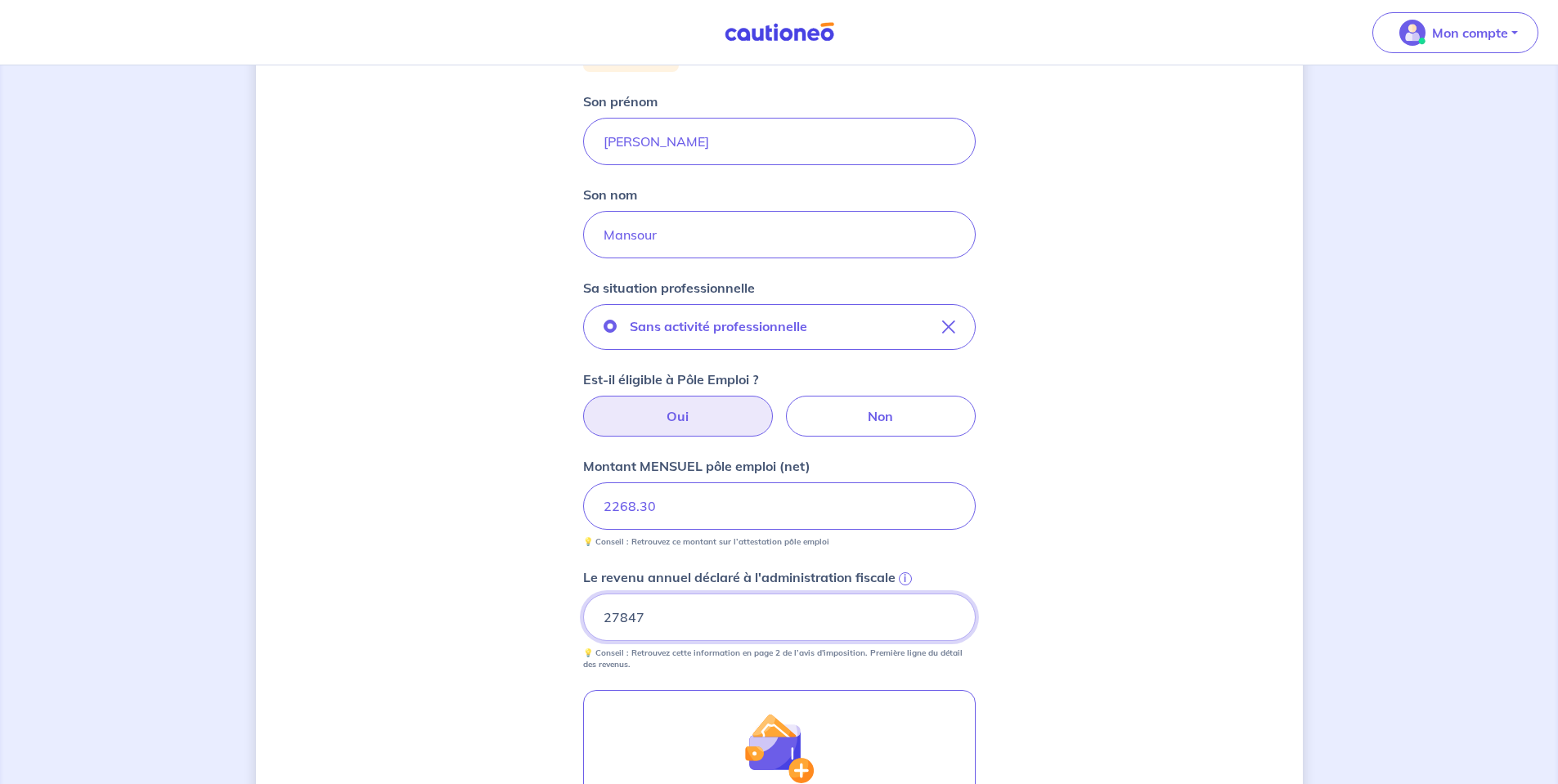
drag, startPoint x: 662, startPoint y: 626, endPoint x: 291, endPoint y: 637, distance: 371.2
click at [306, 644] on div "Concernant vos locataires Locataire 2 Son prénom Sarah Son nom Mansour Sa situa…" at bounding box center [779, 459] width 1046 height 1240
paste input "5062"
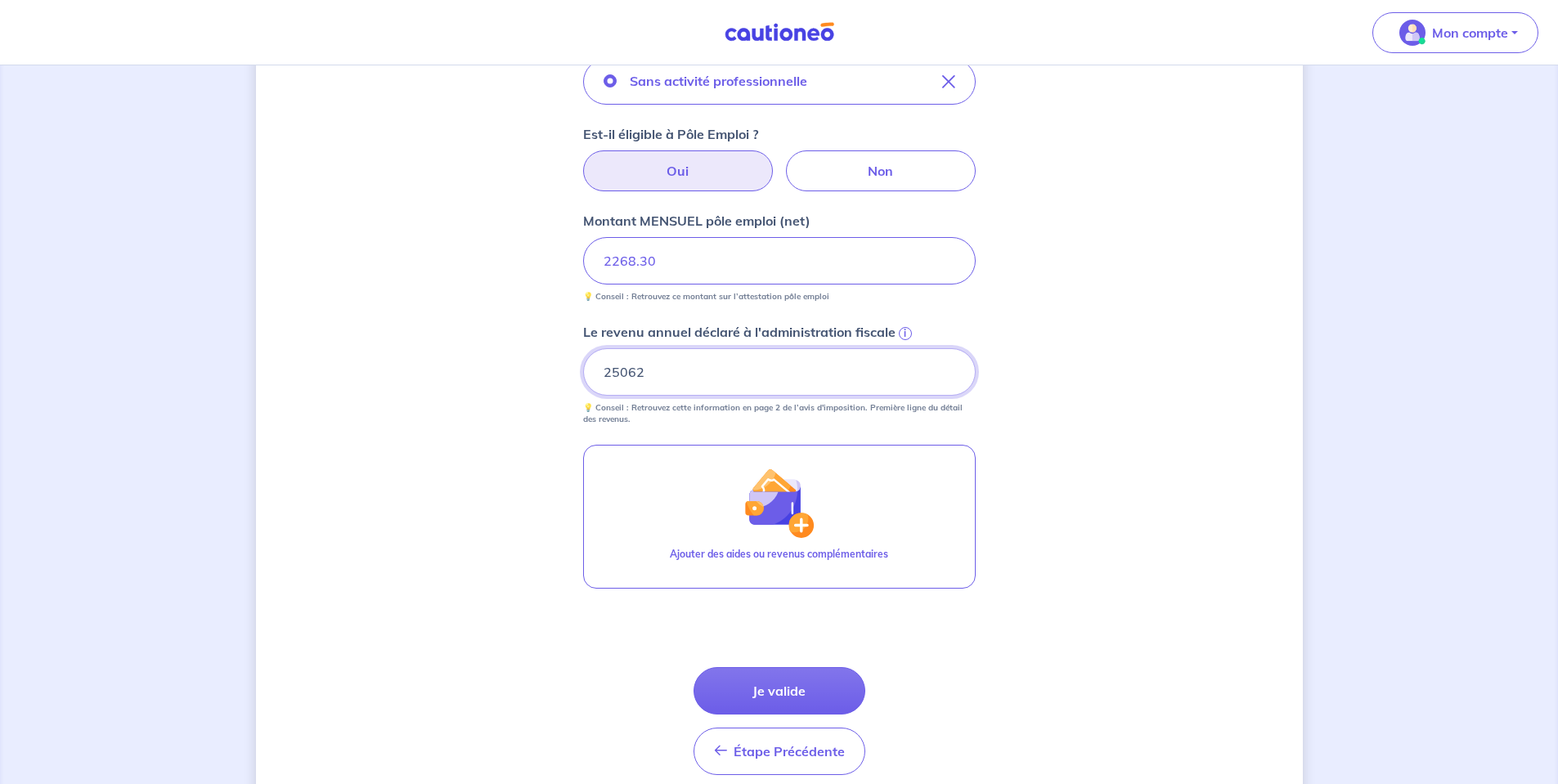
scroll to position [560, 0]
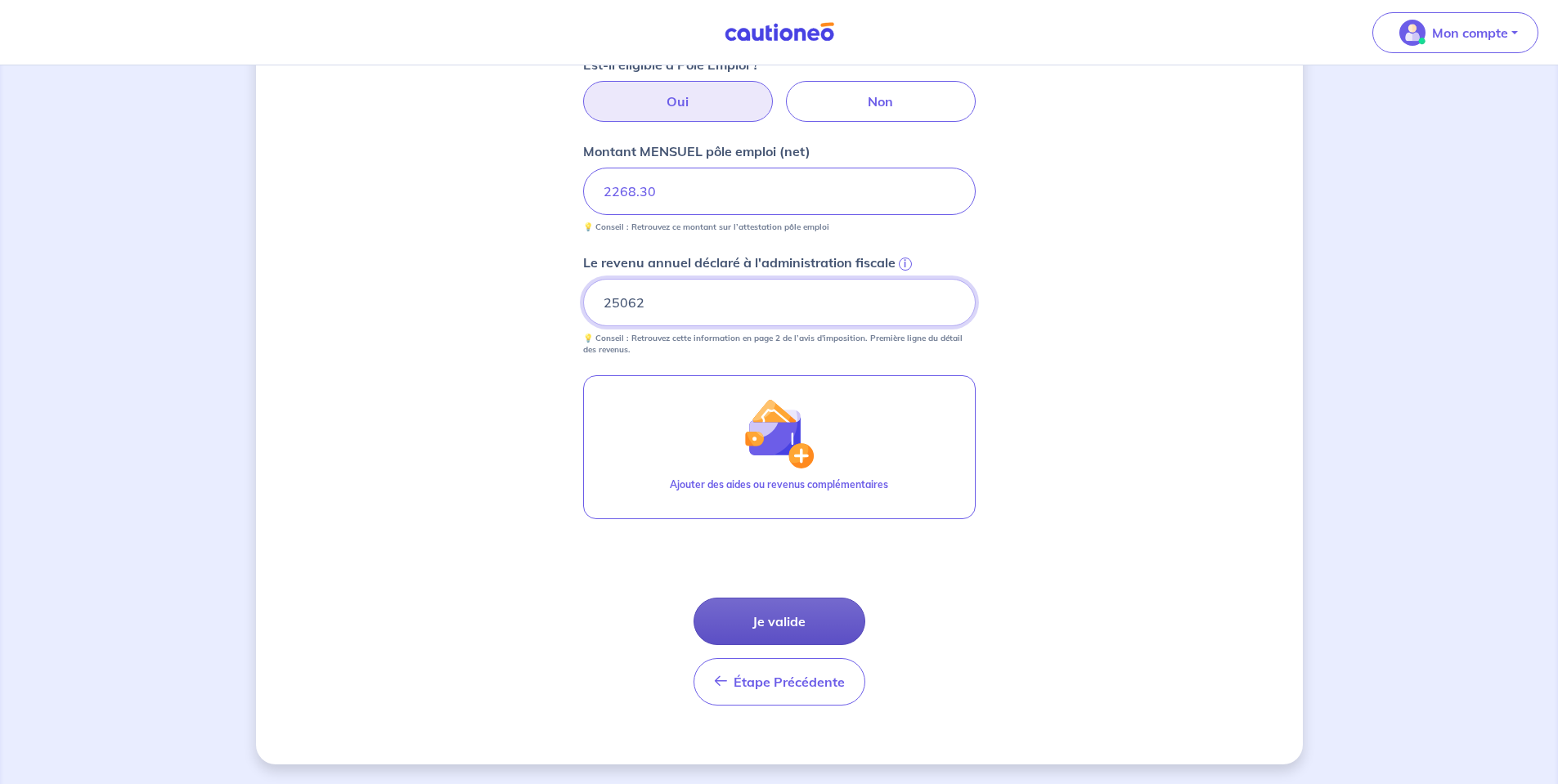
type input "25062"
click at [802, 612] on button "Je valide" at bounding box center [779, 621] width 171 height 48
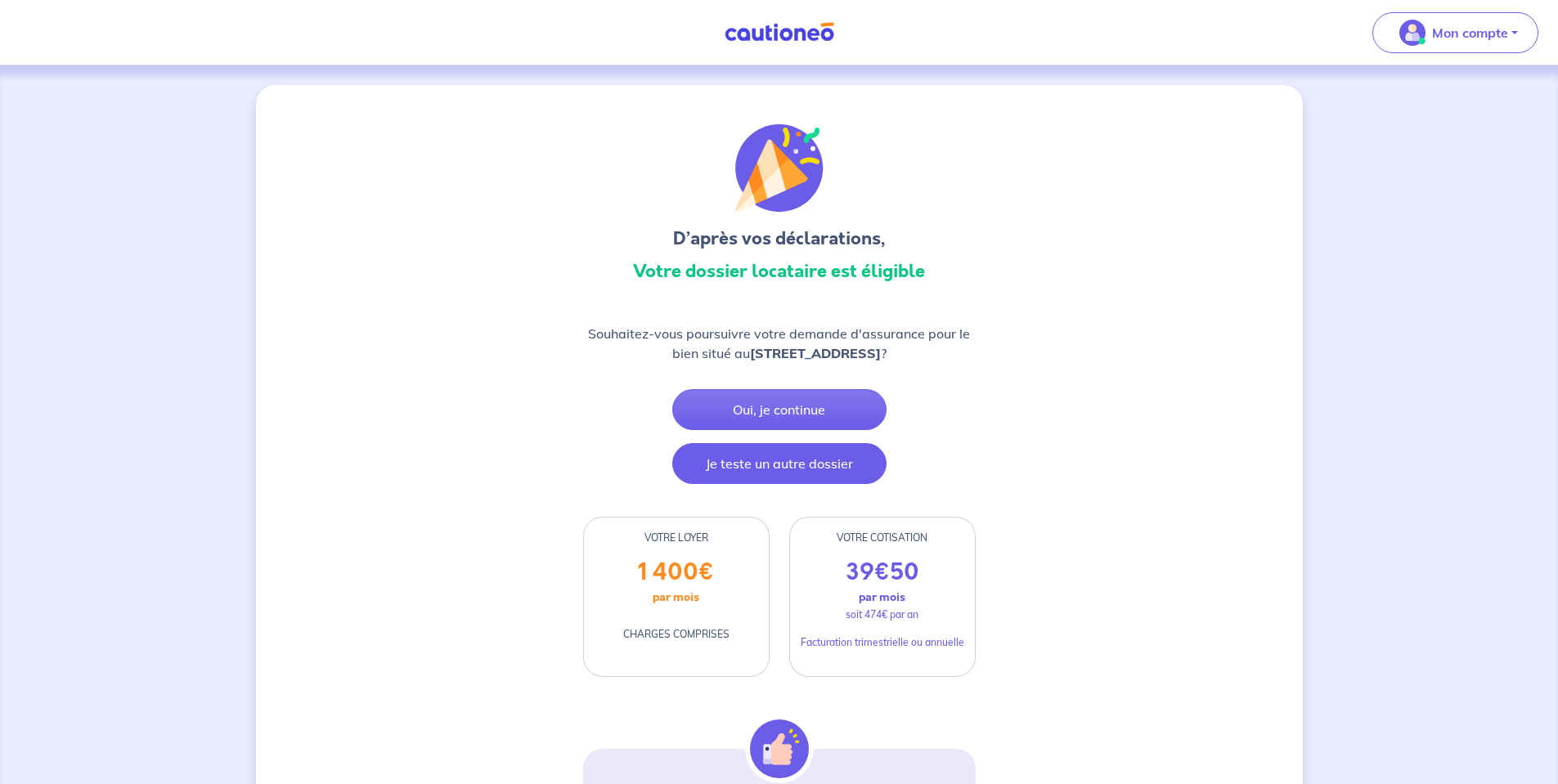
click at [785, 477] on button "Je teste un autre dossier" at bounding box center [779, 463] width 214 height 41
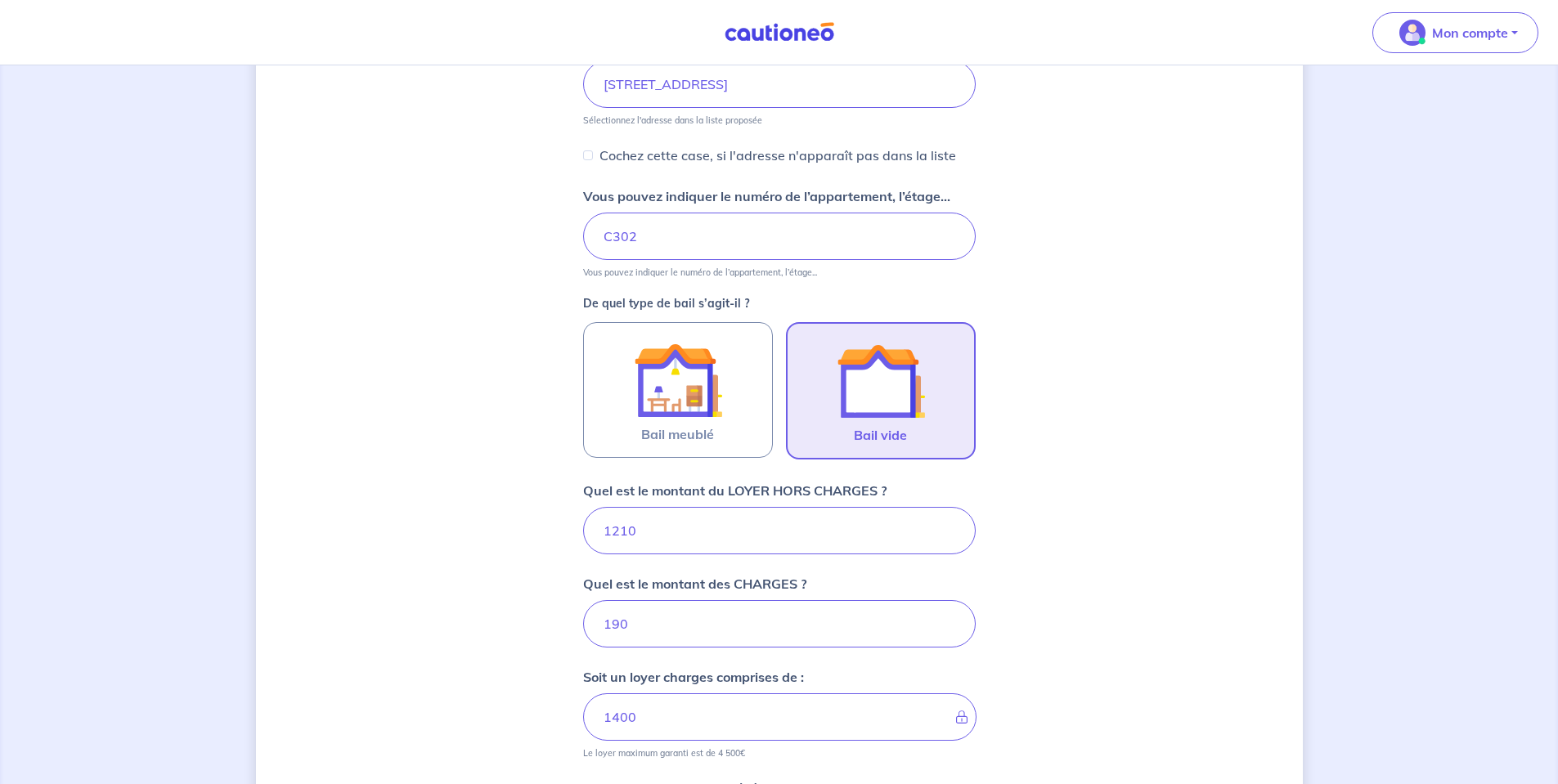
scroll to position [502, 0]
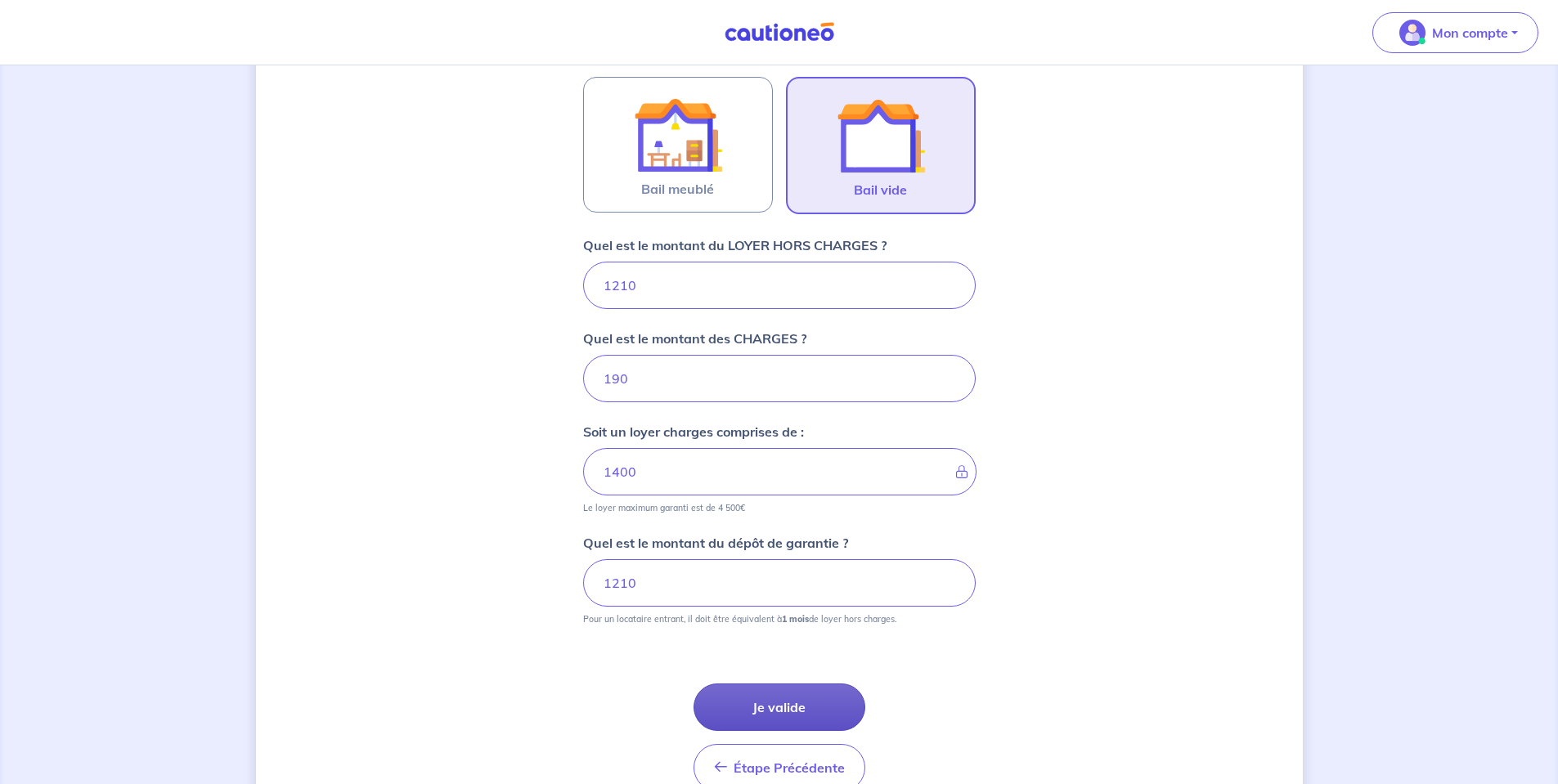
click at [776, 705] on button "Je valide" at bounding box center [779, 707] width 171 height 48
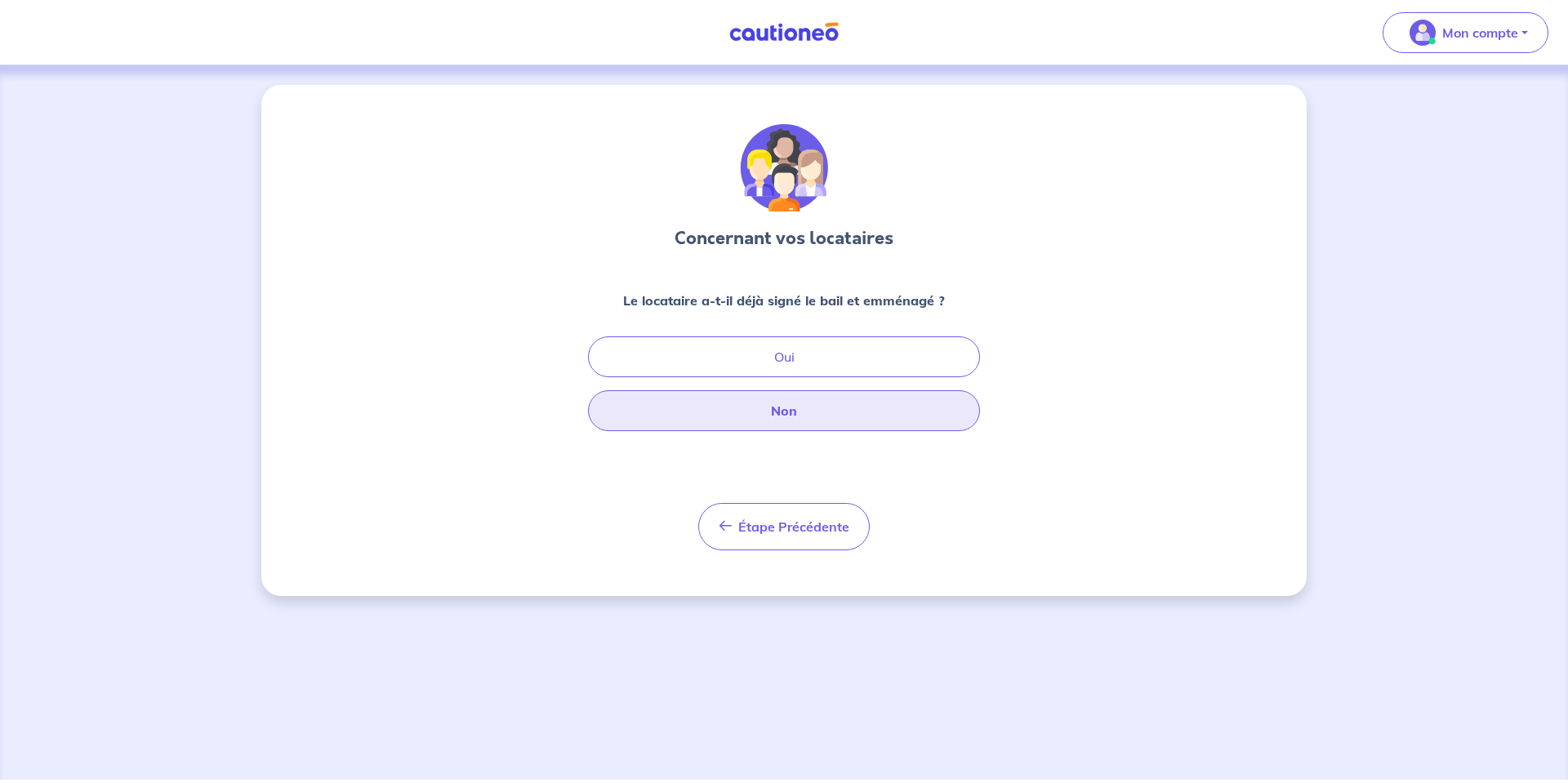
click at [804, 413] on button "Non" at bounding box center [784, 411] width 392 height 41
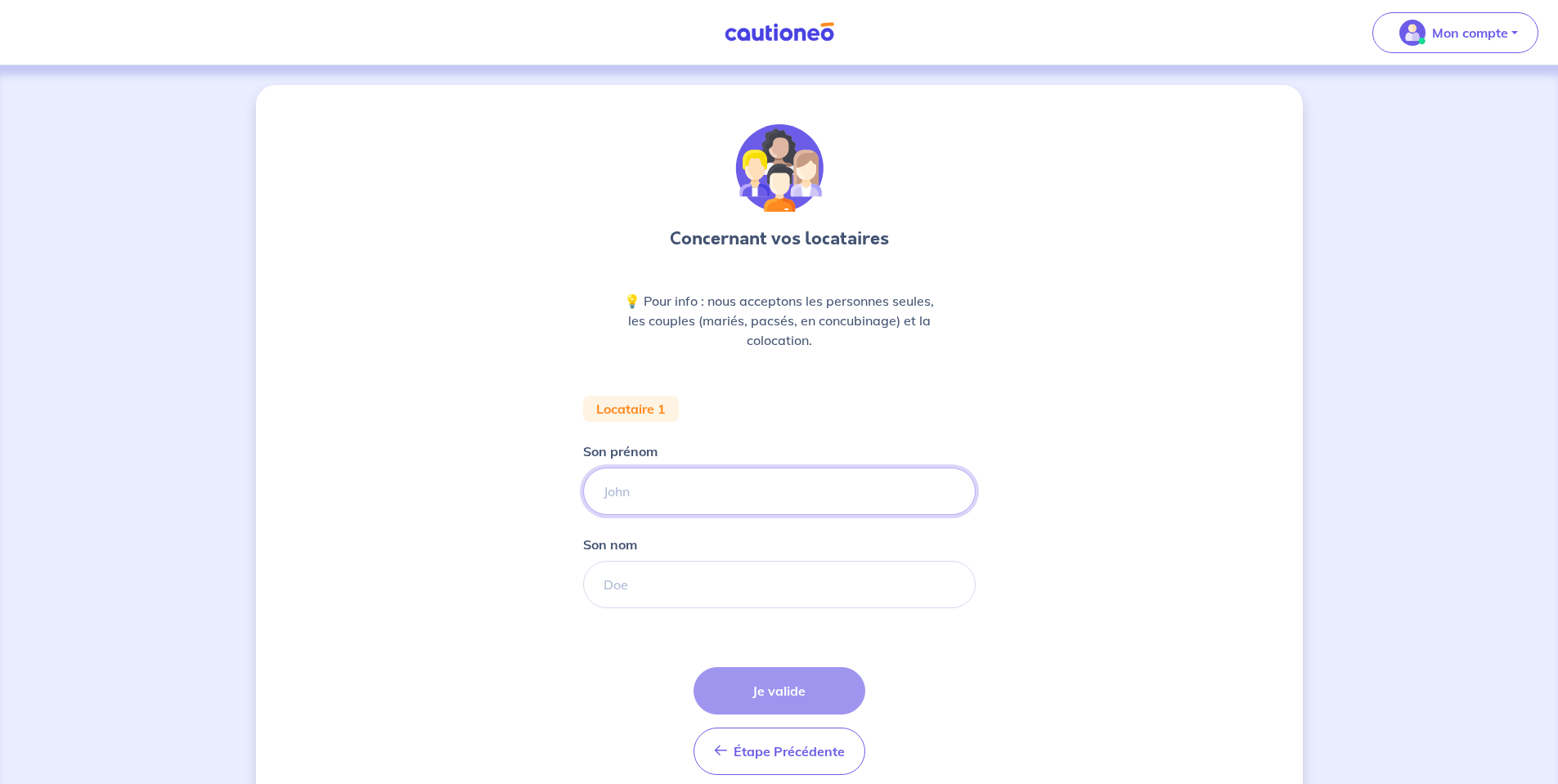
click at [658, 493] on input "Son prénom" at bounding box center [779, 491] width 393 height 48
click at [623, 497] on input "Son prénom" at bounding box center [779, 491] width 393 height 48
type input "Samia"
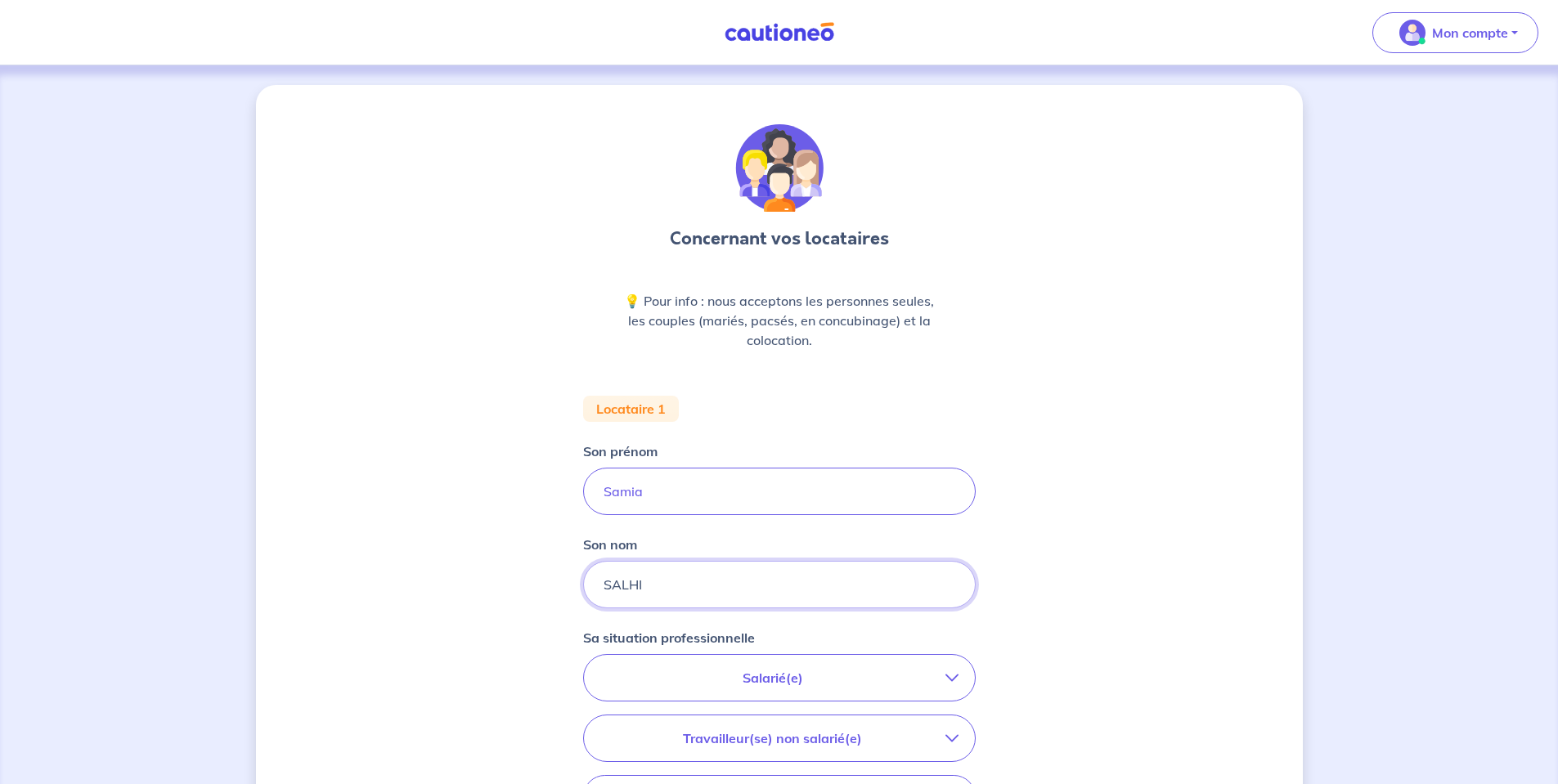
type input "SALHI"
click at [787, 675] on p "Salarié(e)" at bounding box center [772, 677] width 345 height 19
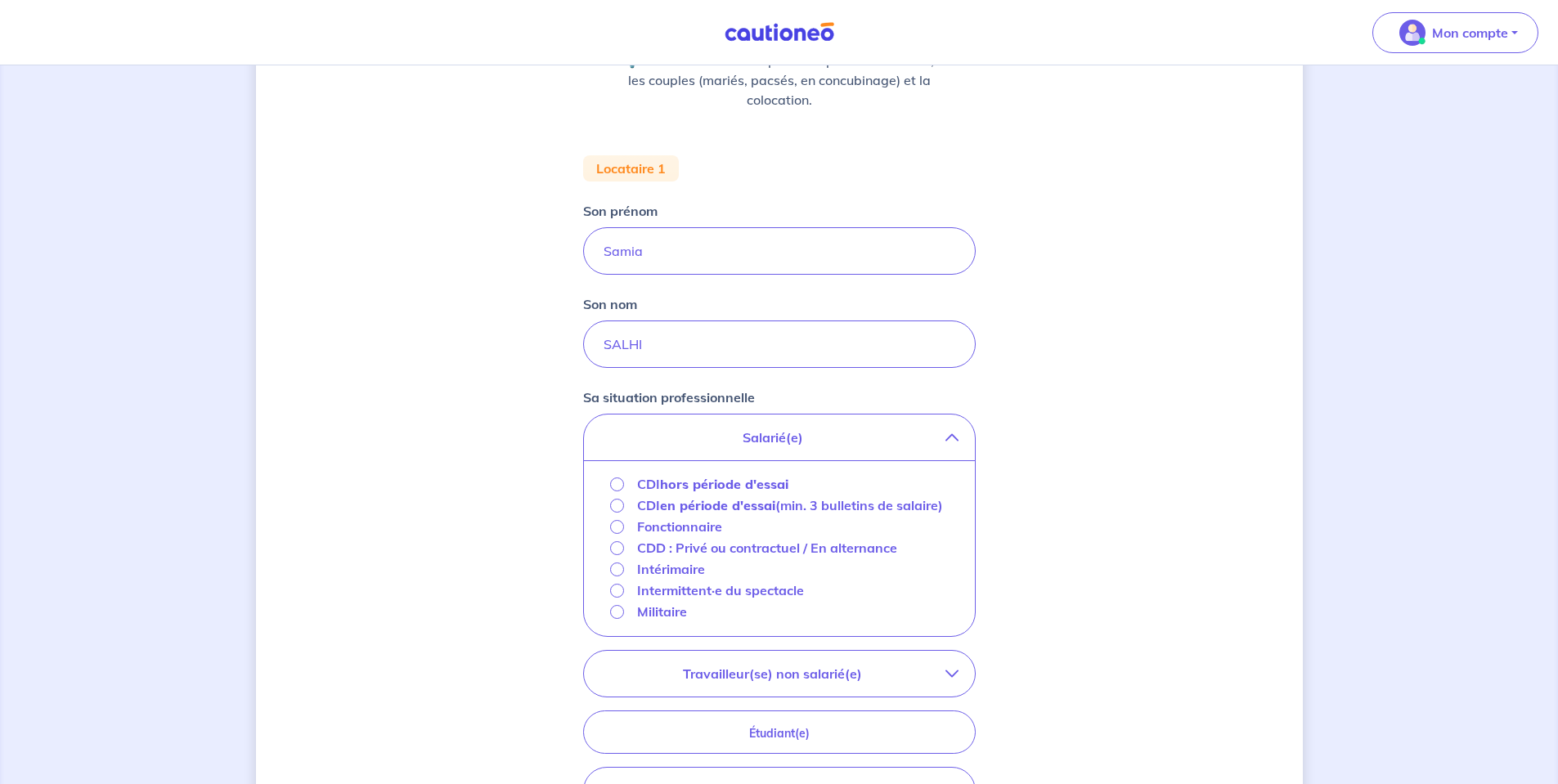
scroll to position [245, 0]
click at [700, 482] on strong "hors période d'essai" at bounding box center [724, 479] width 129 height 17
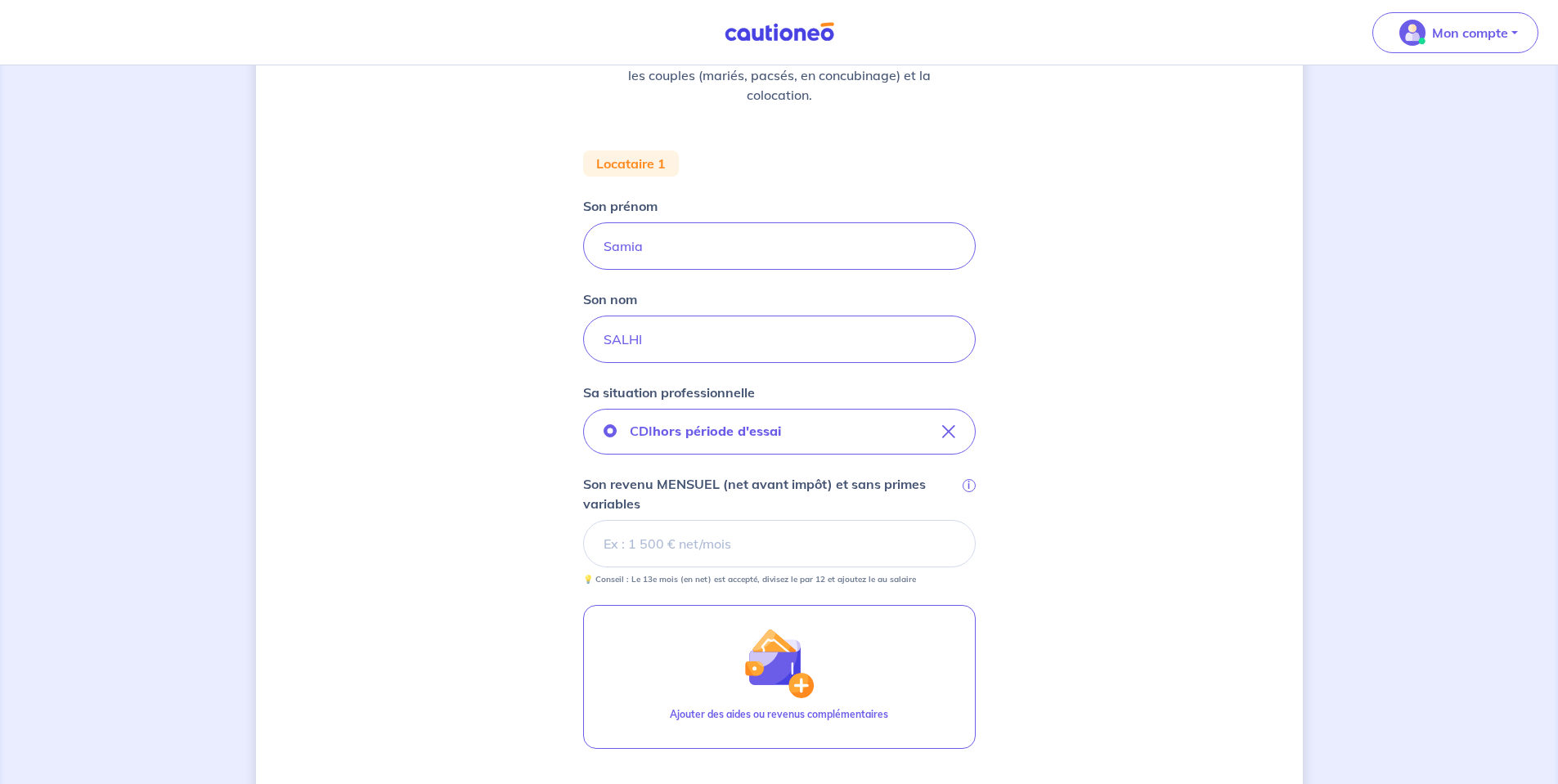
click at [725, 524] on input "Son revenu MENSUEL (net avant impôt) et sans primes variables i" at bounding box center [779, 543] width 393 height 48
click at [713, 538] on input "Son revenu MENSUEL (net avant impôt) et sans primes variables i" at bounding box center [779, 543] width 393 height 48
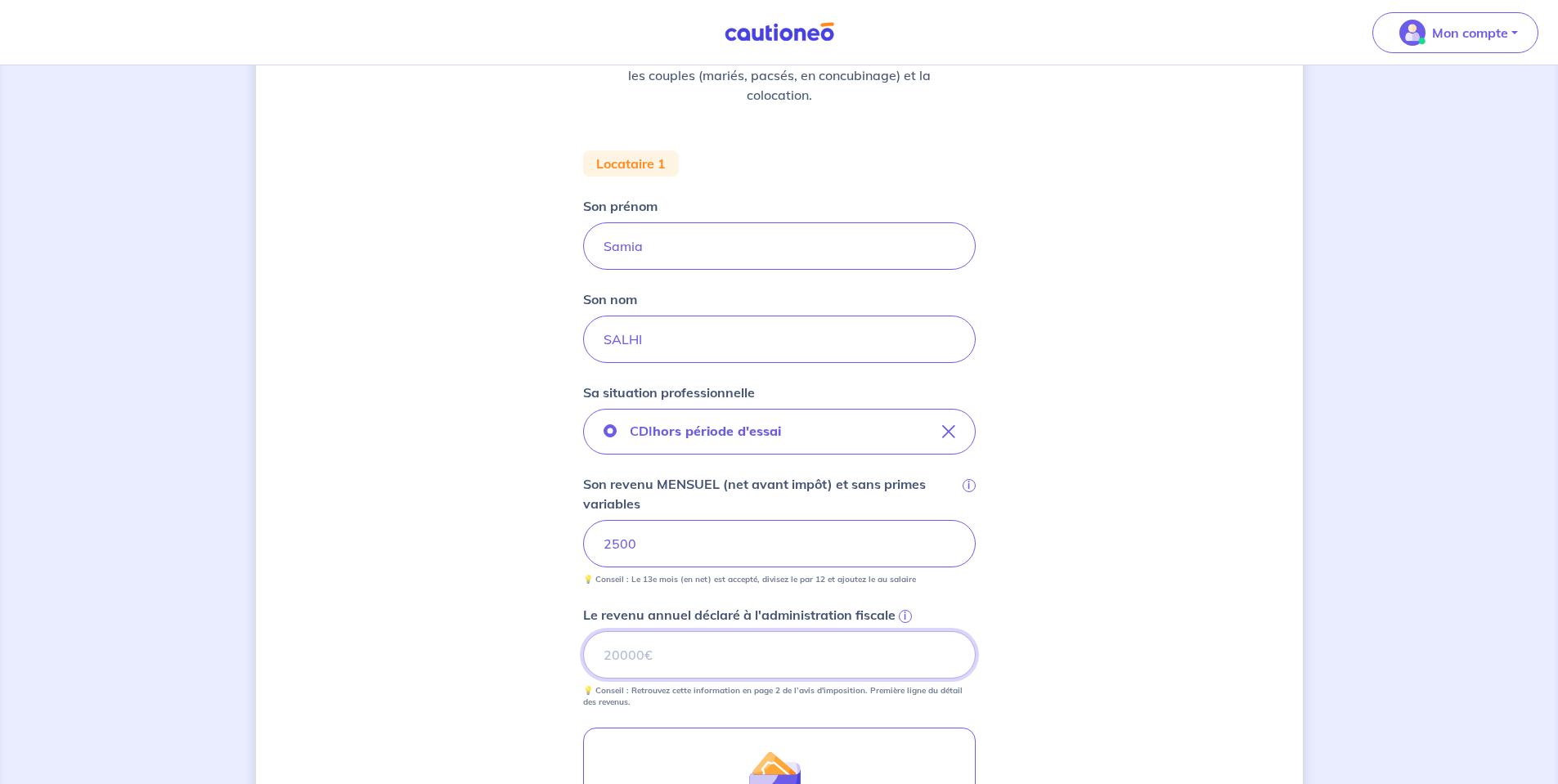
click at [717, 667] on input "Le revenu annuel déclaré à l'administration fiscale i" at bounding box center [779, 654] width 393 height 48
click at [677, 643] on input "Le revenu annuel déclaré à l'administration fiscale i" at bounding box center [779, 654] width 393 height 48
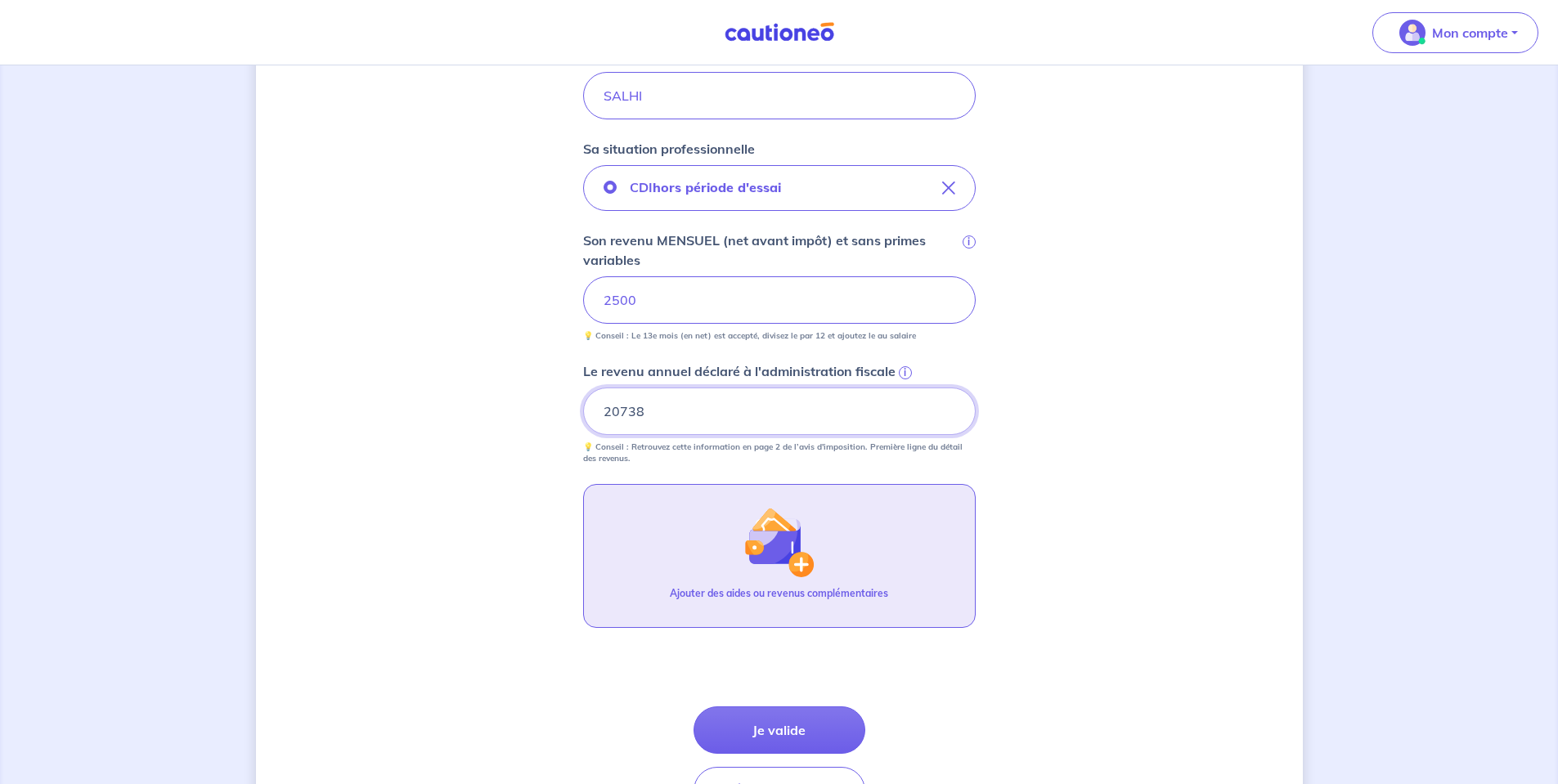
scroll to position [491, 0]
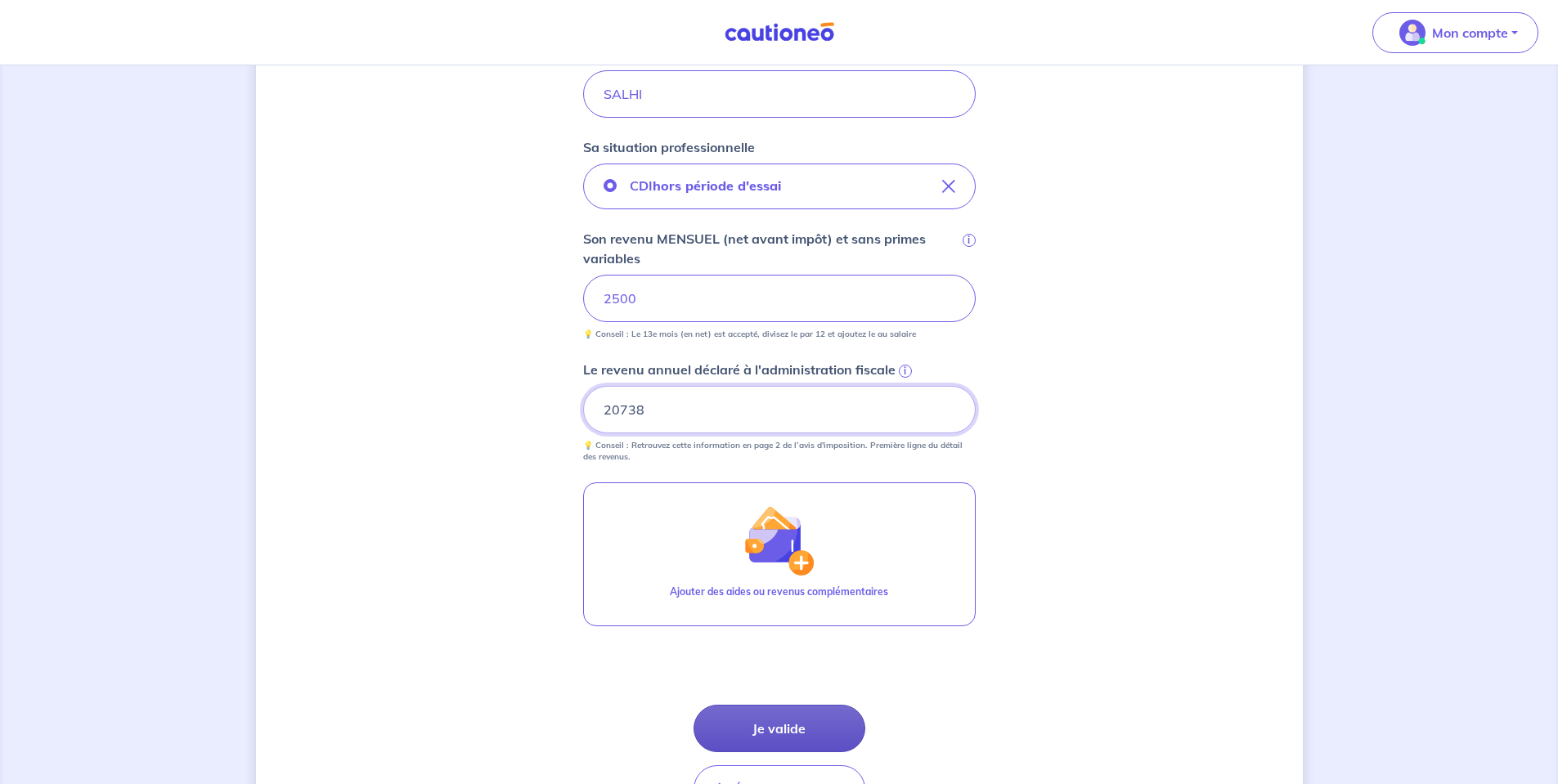
type input "20738"
click at [776, 719] on button "Je valide" at bounding box center [779, 728] width 171 height 48
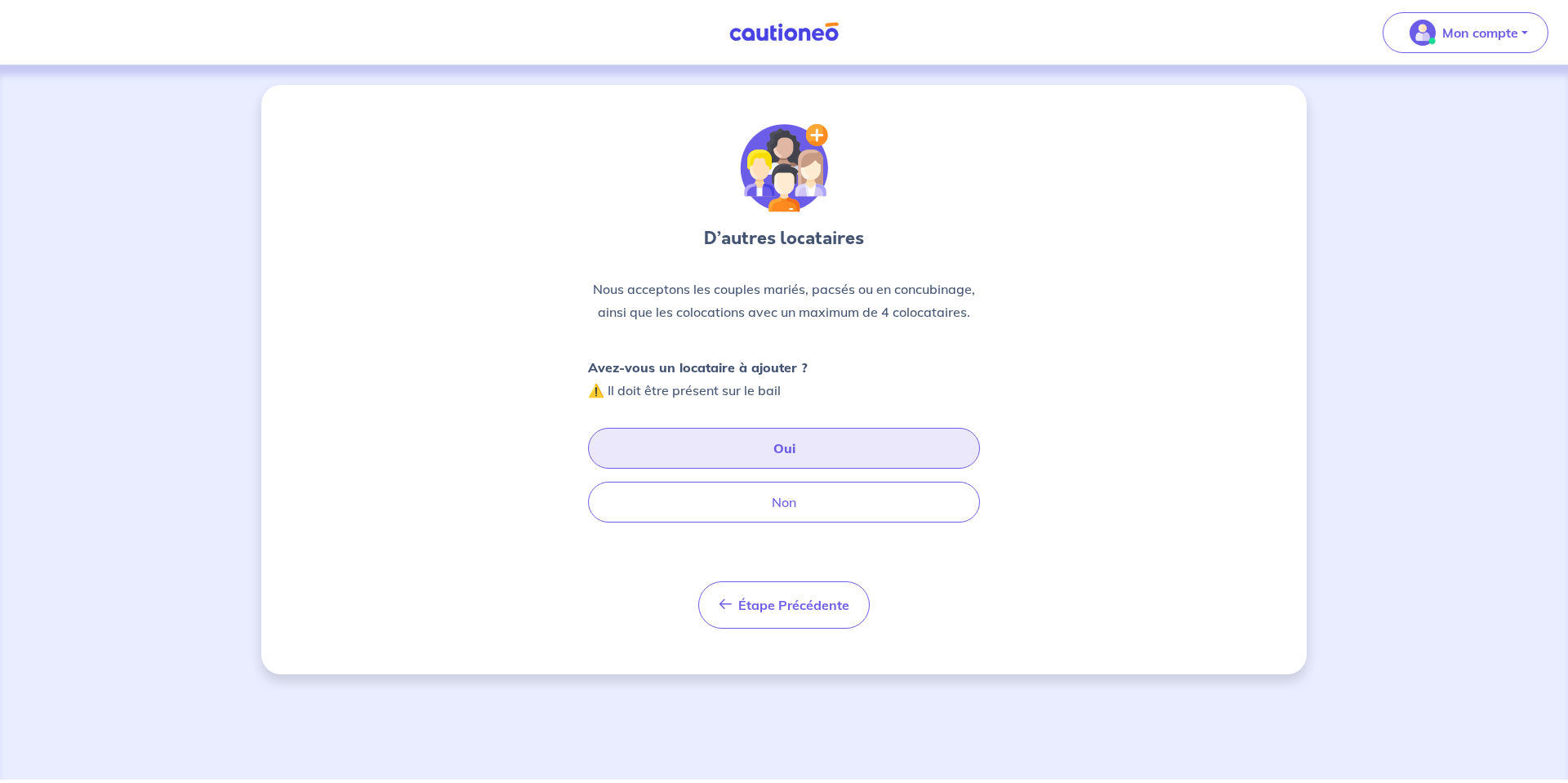
click at [685, 443] on button "Oui" at bounding box center [784, 448] width 392 height 41
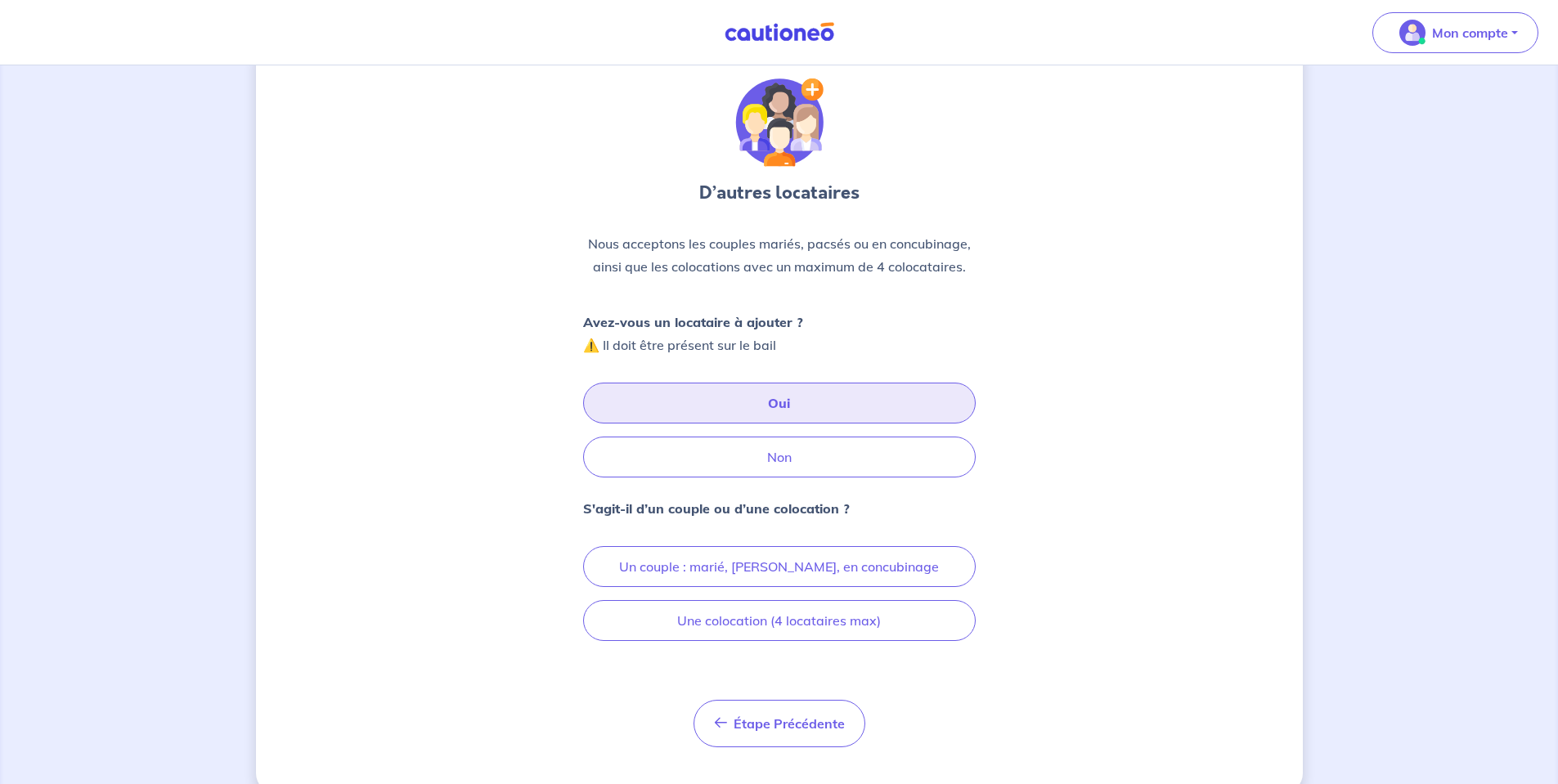
scroll to position [74, 0]
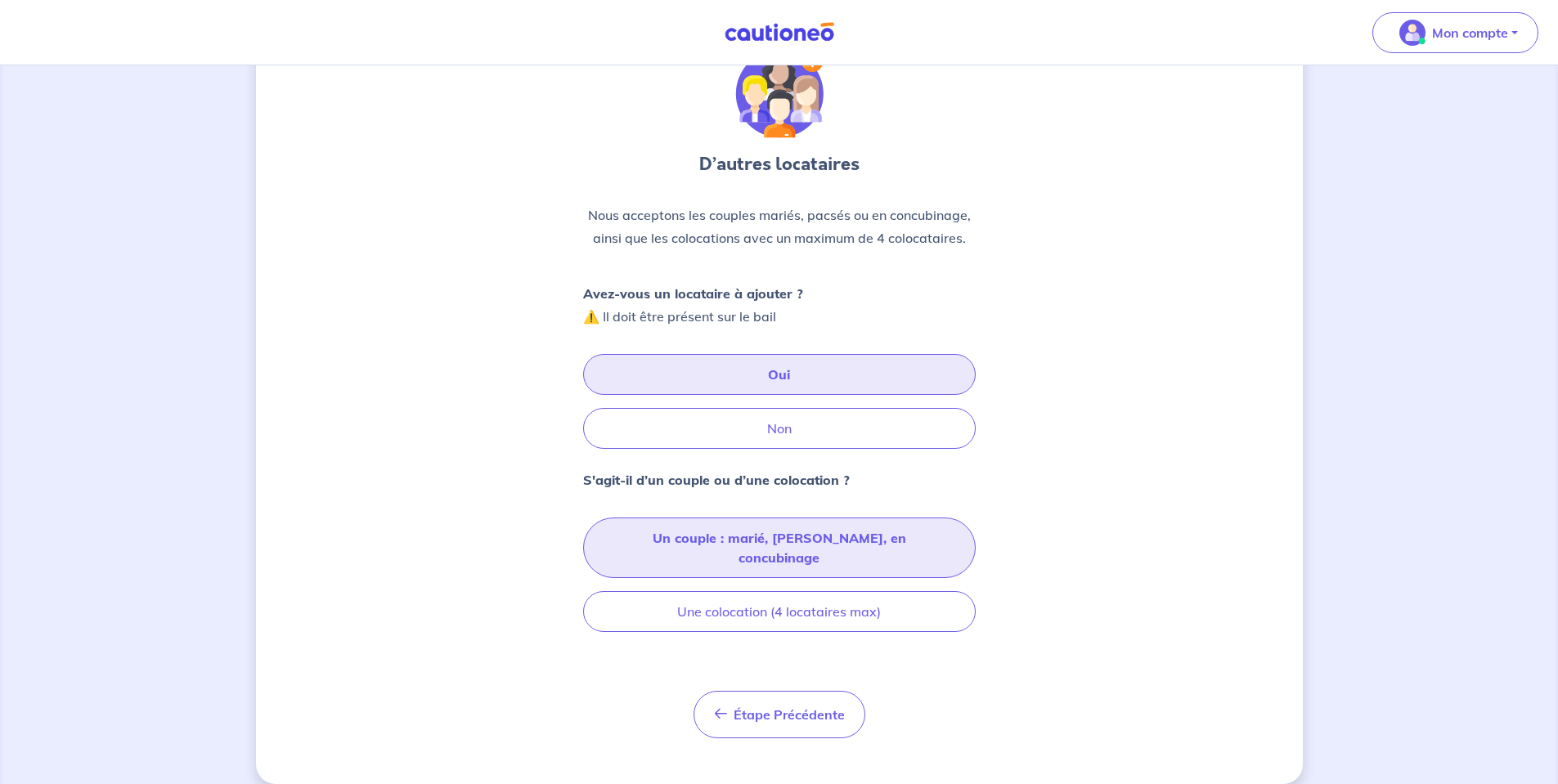
click at [774, 534] on button "Un couple : marié, pacsé, en concubinage" at bounding box center [779, 547] width 393 height 60
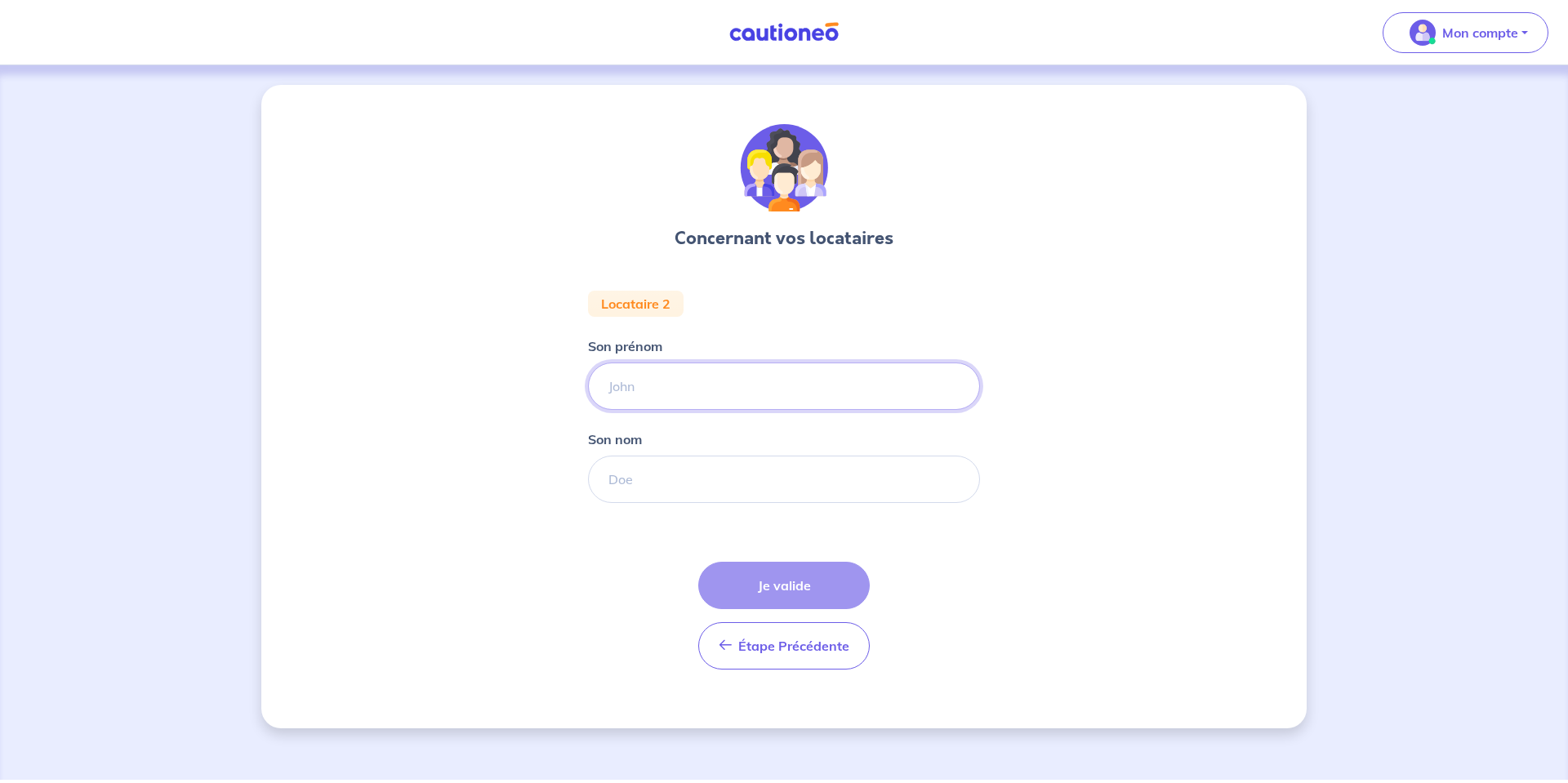
click at [741, 379] on input "Son prénom" at bounding box center [784, 386] width 392 height 48
click at [665, 397] on input "Son prénom" at bounding box center [784, 386] width 392 height 48
click at [609, 392] on input "Son prénom" at bounding box center [784, 386] width 392 height 48
type input "Issakha"
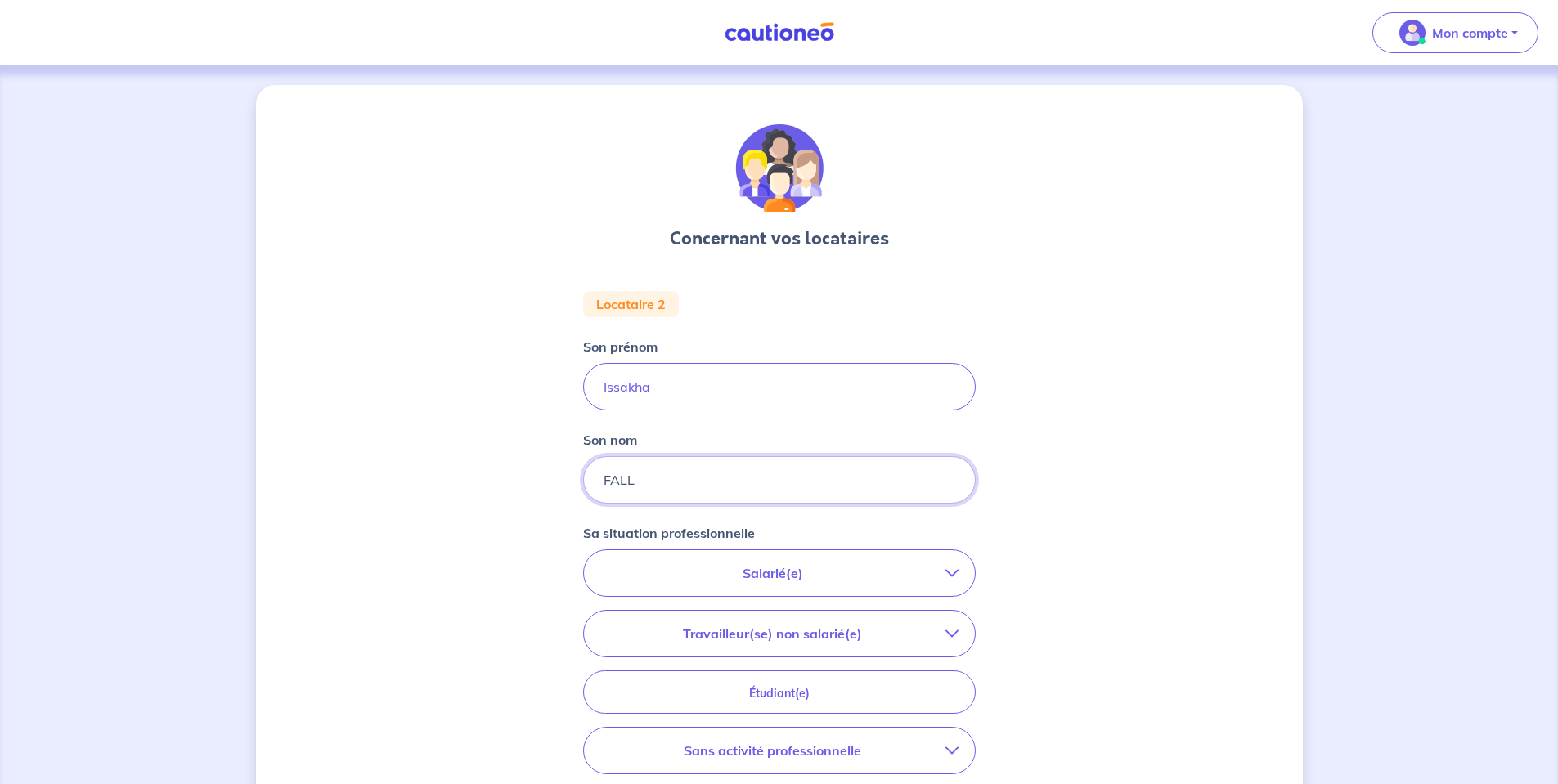
type input "FALL"
click at [738, 581] on p "Salarié(e)" at bounding box center [772, 573] width 345 height 19
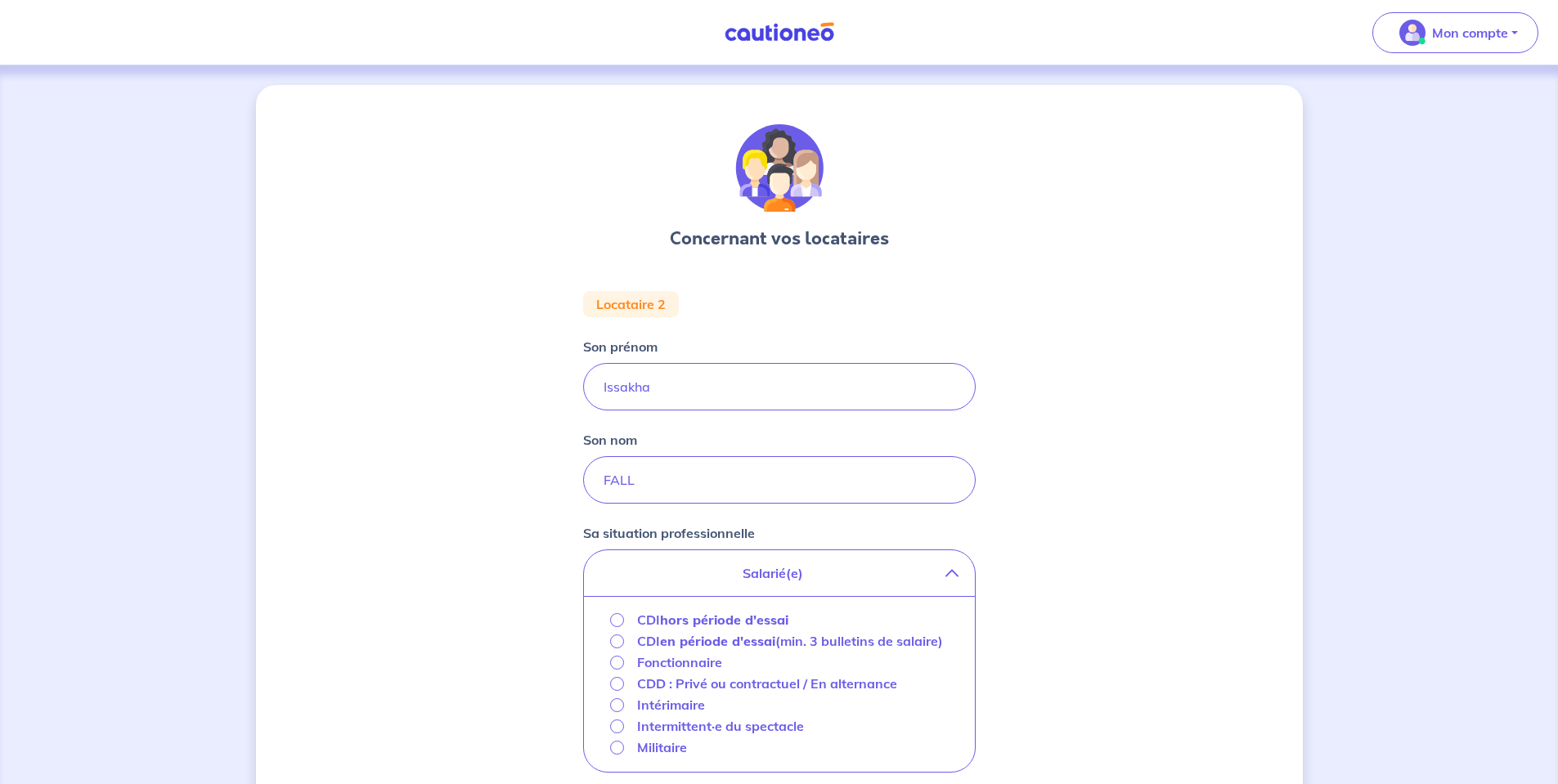
click at [680, 619] on strong "hors période d'essai" at bounding box center [724, 620] width 129 height 17
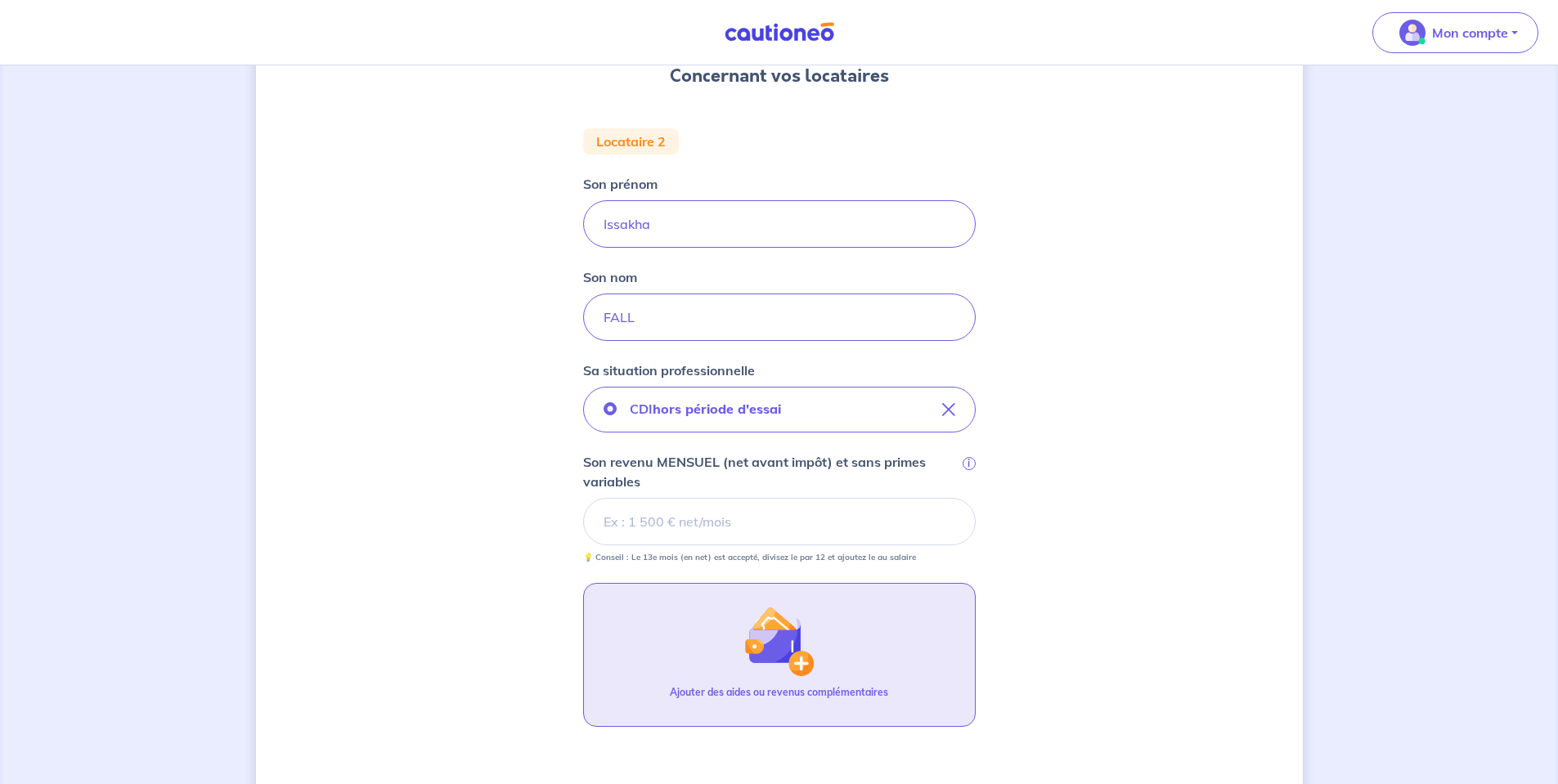
scroll to position [164, 0]
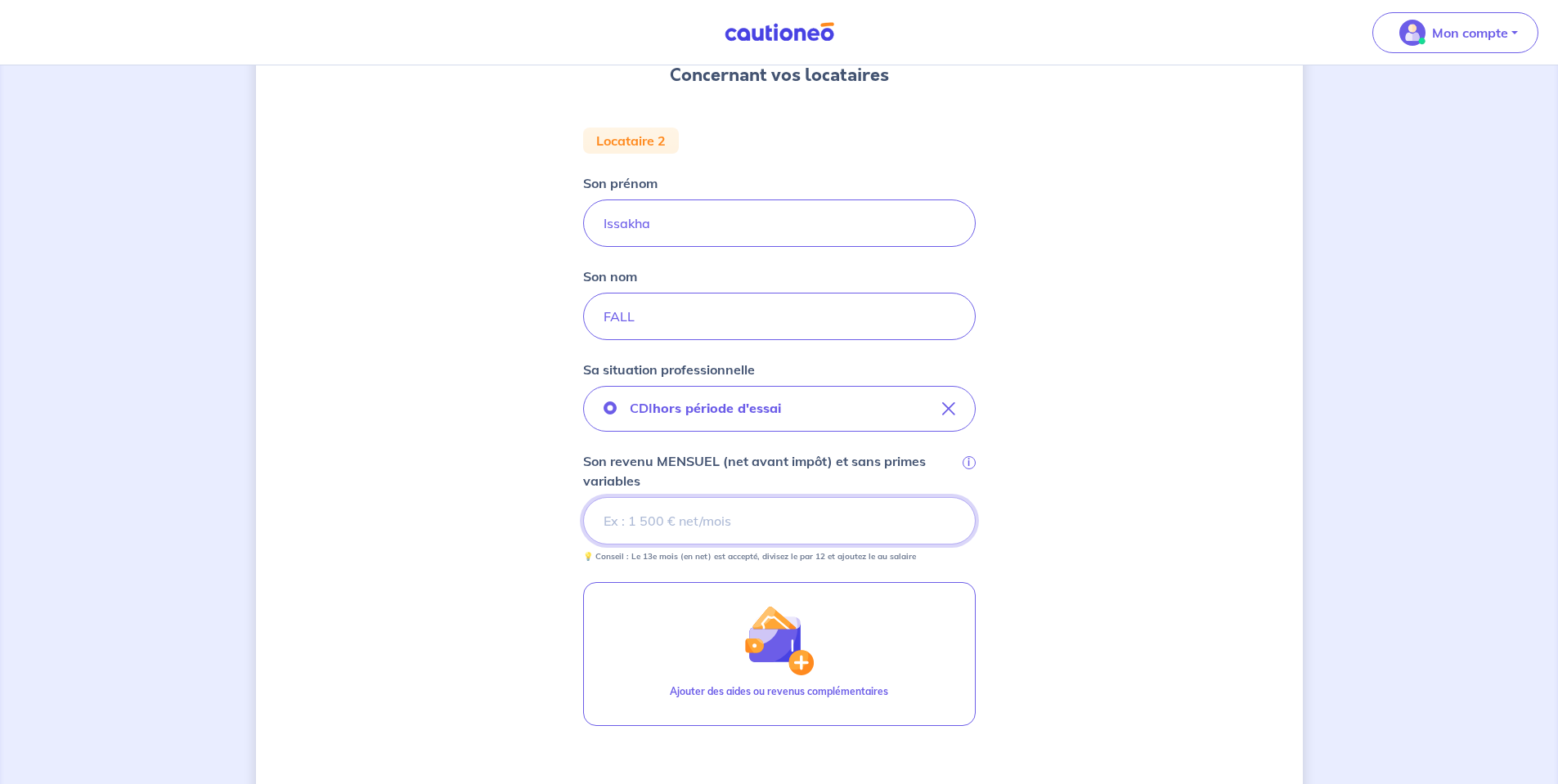
click at [735, 519] on input "Son revenu MENSUEL (net avant impôt) et sans primes variables i" at bounding box center [779, 521] width 393 height 48
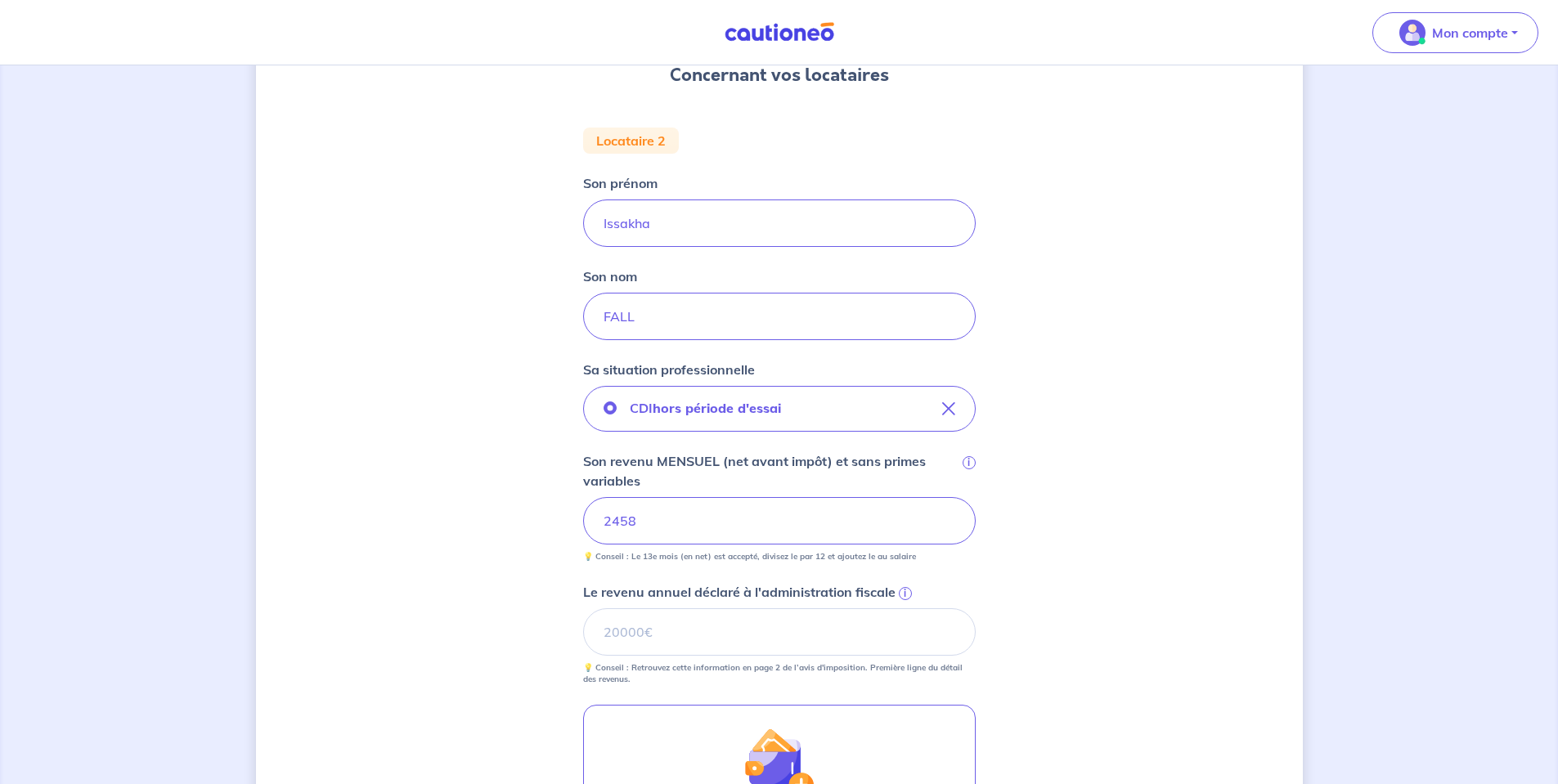
click at [724, 656] on small "💡 Conseil : Retrouvez cette information en page 2 de l’avis d'imposition. Premi…" at bounding box center [779, 670] width 393 height 29
click at [728, 636] on input "Le revenu annuel déclaré à l'administration fiscale i" at bounding box center [779, 632] width 393 height 48
drag, startPoint x: 622, startPoint y: 675, endPoint x: 624, endPoint y: 632, distance: 43.0
click at [621, 675] on p "💡 Conseil : Retrouvez cette information en page 2 de l’avis d'imposition. Premi…" at bounding box center [779, 673] width 393 height 23
click at [627, 625] on input "Le revenu annuel déclaré à l'administration fiscale i" at bounding box center [779, 632] width 393 height 48
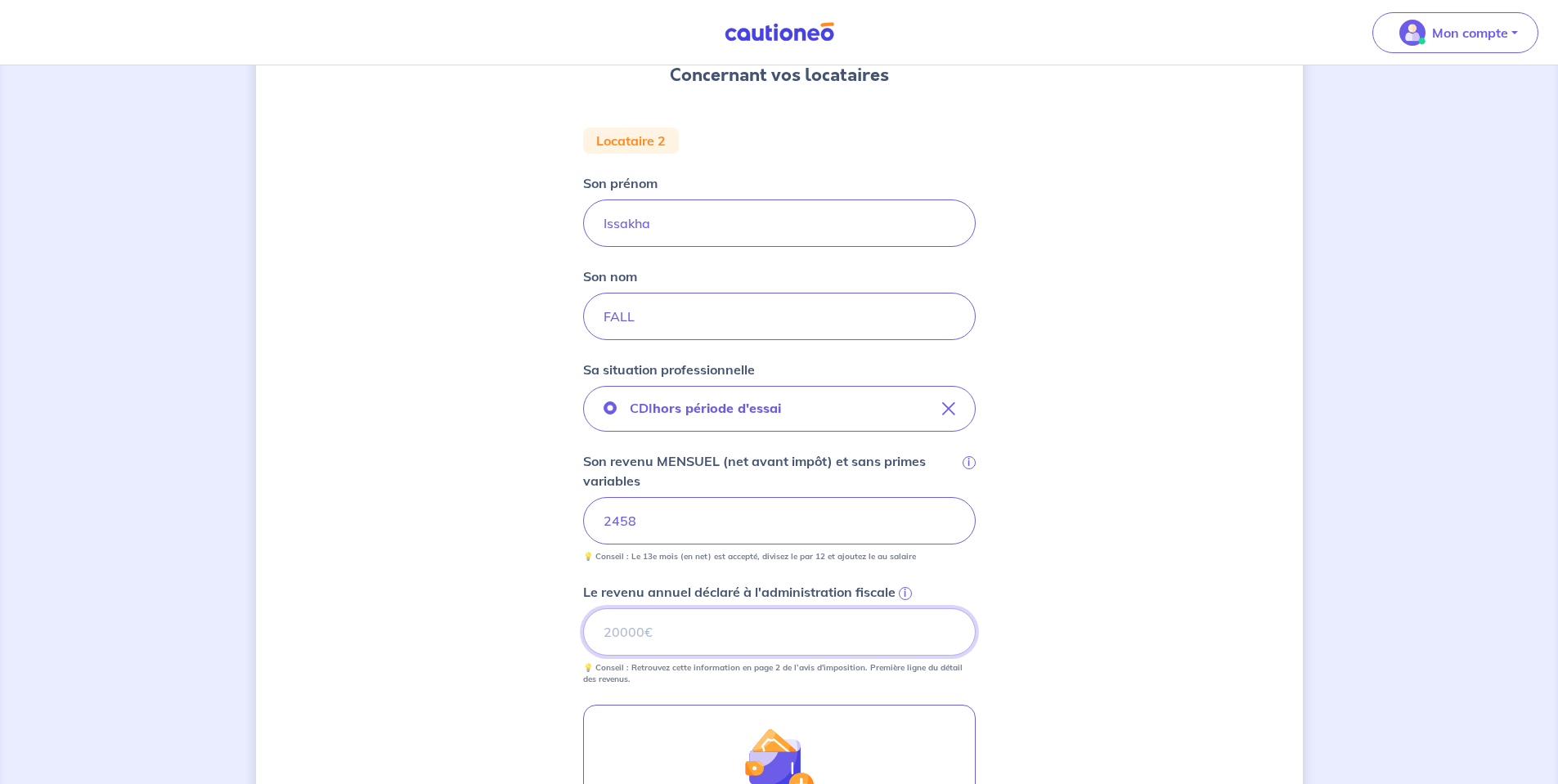
paste input "22747"
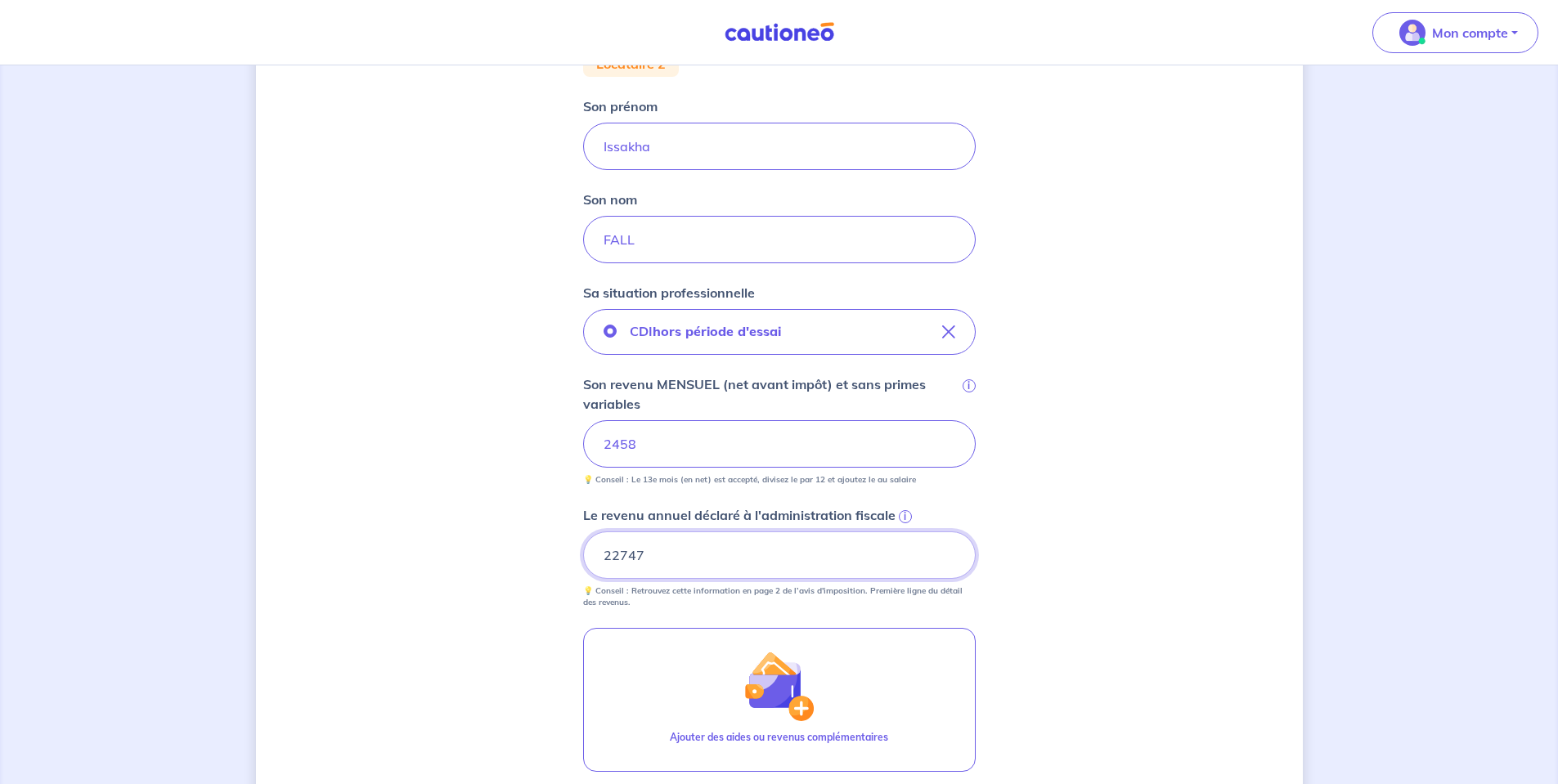
scroll to position [409, 0]
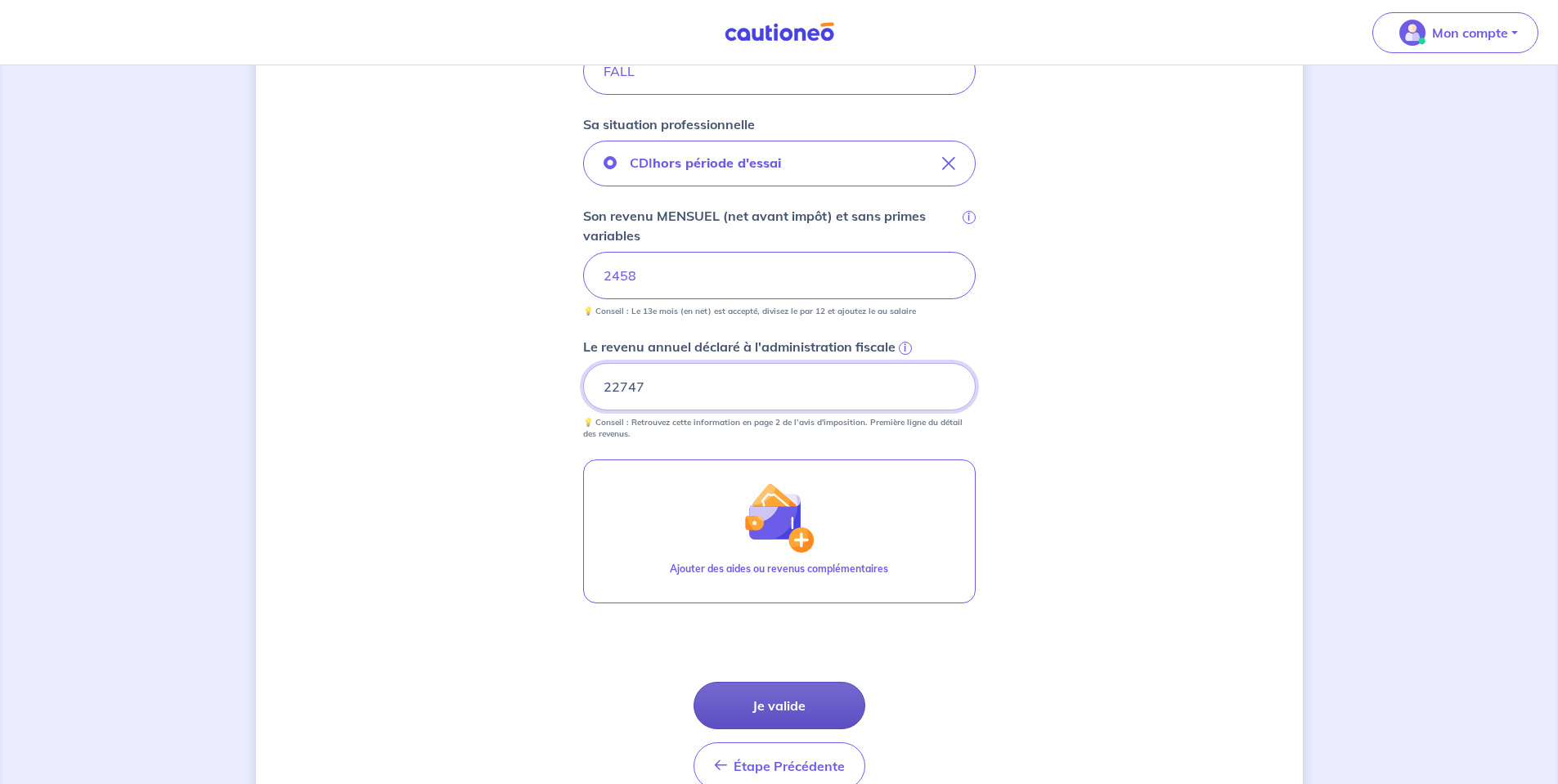
type input "22747"
click at [753, 709] on button "Je valide" at bounding box center [779, 705] width 171 height 48
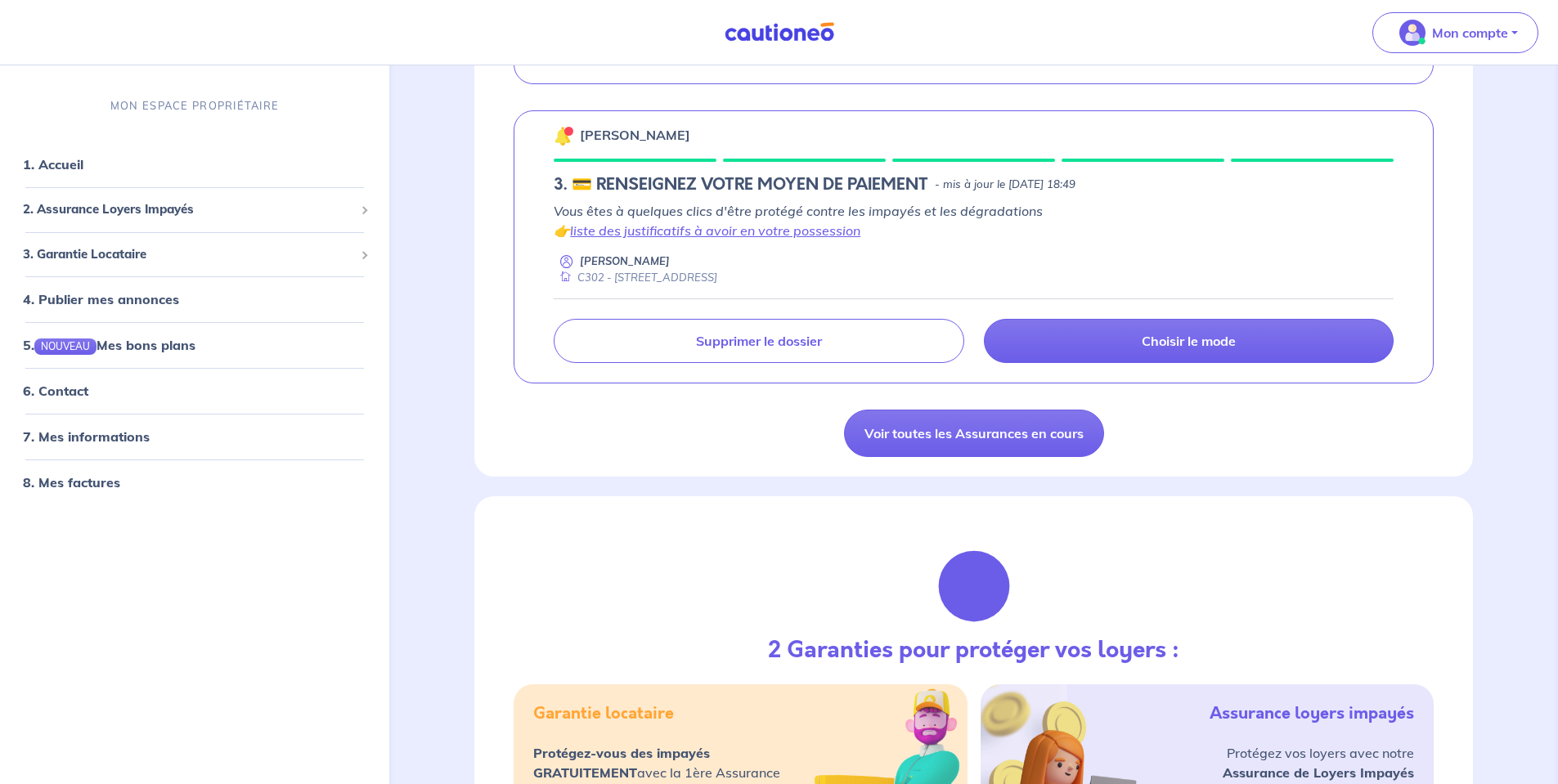
scroll to position [573, 0]
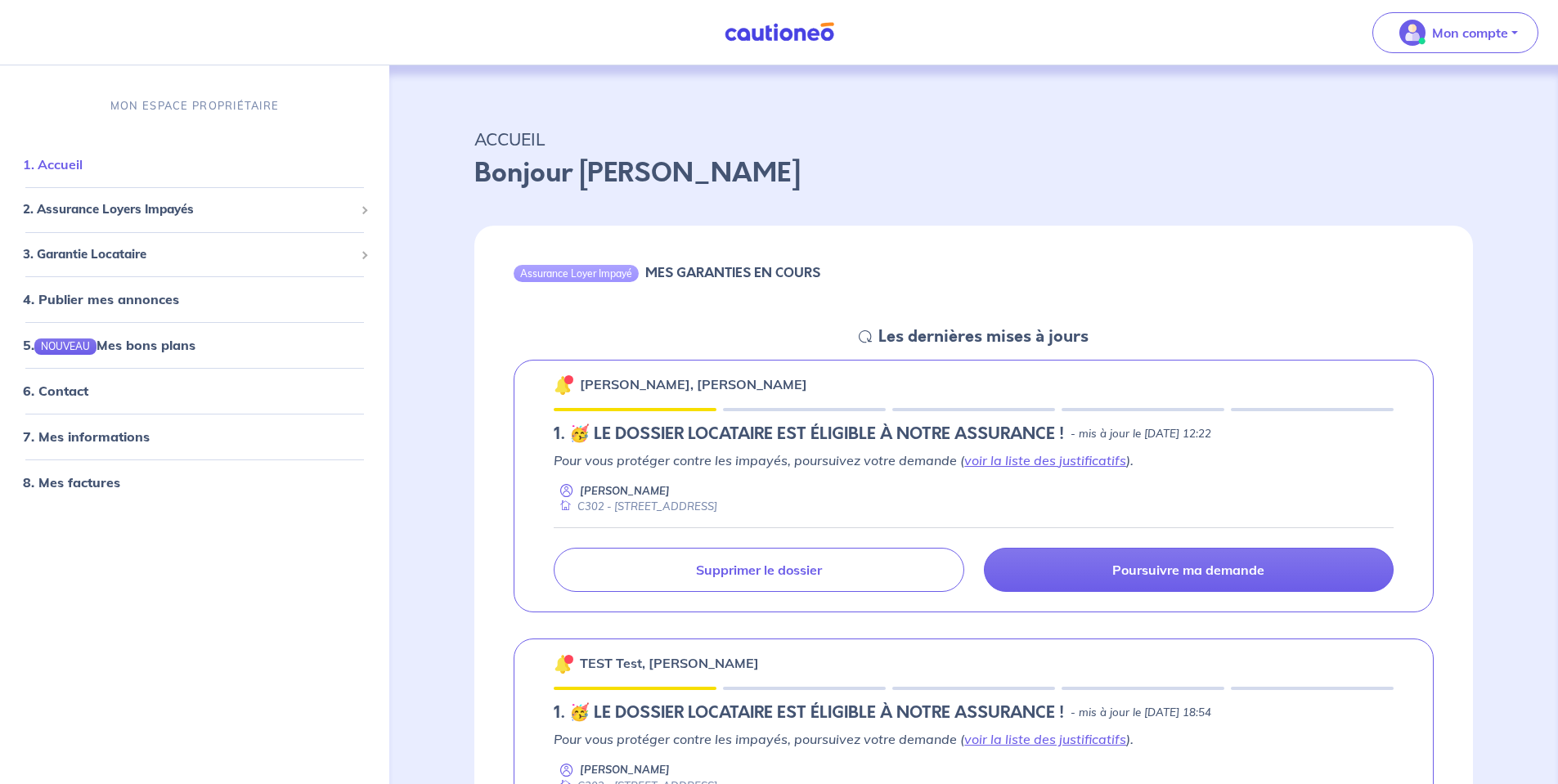
click at [83, 164] on link "1. Accueil" at bounding box center [52, 165] width 59 height 17
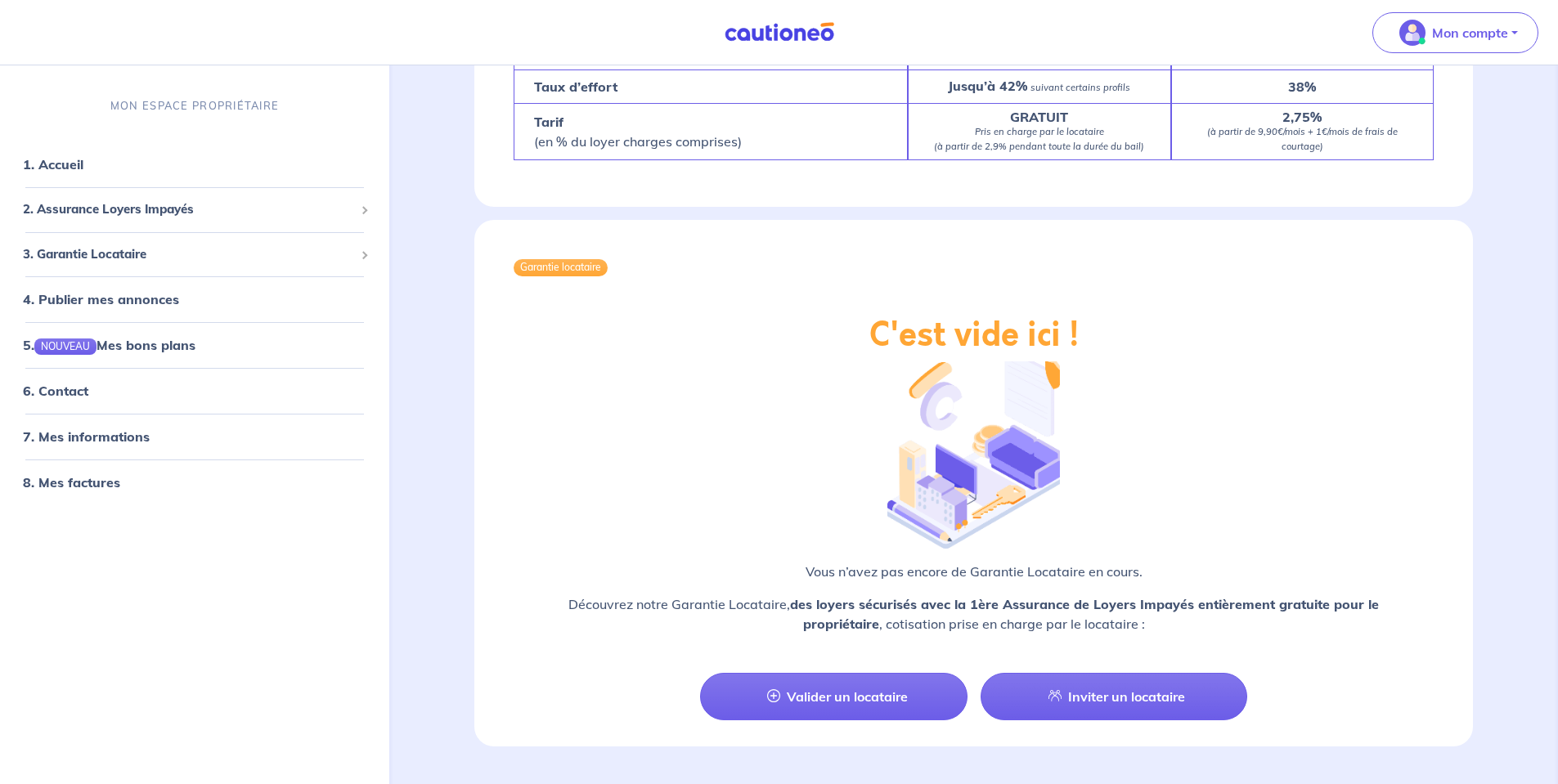
scroll to position [2186, 0]
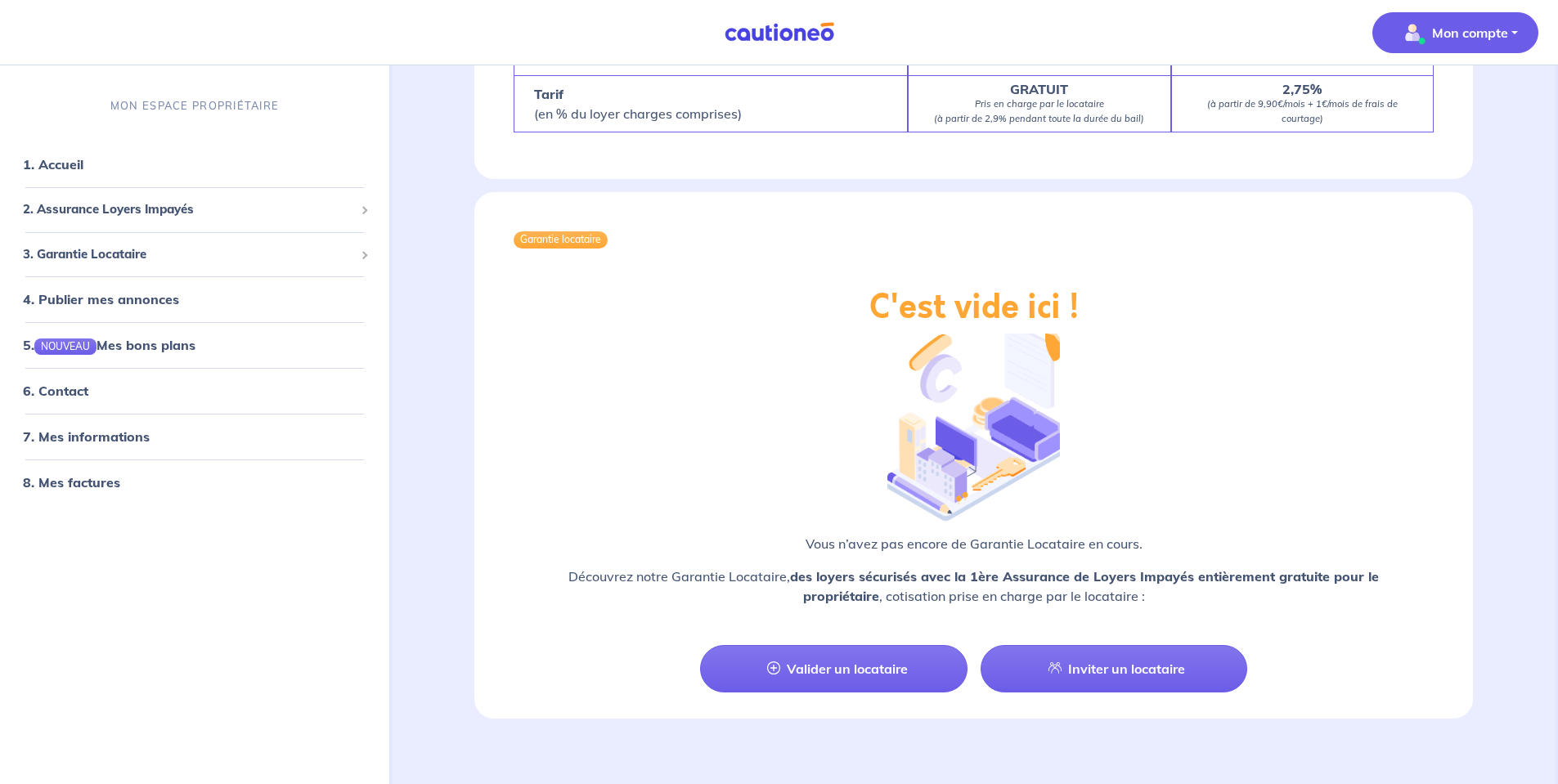
click at [1506, 27] on p "Mon compte" at bounding box center [1469, 32] width 76 height 19
click at [1463, 91] on link "Mes informations" at bounding box center [1438, 101] width 131 height 26
